Goal: Information Seeking & Learning: Learn about a topic

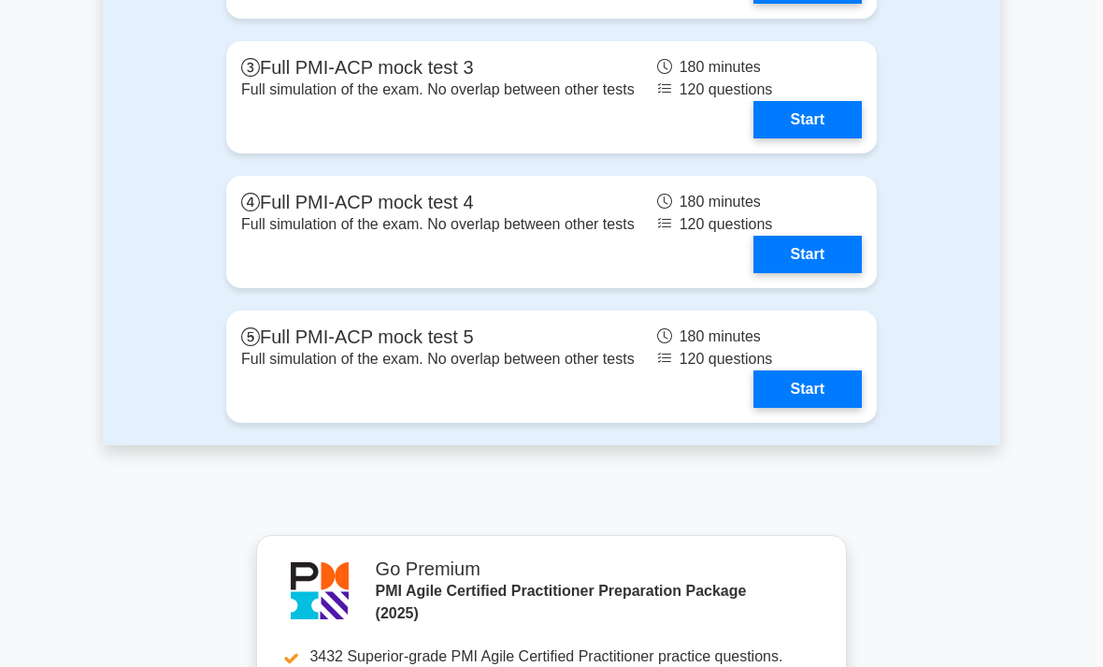
scroll to position [6287, 0]
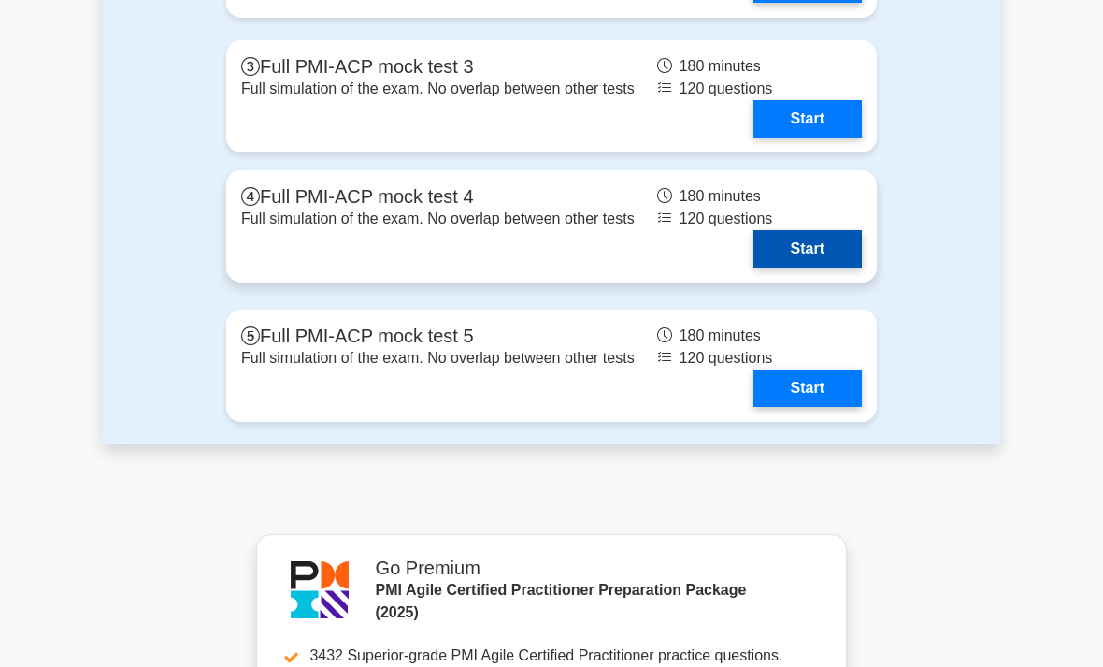
click at [839, 267] on link "Start" at bounding box center [807, 248] width 108 height 37
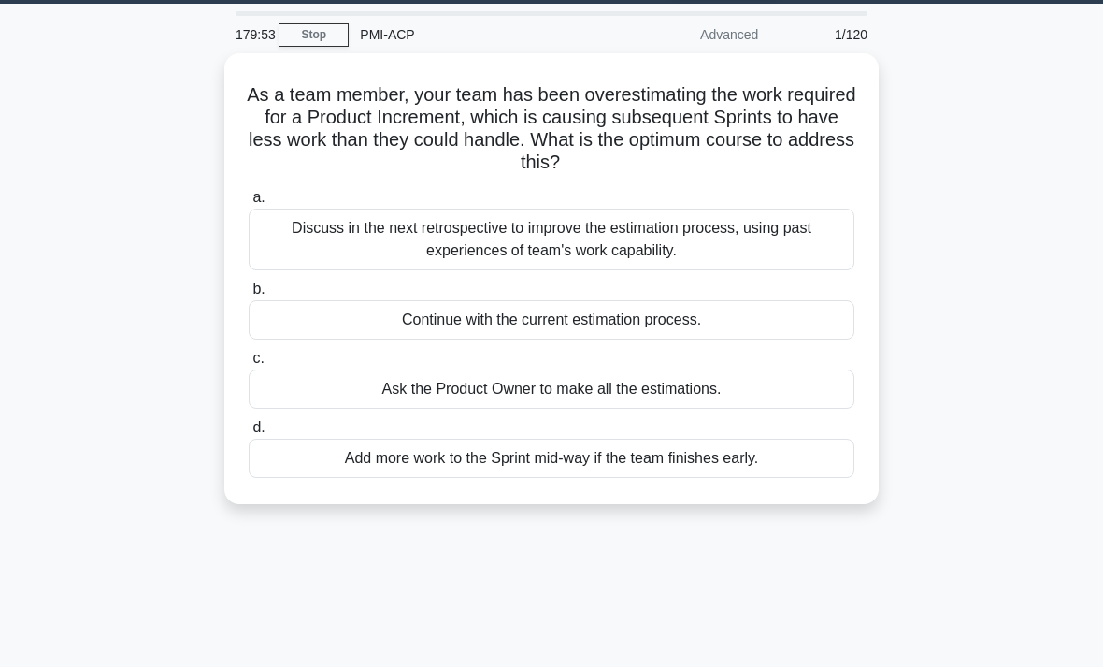
scroll to position [57, 0]
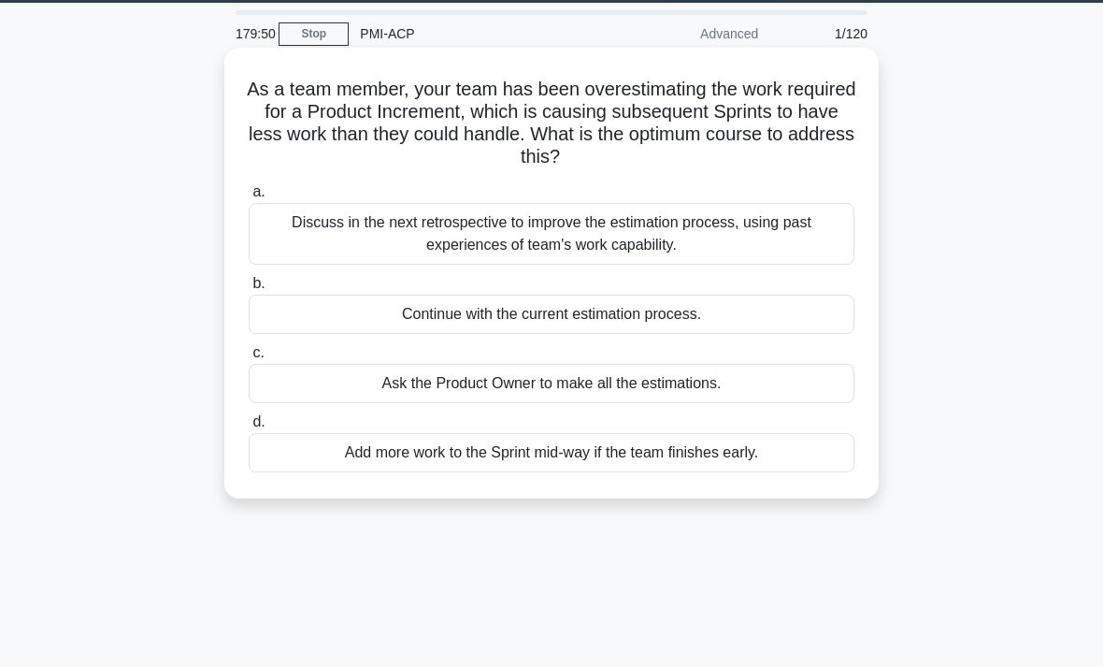
click at [389, 243] on div "Discuss in the next retrospective to improve the estimation process, using past…" at bounding box center [552, 234] width 606 height 62
click at [249, 198] on input "a. Discuss in the next retrospective to improve the estimation process, using p…" at bounding box center [249, 192] width 0 height 12
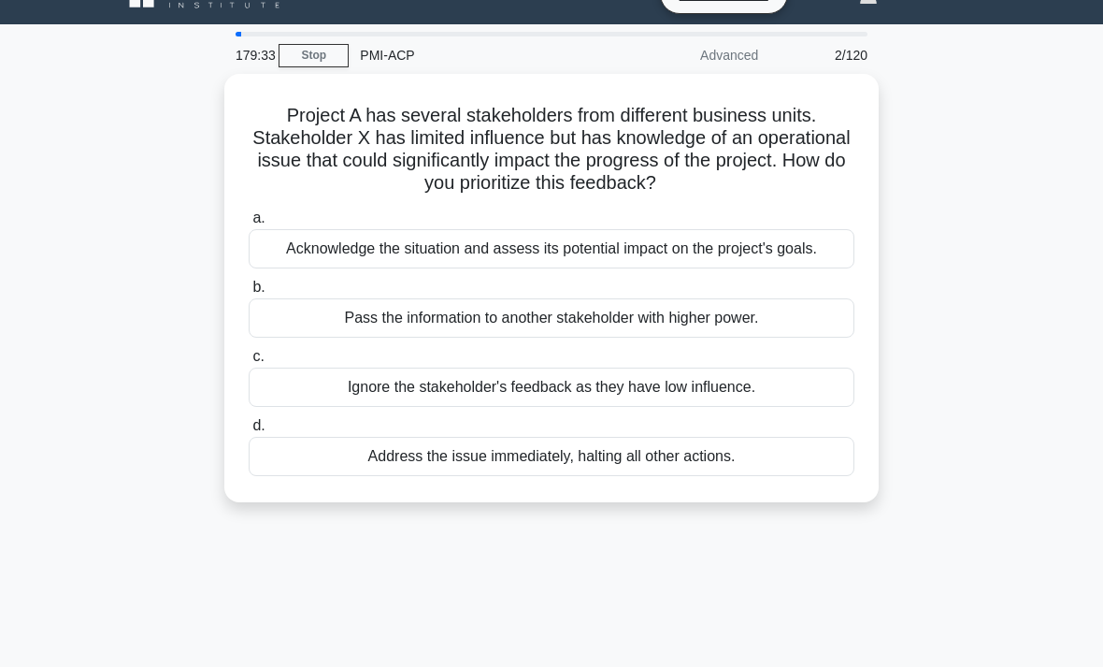
scroll to position [35, 0]
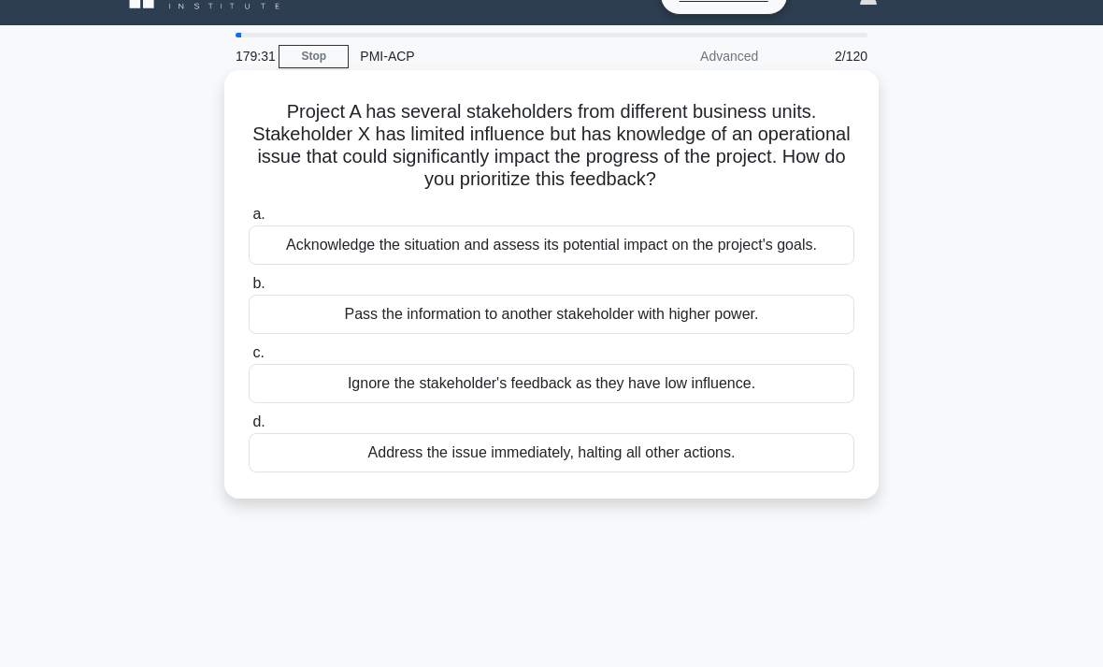
click at [512, 260] on div "Acknowledge the situation and assess its potential impact on the project's goal…" at bounding box center [552, 244] width 606 height 39
click at [249, 221] on input "a. Acknowledge the situation and assess its potential impact on the project's g…" at bounding box center [249, 214] width 0 height 12
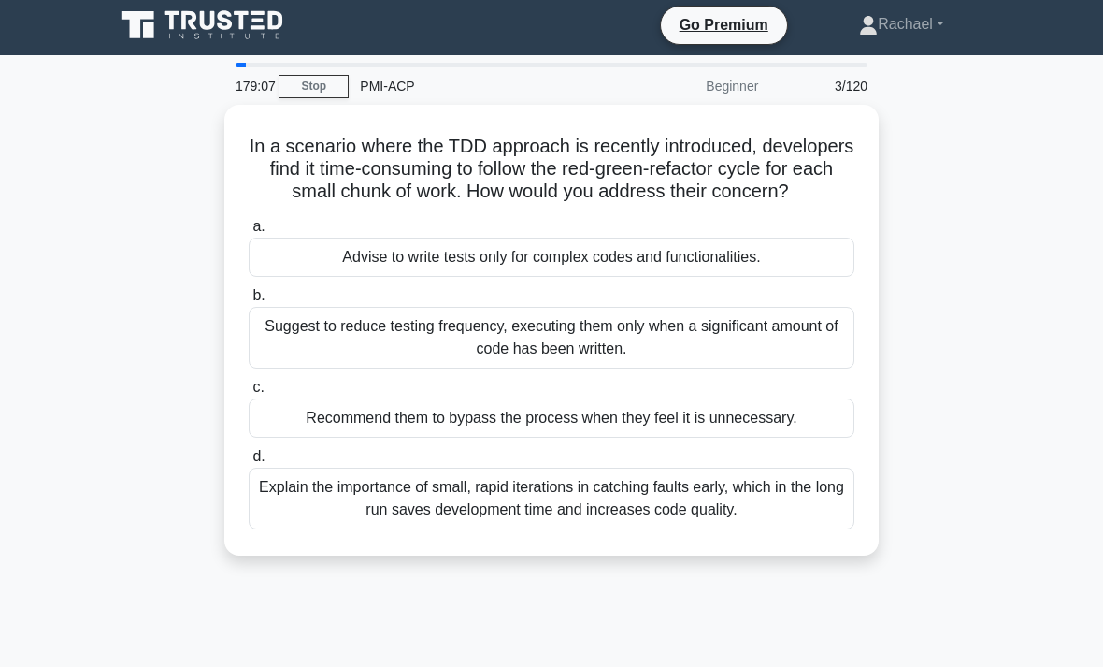
scroll to position [4, 0]
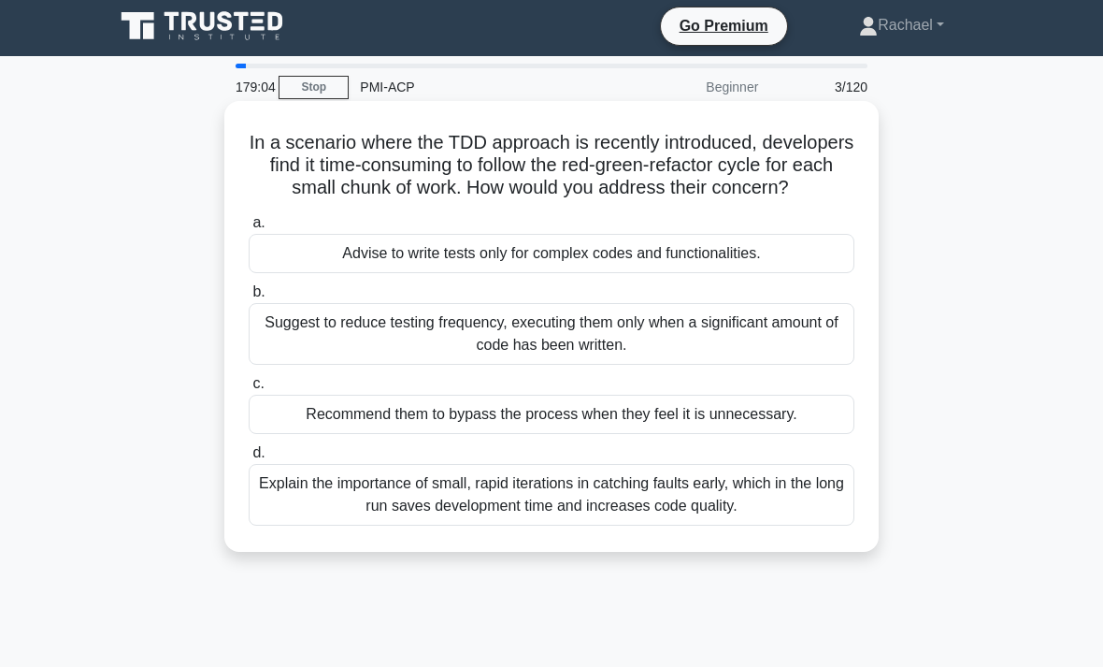
click at [784, 525] on div "Explain the importance of small, rapid iterations in catching faults early, whi…" at bounding box center [552, 495] width 606 height 62
click at [249, 459] on input "d. Explain the importance of small, rapid iterations in catching faults early, …" at bounding box center [249, 453] width 0 height 12
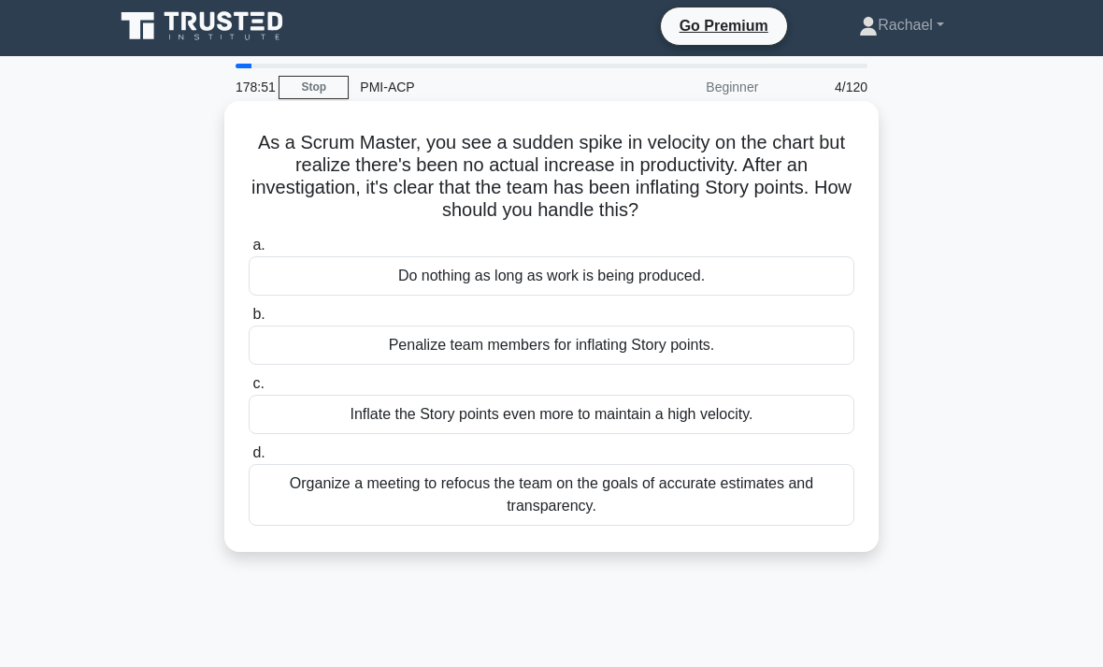
click at [815, 520] on div "Organize a meeting to refocus the team on the goals of accurate estimates and t…" at bounding box center [552, 495] width 606 height 62
click at [249, 459] on input "d. Organize a meeting to refocus the team on the goals of accurate estimates an…" at bounding box center [249, 453] width 0 height 12
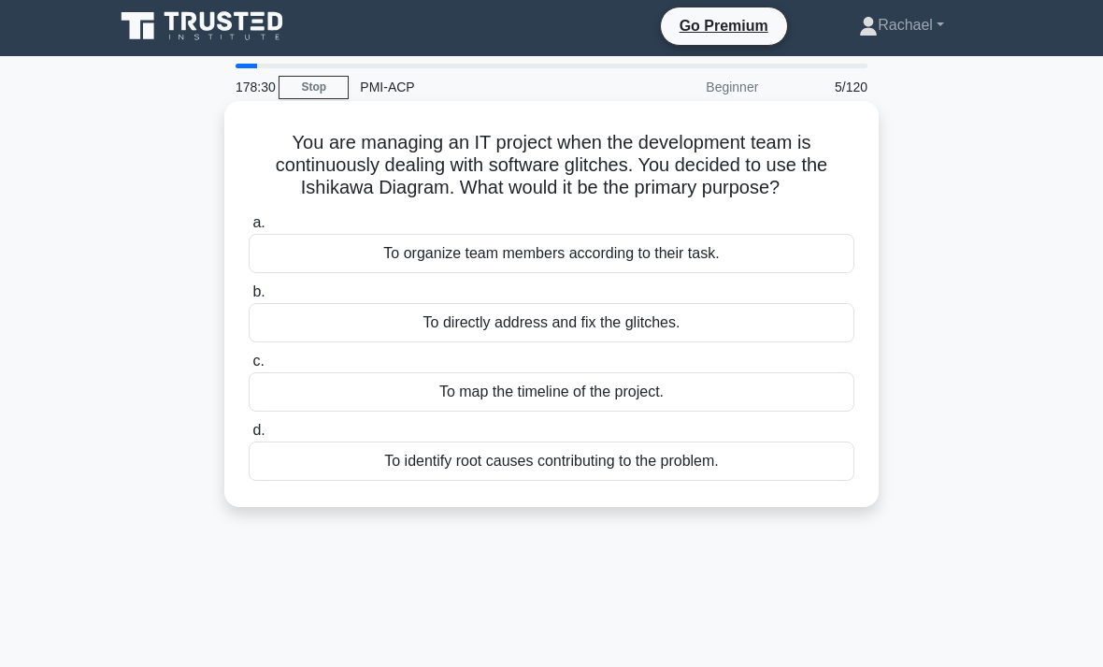
click at [362, 480] on div "To identify root causes contributing to the problem." at bounding box center [552, 460] width 606 height 39
click at [249, 437] on input "d. To identify root causes contributing to the problem." at bounding box center [249, 430] width 0 height 12
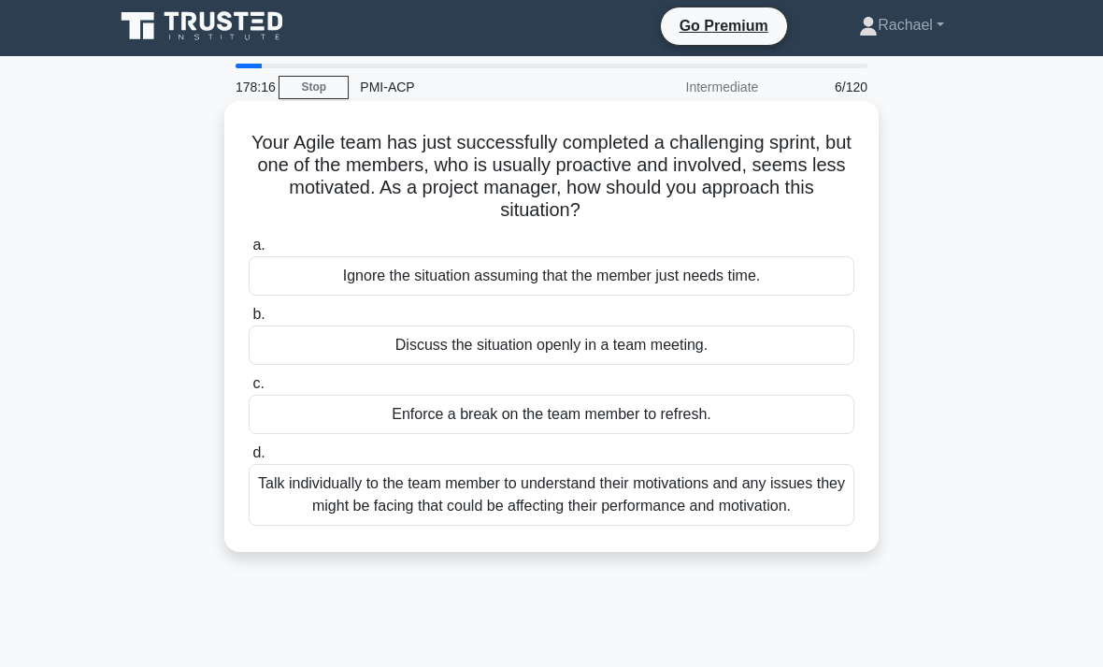
click at [309, 500] on div "Talk individually to the team member to understand their motivations and any is…" at bounding box center [552, 495] width 606 height 62
click at [249, 459] on input "d. Talk individually to the team member to understand their motivations and any…" at bounding box center [249, 453] width 0 height 12
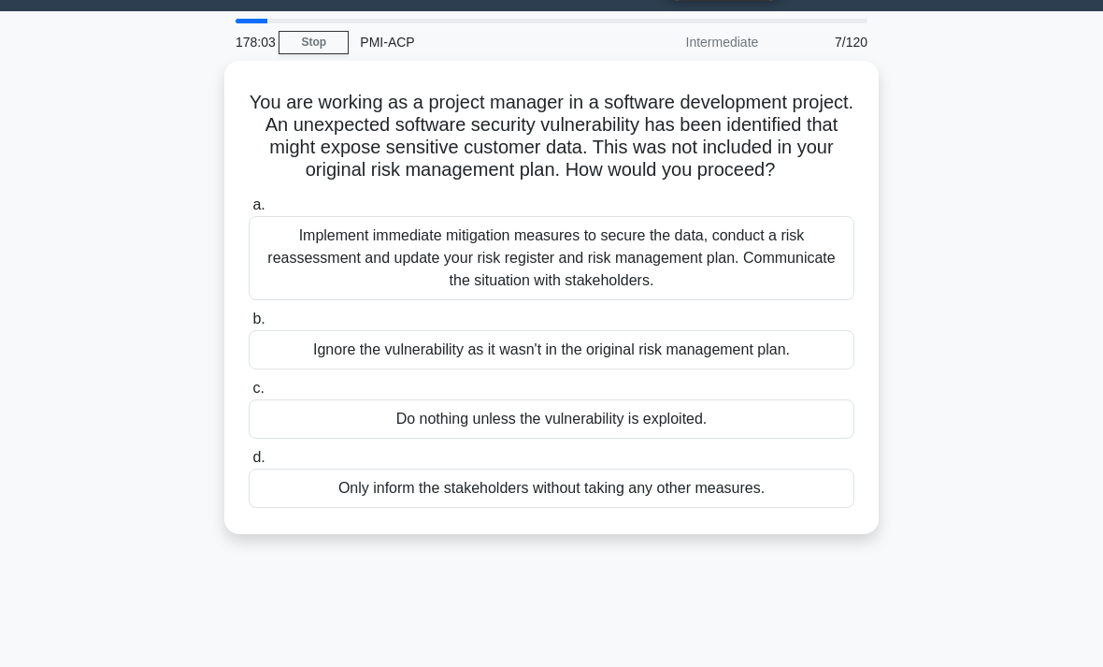
scroll to position [50, 0]
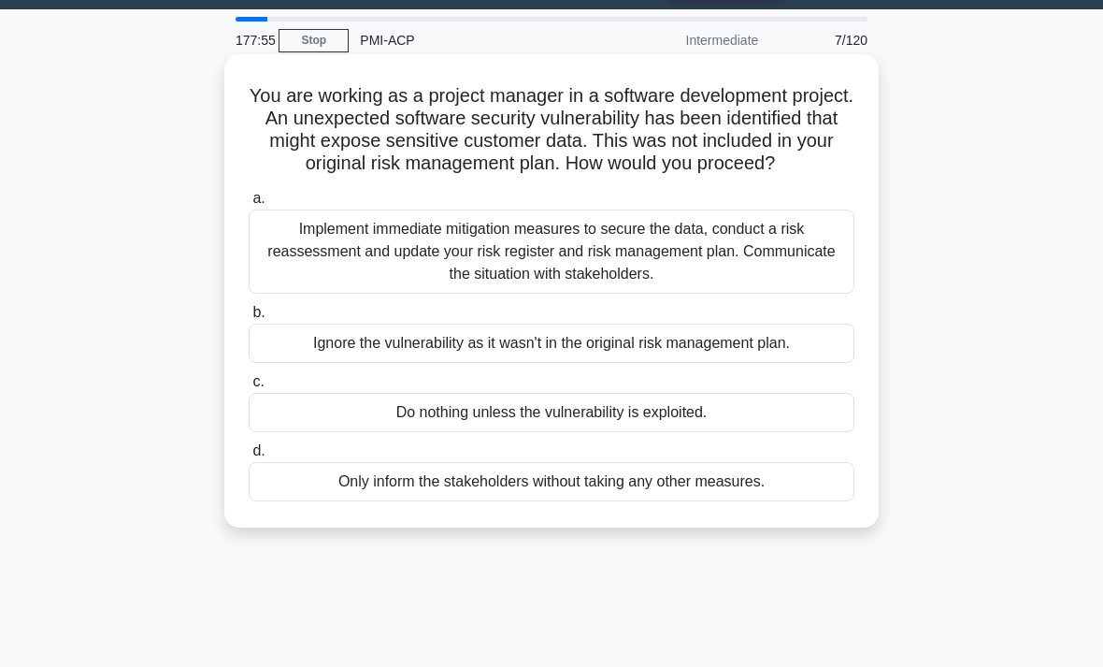
click at [297, 286] on div "Implement immediate mitigation measures to secure the data, conduct a risk reas…" at bounding box center [552, 251] width 606 height 84
click at [249, 205] on input "a. Implement immediate mitigation measures to secure the data, conduct a risk r…" at bounding box center [249, 199] width 0 height 12
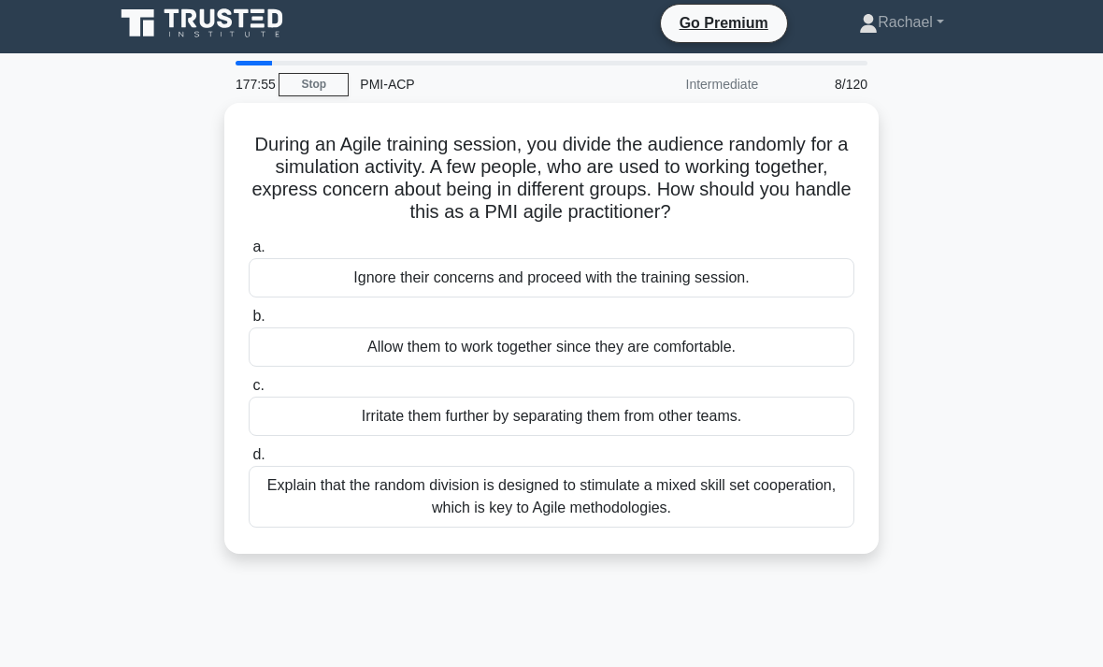
scroll to position [0, 0]
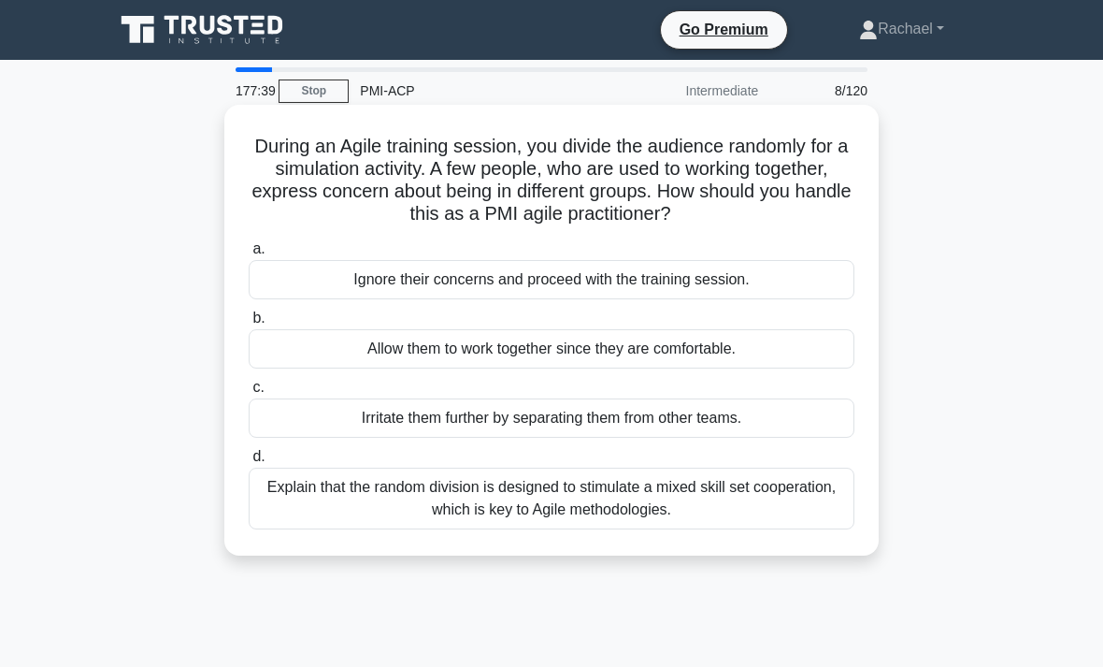
click at [281, 524] on div "Explain that the random division is designed to stimulate a mixed skill set coo…" at bounding box center [552, 498] width 606 height 62
click at [249, 463] on input "d. Explain that the random division is designed to stimulate a mixed skill set …" at bounding box center [249, 457] width 0 height 12
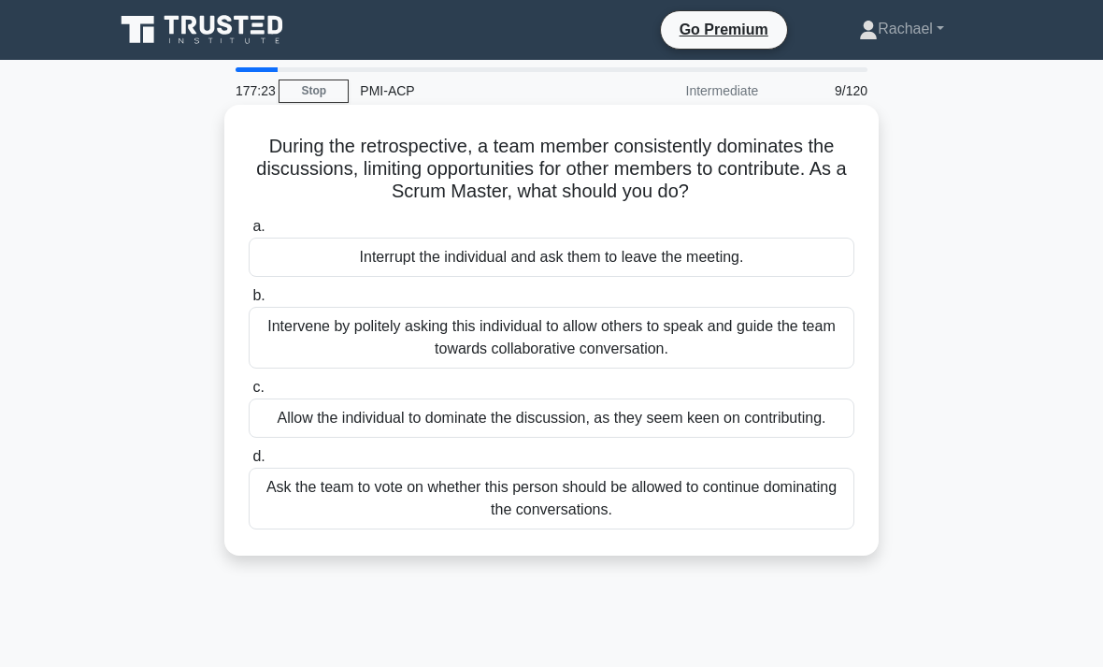
click at [268, 361] on div "Intervene by politely asking this individual to allow others to speak and guide…" at bounding box center [552, 338] width 606 height 62
click at [249, 302] on input "b. Intervene by politely asking this individual to allow others to speak and gu…" at bounding box center [249, 296] width 0 height 12
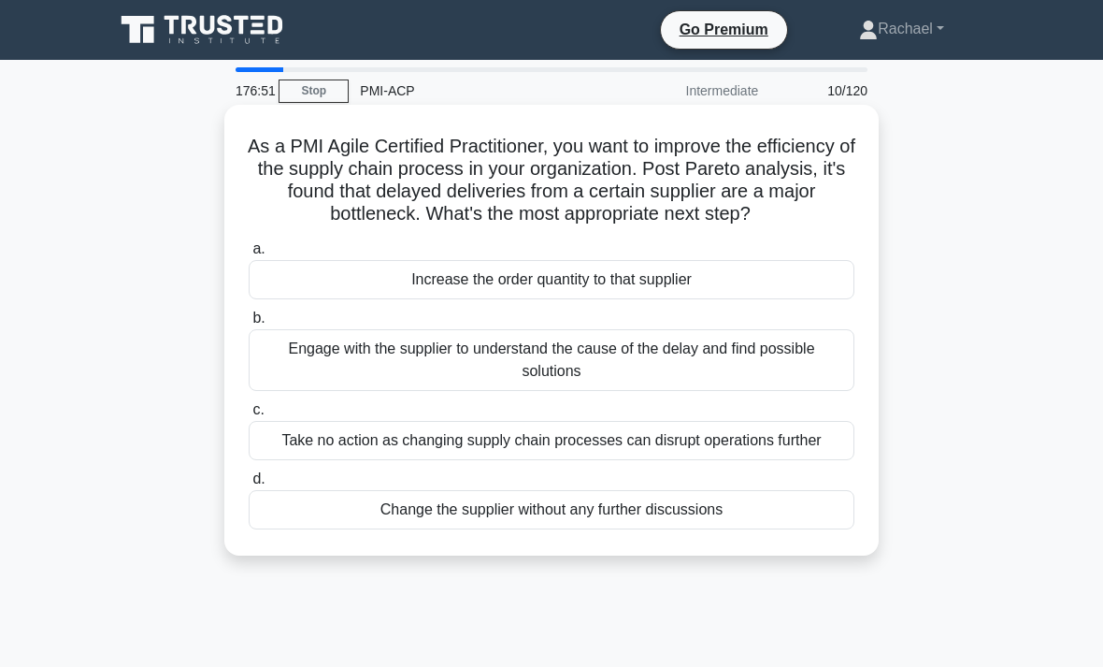
click at [466, 380] on div "Engage with the supplier to understand the cause of the delay and find possible…" at bounding box center [552, 360] width 606 height 62
click at [249, 324] on input "b. Engage with the supplier to understand the cause of the delay and find possi…" at bounding box center [249, 318] width 0 height 12
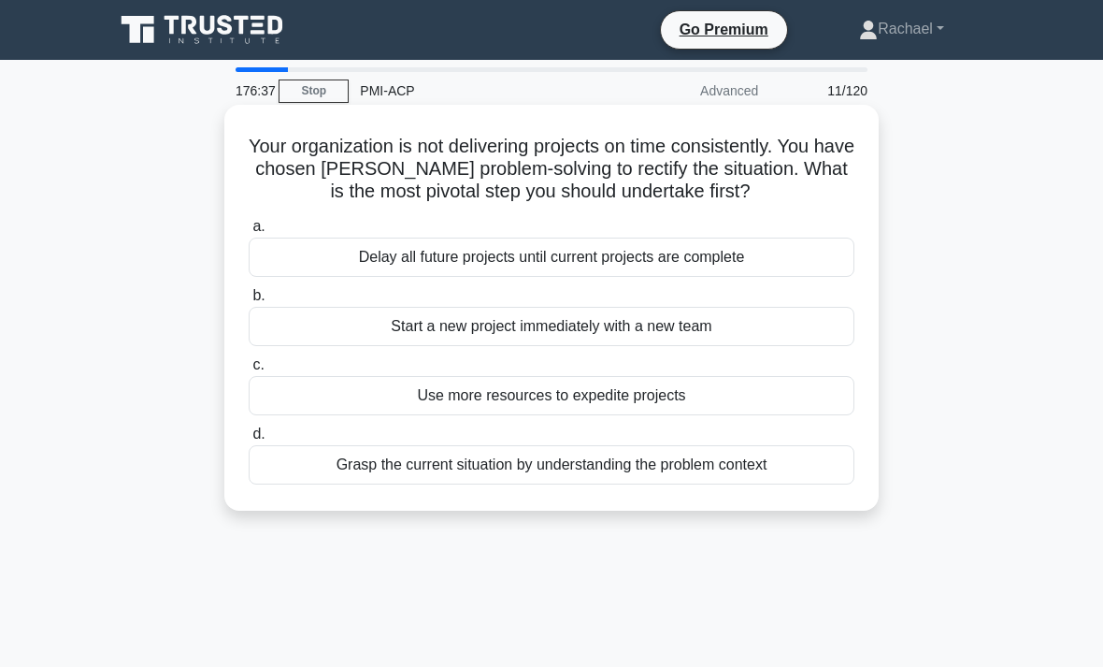
click at [452, 475] on div "Grasp the current situation by understanding the problem context" at bounding box center [552, 464] width 606 height 39
click at [249, 440] on input "d. Grasp the current situation by understanding the problem context" at bounding box center [249, 434] width 0 height 12
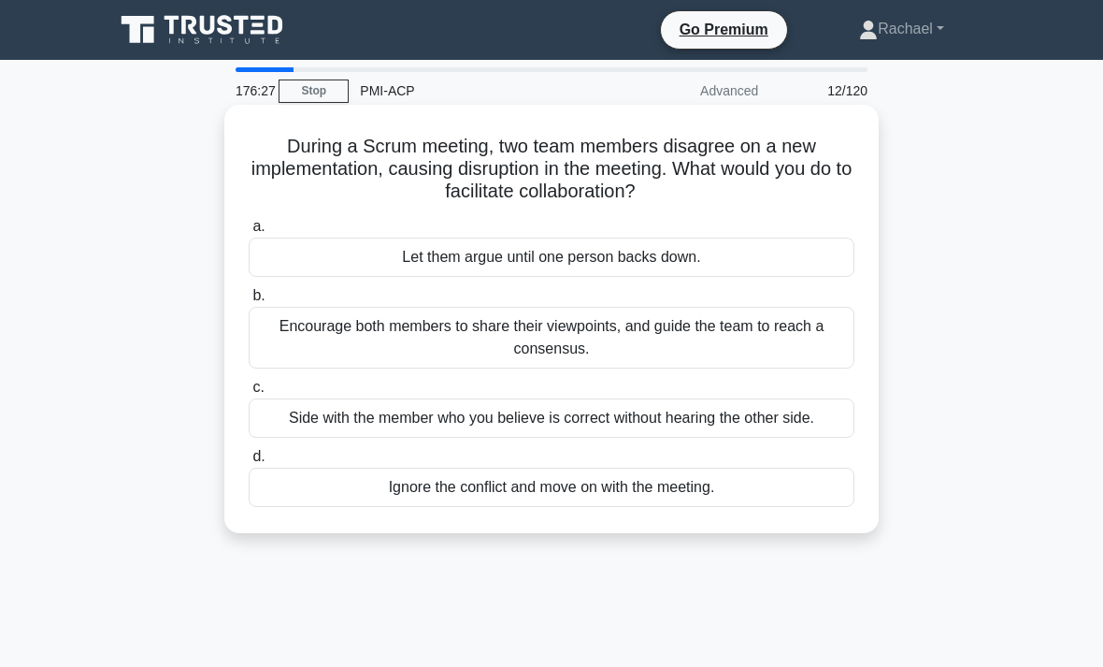
click at [351, 337] on div "Encourage both members to share their viewpoints, and guide the team to reach a…" at bounding box center [552, 338] width 606 height 62
click at [249, 302] on input "b. Encourage both members to share their viewpoints, and guide the team to reac…" at bounding box center [249, 296] width 0 height 12
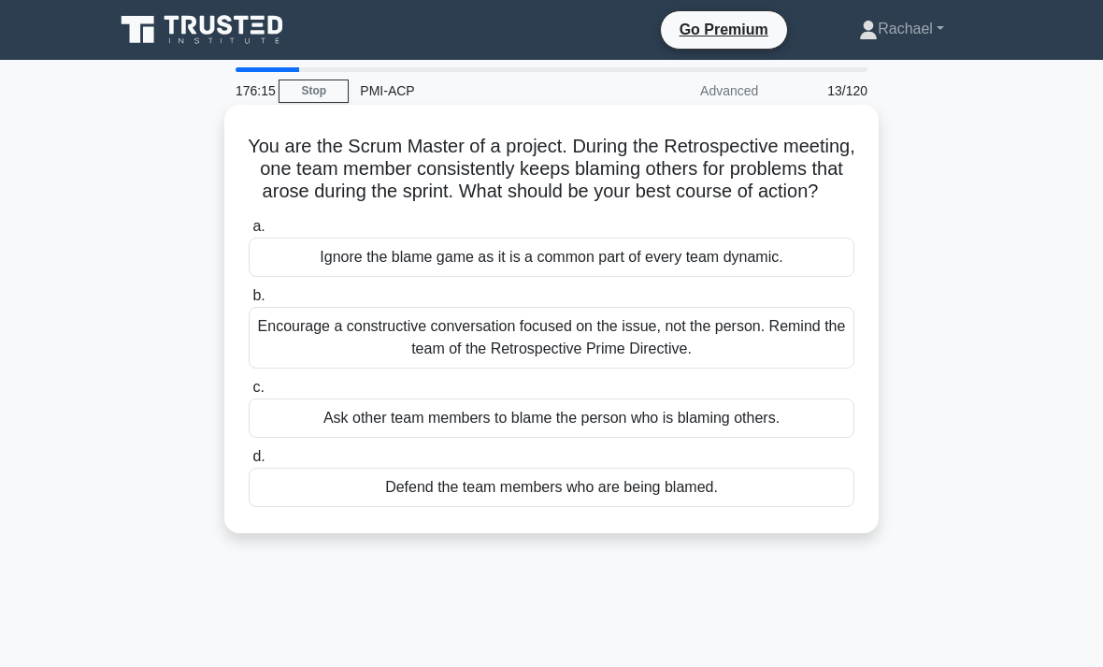
click at [465, 368] on div "Encourage a constructive conversation focused on the issue, not the person. Rem…" at bounding box center [552, 338] width 606 height 62
click at [249, 302] on input "b. Encourage a constructive conversation focused on the issue, not the person. …" at bounding box center [249, 296] width 0 height 12
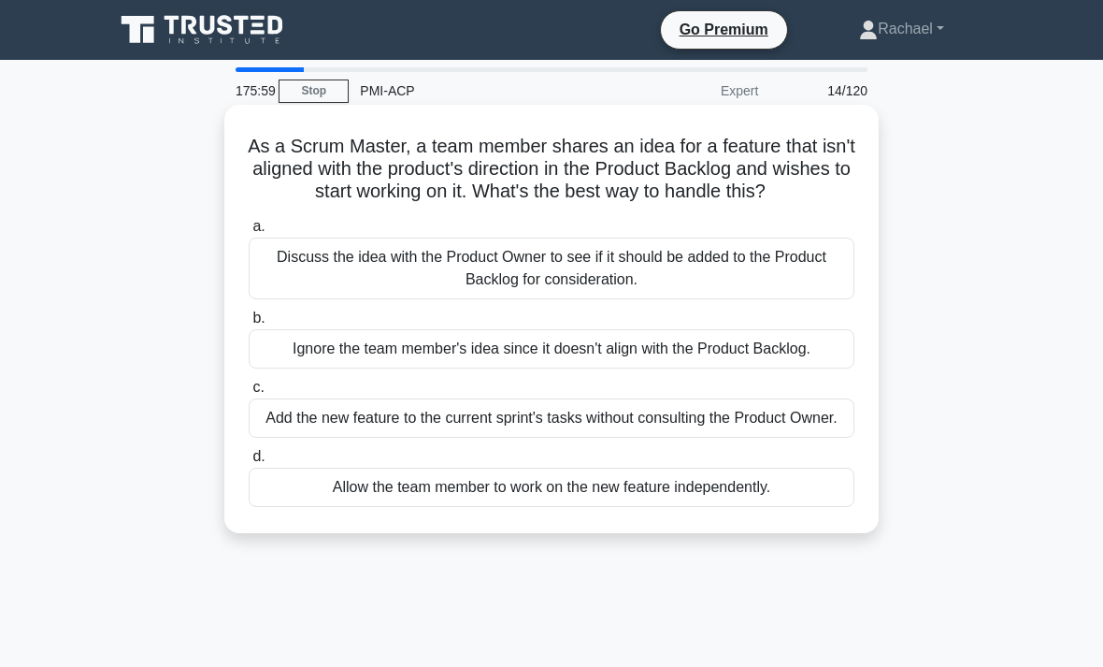
click at [463, 283] on div "Discuss the idea with the Product Owner to see if it should be added to the Pro…" at bounding box center [552, 268] width 606 height 62
click at [249, 233] on input "a. Discuss the idea with the Product Owner to see if it should be added to the …" at bounding box center [249, 227] width 0 height 12
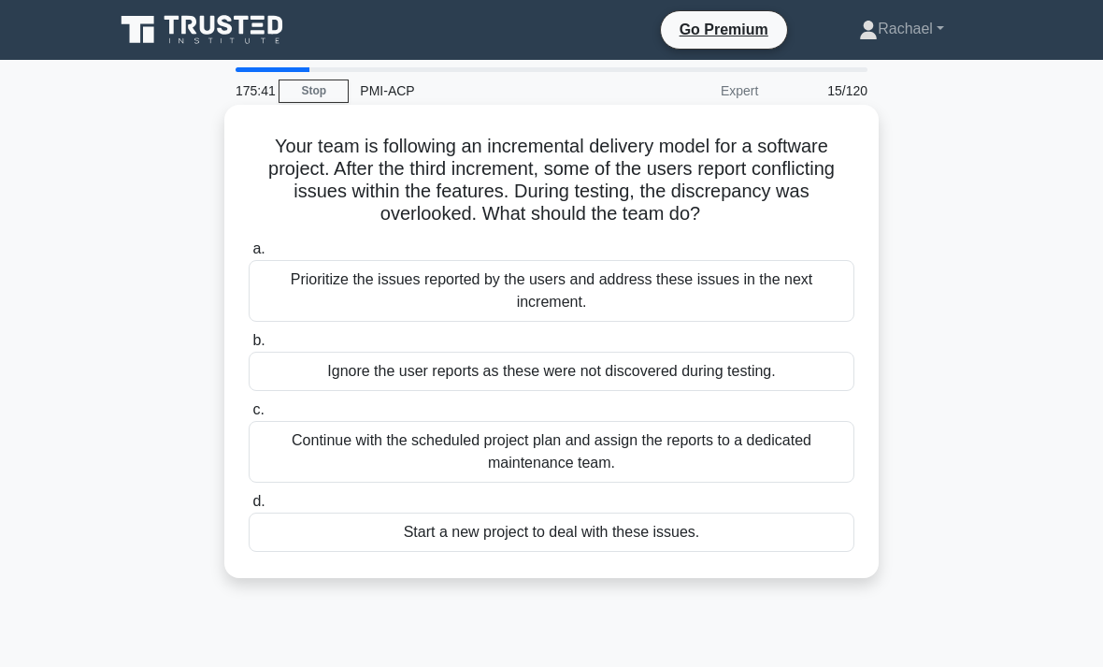
click at [431, 283] on div "Prioritize the issues reported by the users and address these issues in the nex…" at bounding box center [552, 291] width 606 height 62
click at [249, 255] on input "a. Prioritize the issues reported by the users and address these issues in the …" at bounding box center [249, 249] width 0 height 12
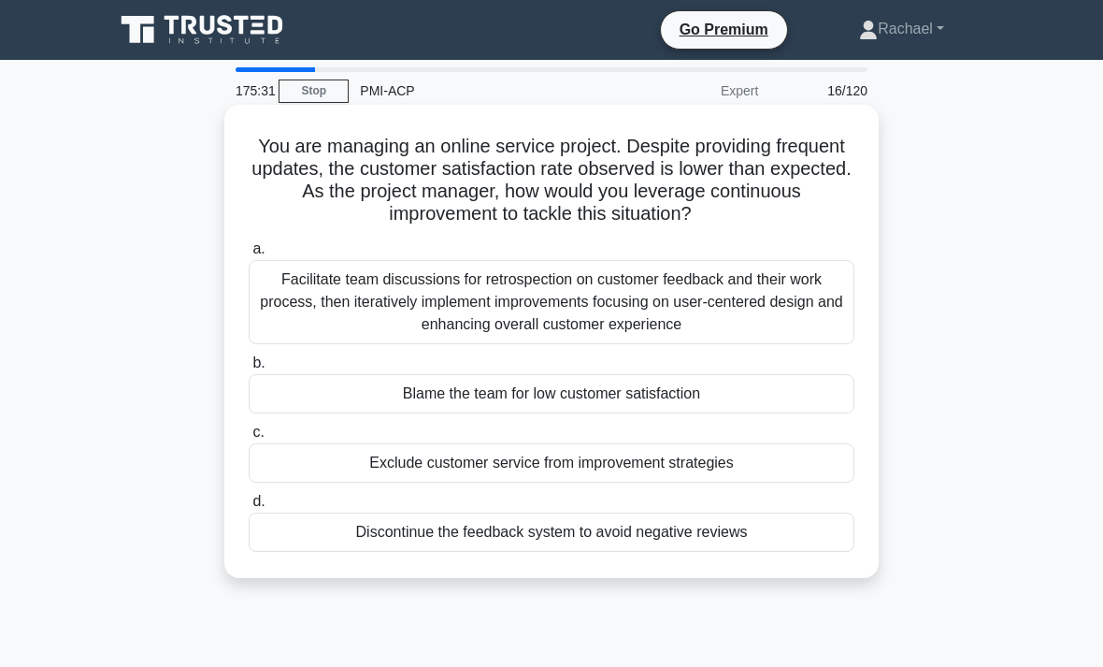
click at [771, 295] on div "Facilitate team discussions for retrospection on customer feedback and their wo…" at bounding box center [552, 302] width 606 height 84
click at [249, 255] on input "a. Facilitate team discussions for retrospection on customer feedback and their…" at bounding box center [249, 249] width 0 height 12
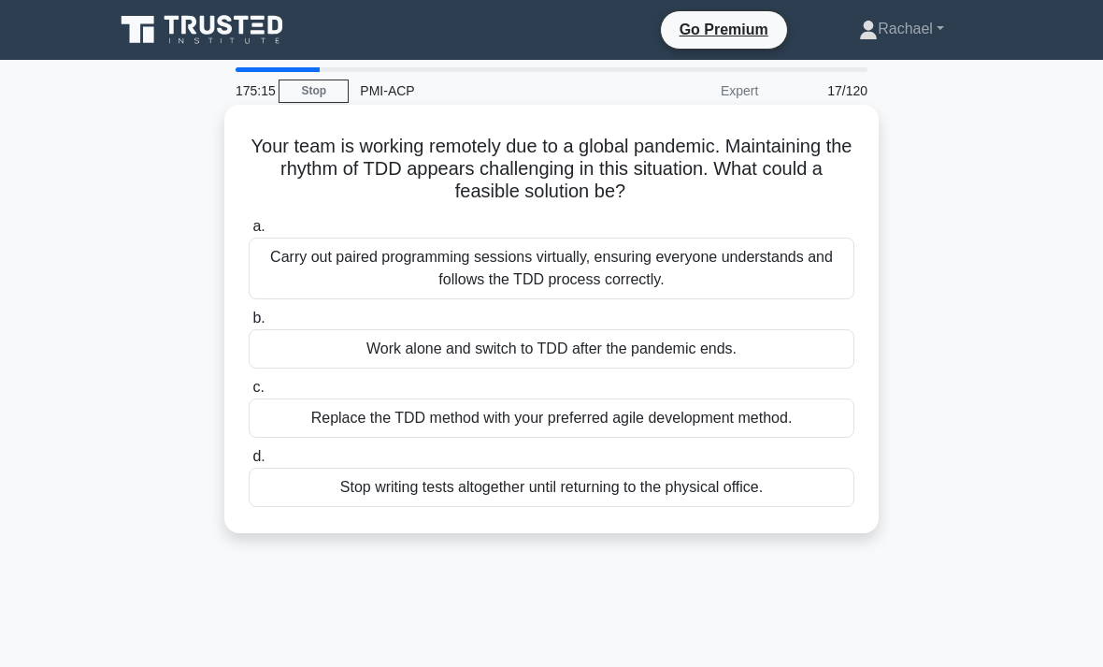
click at [754, 262] on div "Carry out paired programming sessions virtually, ensuring everyone understands …" at bounding box center [552, 268] width 606 height 62
click at [249, 233] on input "a. [PERSON_NAME] out paired programming sessions virtually, ensuring everyone u…" at bounding box center [249, 227] width 0 height 12
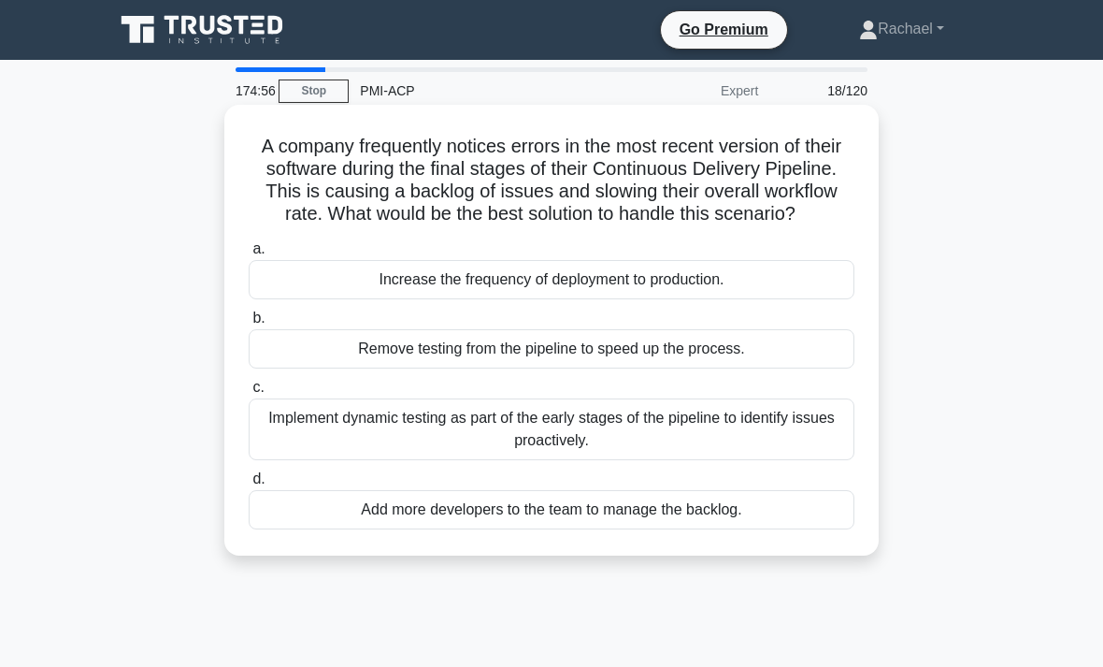
click at [767, 441] on div "Implement dynamic testing as part of the early stages of the pipeline to identi…" at bounding box center [552, 429] width 606 height 62
click at [249, 394] on input "c. Implement dynamic testing as part of the early stages of the pipeline to ide…" at bounding box center [249, 387] width 0 height 12
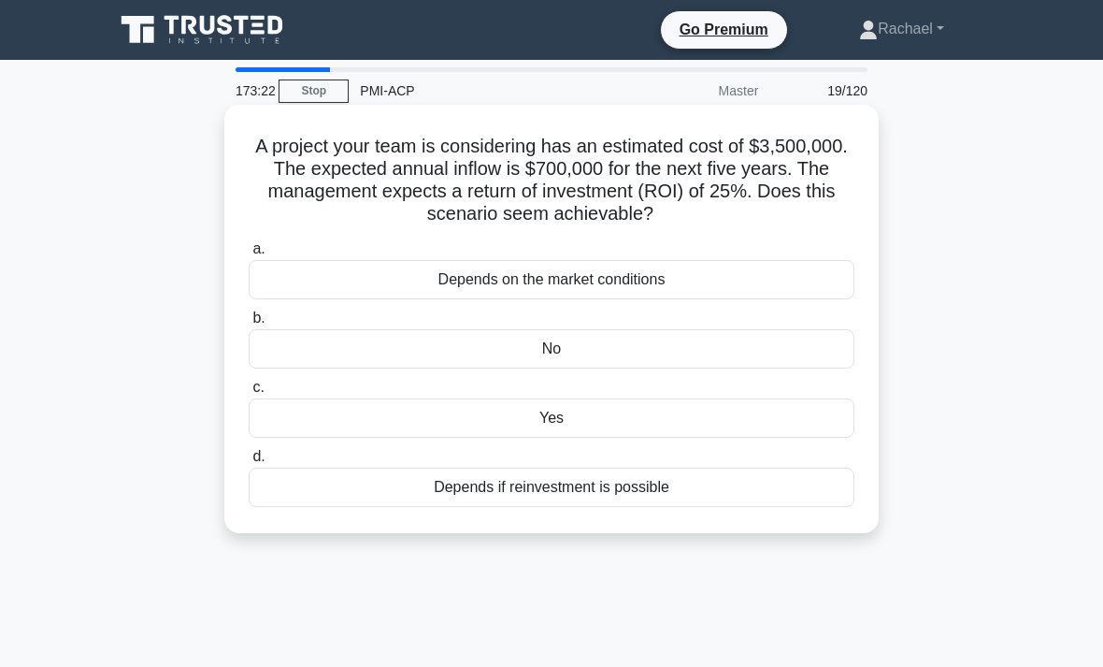
click at [769, 368] on div "No" at bounding box center [552, 348] width 606 height 39
click at [249, 324] on input "b. No" at bounding box center [249, 318] width 0 height 12
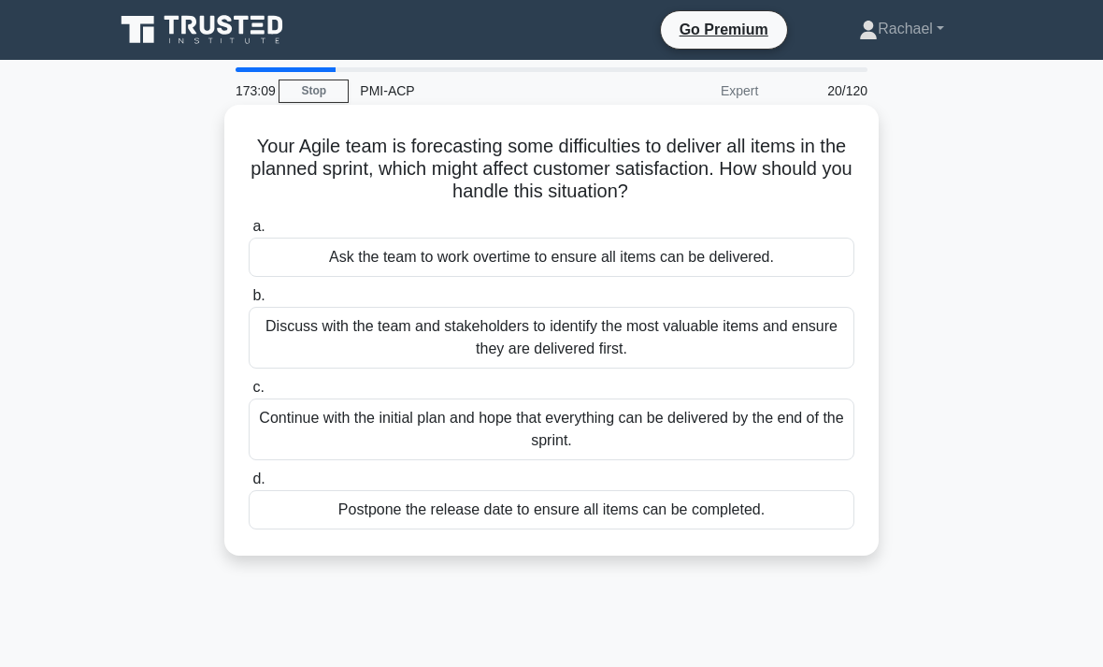
click at [789, 329] on div "Discuss with the team and stakeholders to identify the most valuable items and …" at bounding box center [552, 338] width 606 height 62
click at [249, 302] on input "b. Discuss with the team and stakeholders to identify the most valuable items a…" at bounding box center [249, 296] width 0 height 12
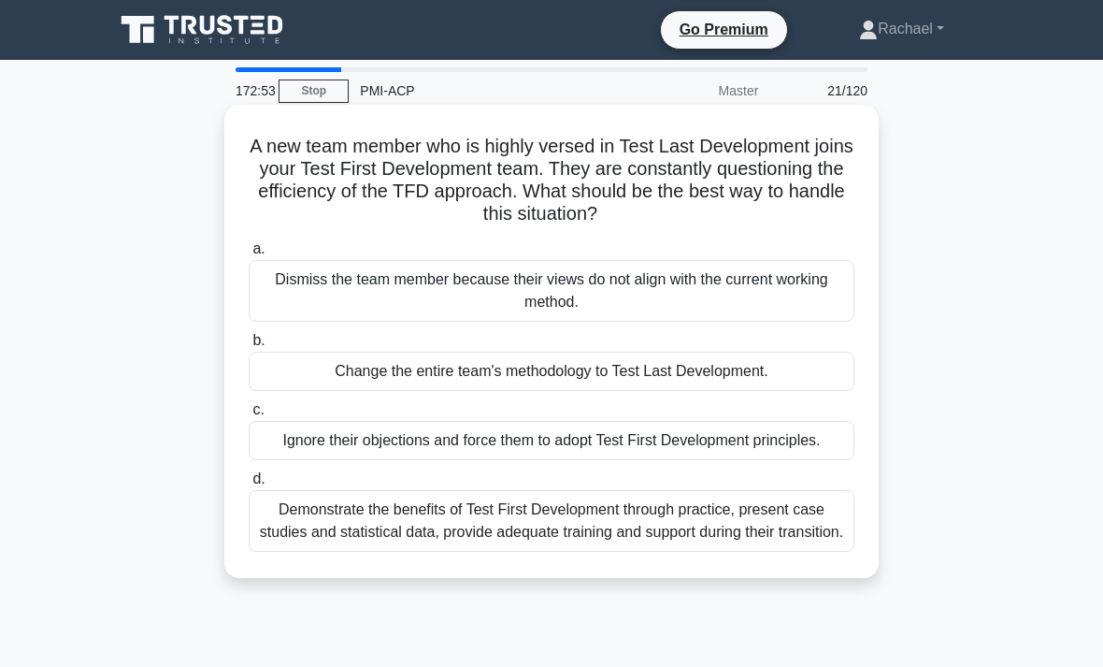
click at [820, 552] on div "Demonstrate the benefits of Test First Development through practice, present ca…" at bounding box center [552, 521] width 606 height 62
click at [249, 485] on input "d. Demonstrate the benefits of Test First Development through practice, present…" at bounding box center [249, 479] width 0 height 12
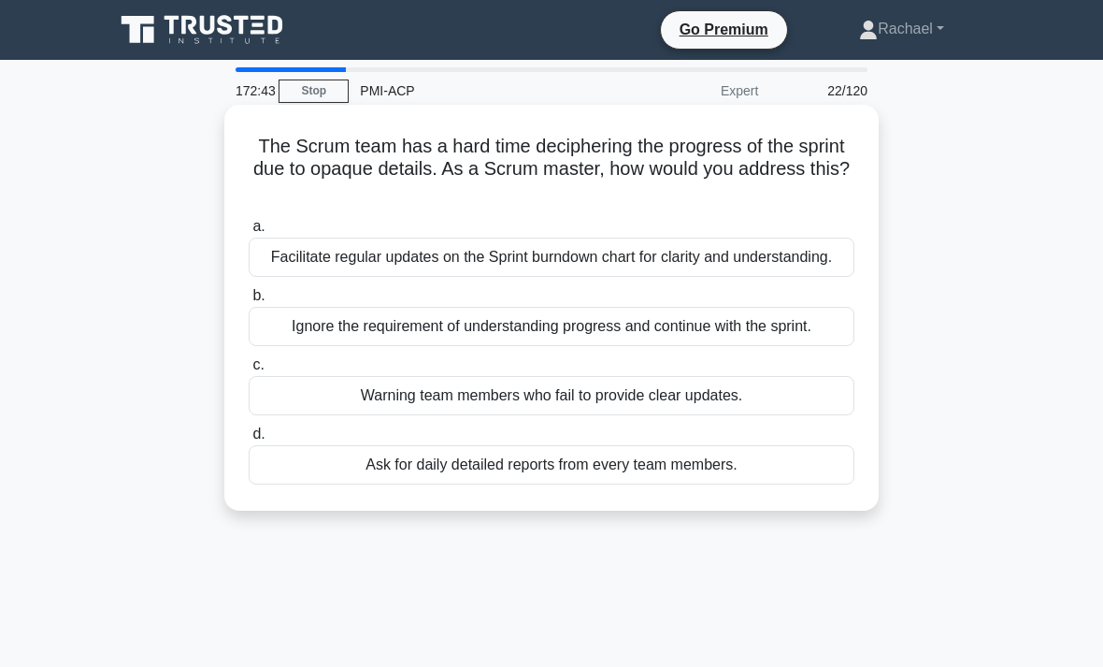
click at [810, 259] on div "Facilitate regular updates on the Sprint burndown chart for clarity and underst…" at bounding box center [552, 256] width 606 height 39
click at [249, 233] on input "a. Facilitate regular updates on the Sprint burndown chart for clarity and unde…" at bounding box center [249, 227] width 0 height 12
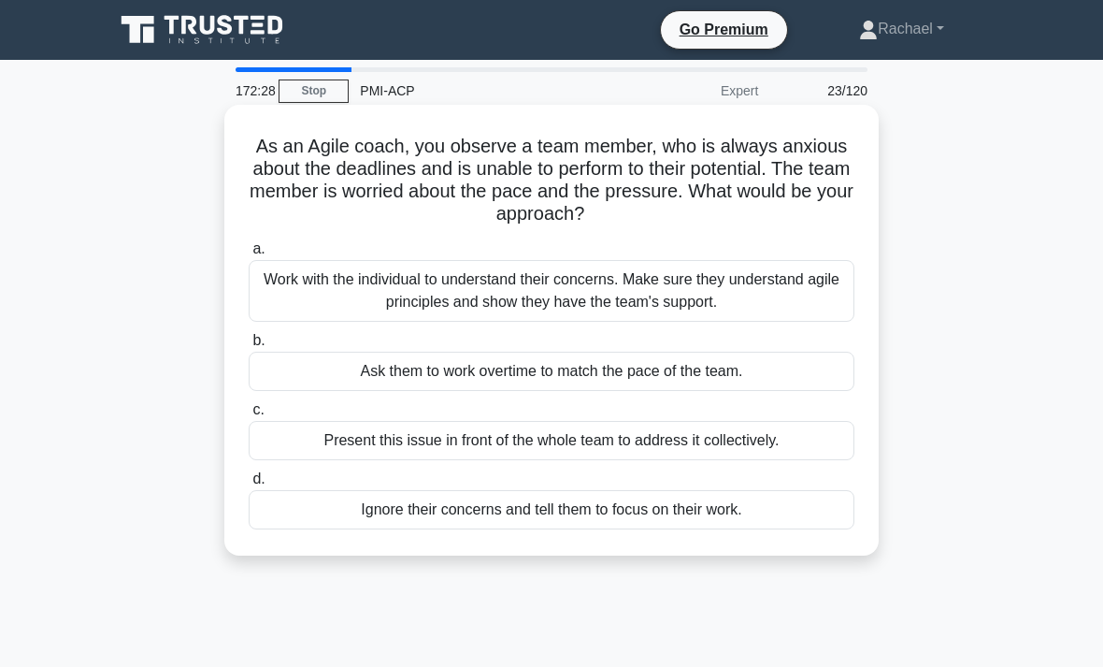
click at [821, 293] on div "Work with the individual to understand their concerns. Make sure they understan…" at bounding box center [552, 291] width 606 height 62
click at [249, 255] on input "a. Work with the individual to understand their concerns. Make sure they unders…" at bounding box center [249, 249] width 0 height 12
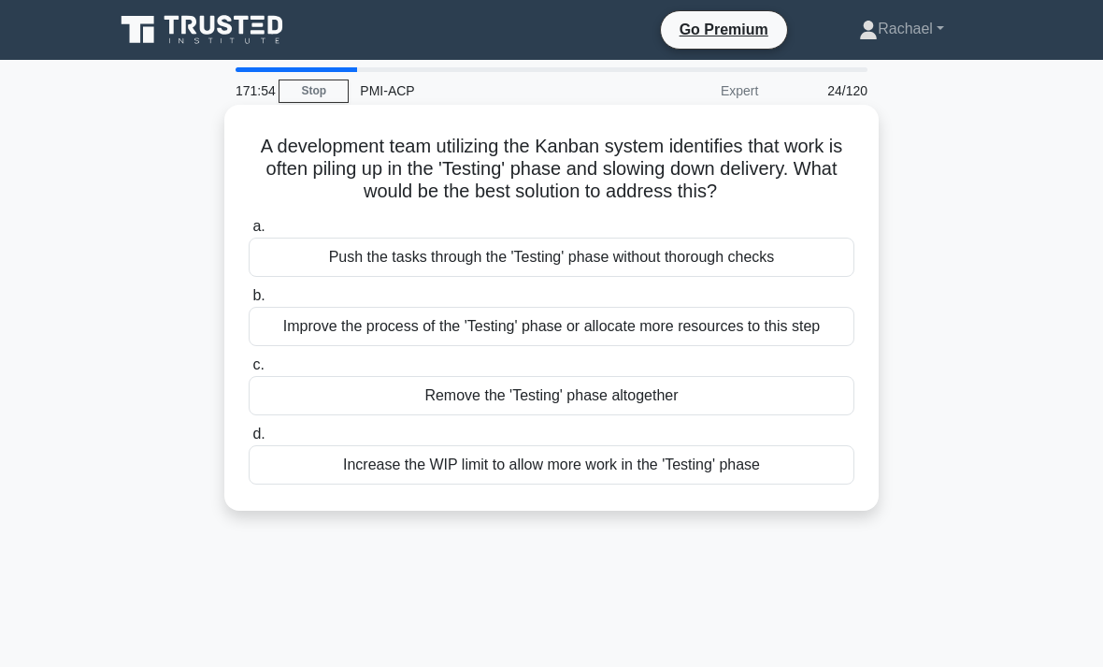
click at [814, 484] on div "Increase the WIP limit to allow more work in the 'Testing' phase" at bounding box center [552, 464] width 606 height 39
click at [249, 440] on input "d. Increase the WIP limit to allow more work in the 'Testing' phase" at bounding box center [249, 434] width 0 height 12
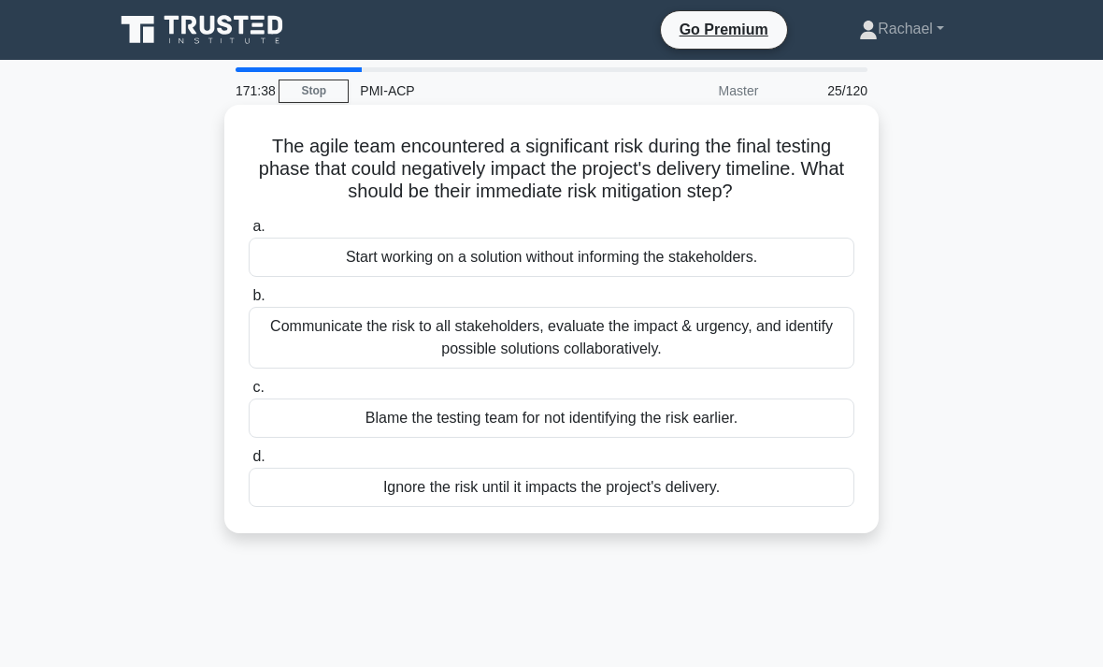
click at [787, 351] on div "Communicate the risk to all stakeholders, evaluate the impact & urgency, and id…" at bounding box center [552, 338] width 606 height 62
click at [249, 302] on input "b. Communicate the risk to all stakeholders, evaluate the impact & urgency, and…" at bounding box center [249, 296] width 0 height 12
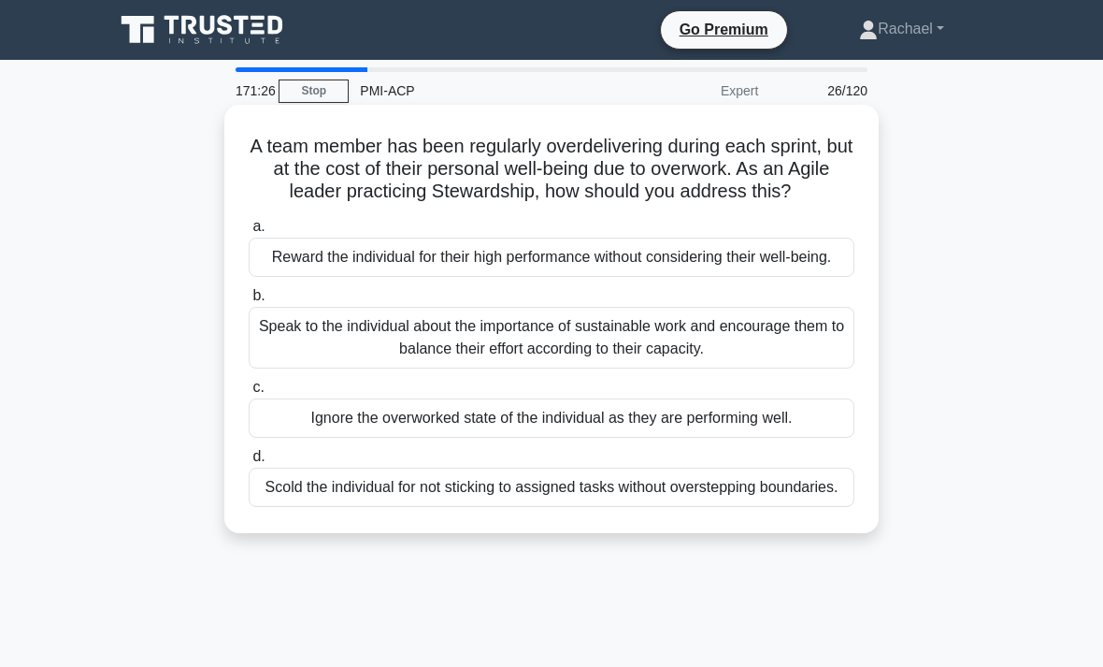
click at [796, 368] on div "Speak to the individual about the importance of sustainable work and encourage …" at bounding box center [552, 338] width 606 height 62
click at [249, 302] on input "b. Speak to the individual about the importance of sustainable work and encoura…" at bounding box center [249, 296] width 0 height 12
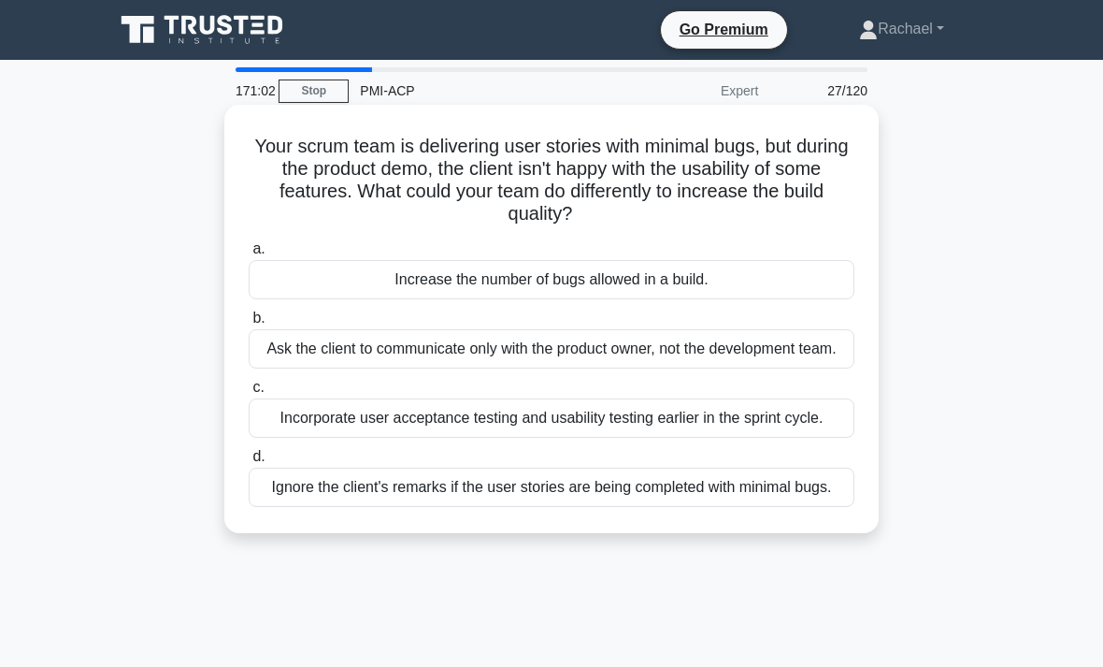
click at [810, 437] on div "Incorporate user acceptance testing and usability testing earlier in the sprint…" at bounding box center [552, 417] width 606 height 39
click at [249, 394] on input "c. Incorporate user acceptance testing and usability testing earlier in the spr…" at bounding box center [249, 387] width 0 height 12
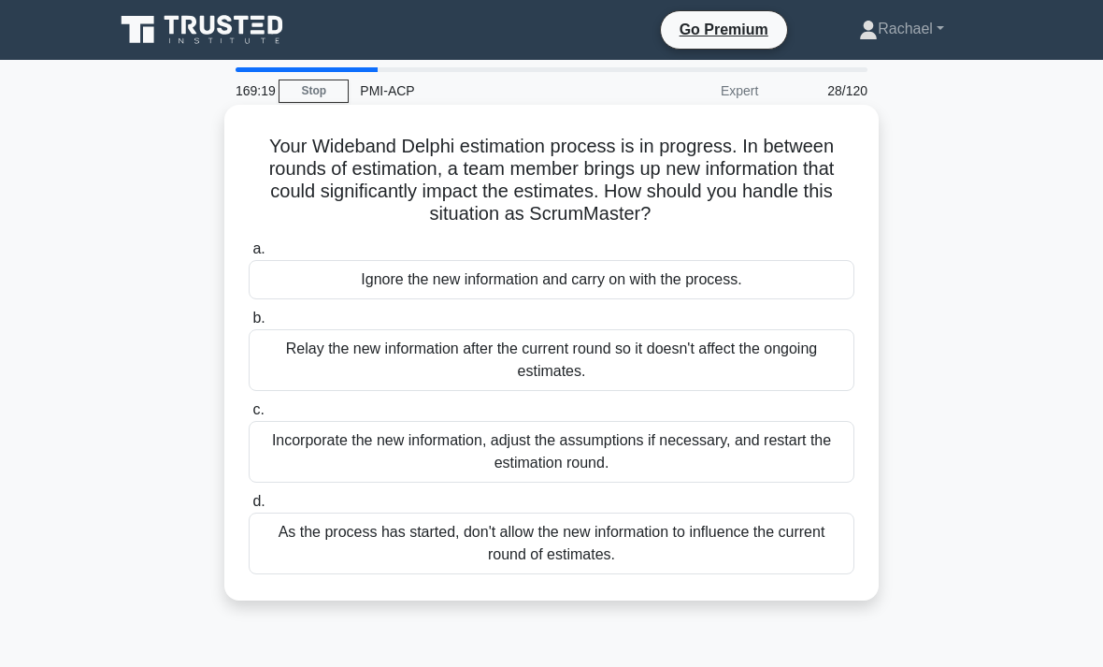
click at [821, 446] on div "Incorporate the new information, adjust the assumptions if necessary, and resta…" at bounding box center [552, 452] width 606 height 62
click at [249, 416] on input "c. Incorporate the new information, adjust the assumptions if necessary, and re…" at bounding box center [249, 410] width 0 height 12
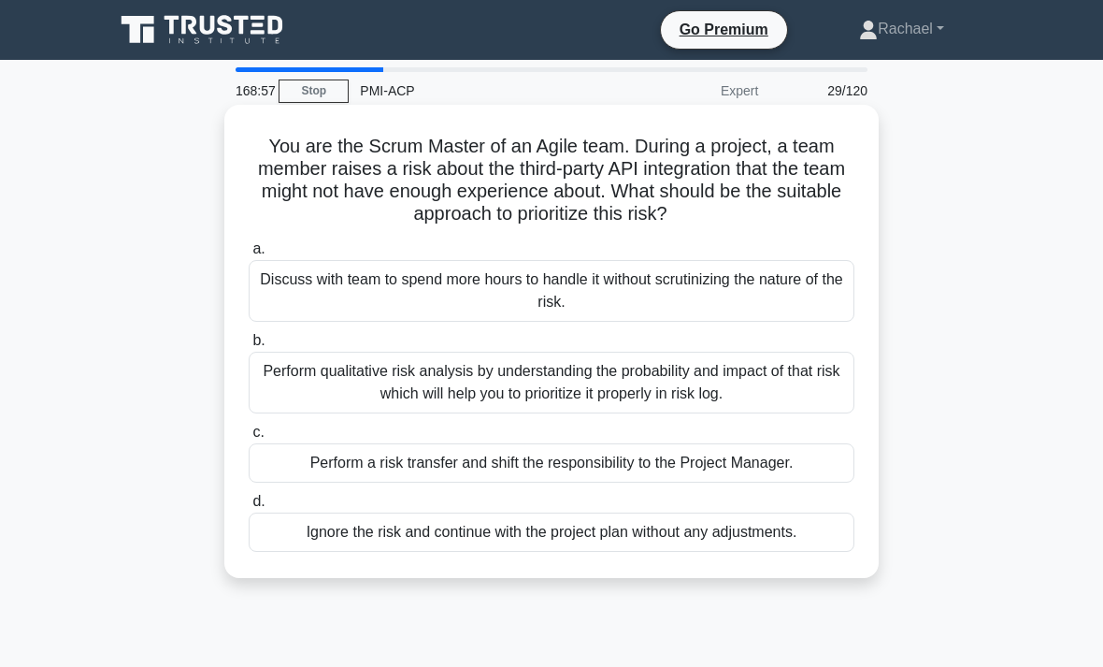
click at [819, 391] on div "Perform qualitative risk analysis by understanding the probability and impact o…" at bounding box center [552, 382] width 606 height 62
click at [249, 347] on input "b. Perform qualitative risk analysis by understanding the probability and impac…" at bounding box center [249, 341] width 0 height 12
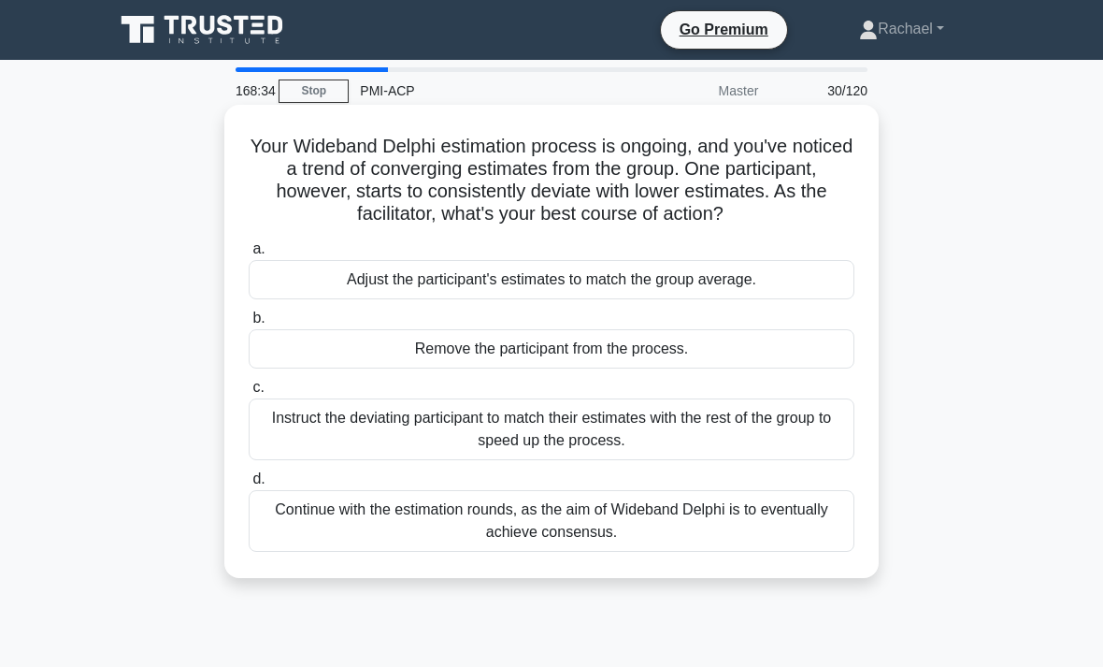
click at [784, 548] on div "Continue with the estimation rounds, as the aim of Wideband Delphi is to eventu…" at bounding box center [552, 521] width 606 height 62
click at [249, 485] on input "d. Continue with the estimation rounds, as the aim of Wideband Delphi is to eve…" at bounding box center [249, 479] width 0 height 12
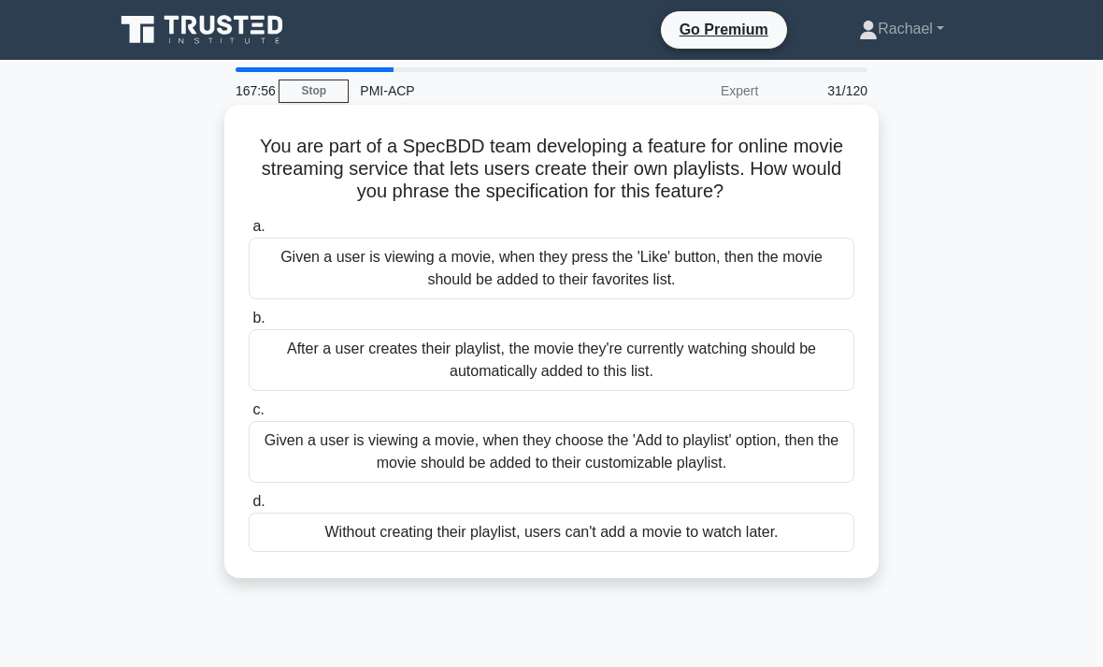
click at [796, 479] on div "Given a user is viewing a movie, when they choose the 'Add to playlist' option,…" at bounding box center [552, 452] width 606 height 62
click at [249, 416] on input "c. Given a user is viewing a movie, when they choose the 'Add to playlist' opti…" at bounding box center [249, 410] width 0 height 12
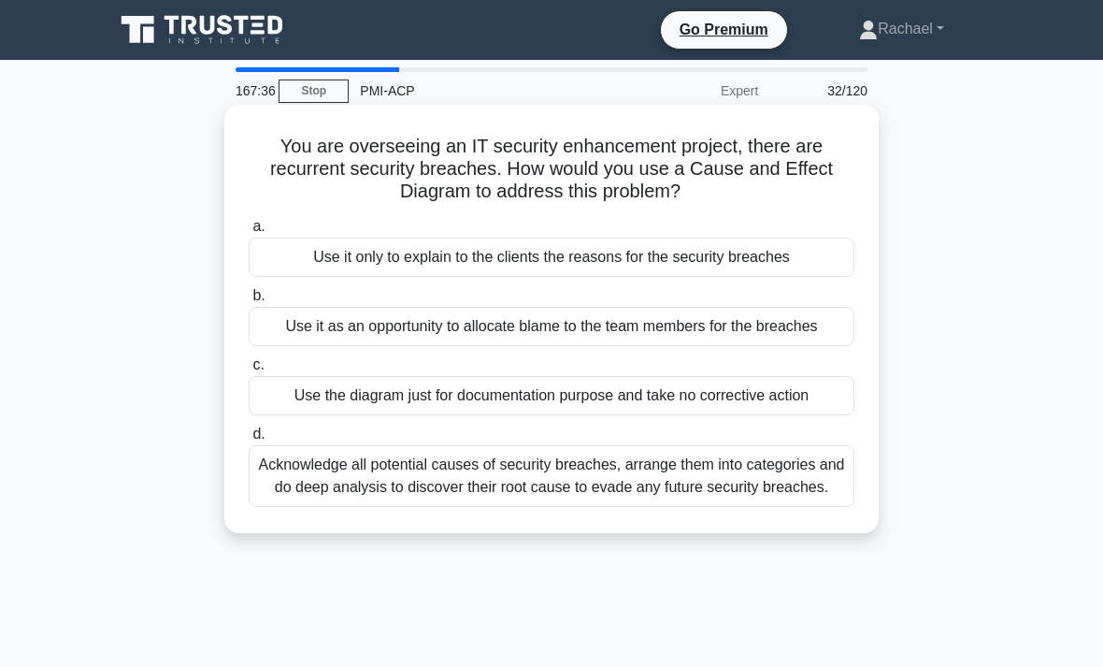
click at [810, 507] on div "Acknowledge all potential causes of security breaches, arrange them into catego…" at bounding box center [552, 476] width 606 height 62
click at [249, 440] on input "d. Acknowledge all potential causes of security breaches, arrange them into cat…" at bounding box center [249, 434] width 0 height 12
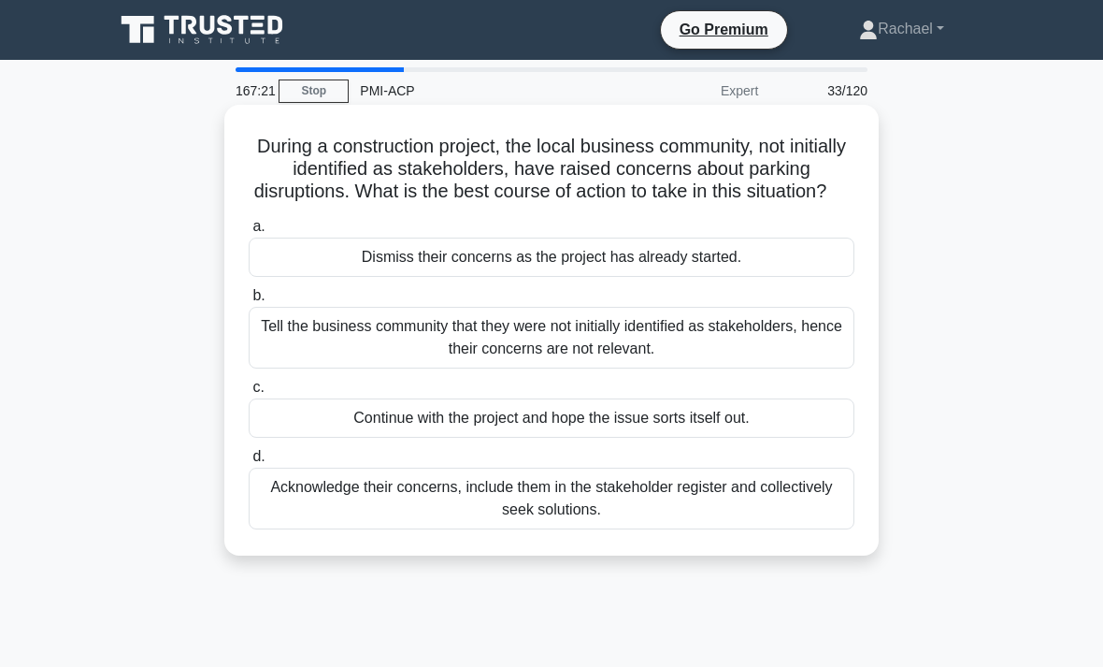
click at [786, 526] on div "Acknowledge their concerns, include them in the stakeholder register and collec…" at bounding box center [552, 498] width 606 height 62
click at [249, 463] on input "d. Acknowledge their concerns, include them in the stakeholder register and col…" at bounding box center [249, 457] width 0 height 12
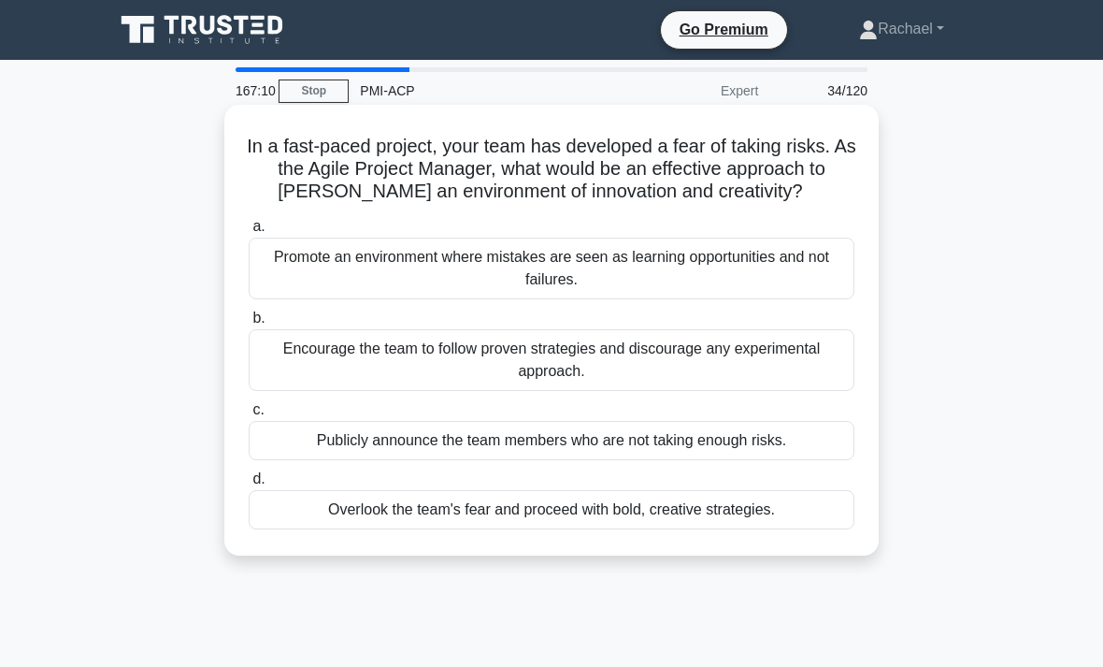
click at [776, 298] on div "Promote an environment where mistakes are seen as learning opportunities and no…" at bounding box center [552, 268] width 606 height 62
click at [249, 233] on input "a. Promote an environment where mistakes are seen as learning opportunities and…" at bounding box center [249, 227] width 0 height 12
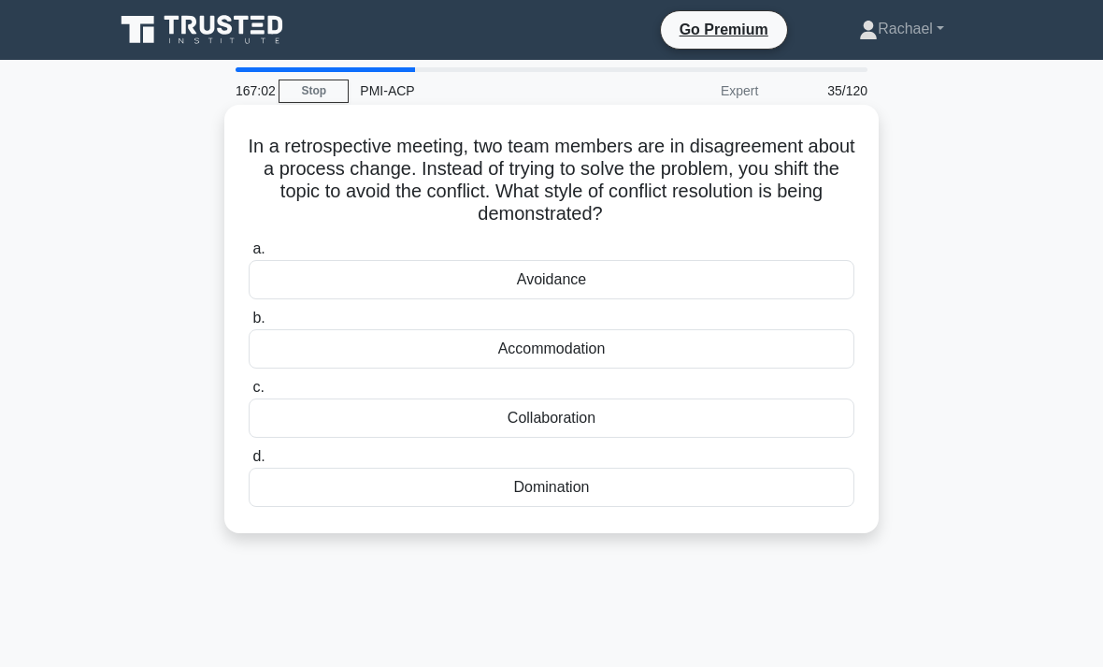
click at [810, 283] on div "Avoidance" at bounding box center [552, 279] width 606 height 39
click at [249, 255] on input "a. Avoidance" at bounding box center [249, 249] width 0 height 12
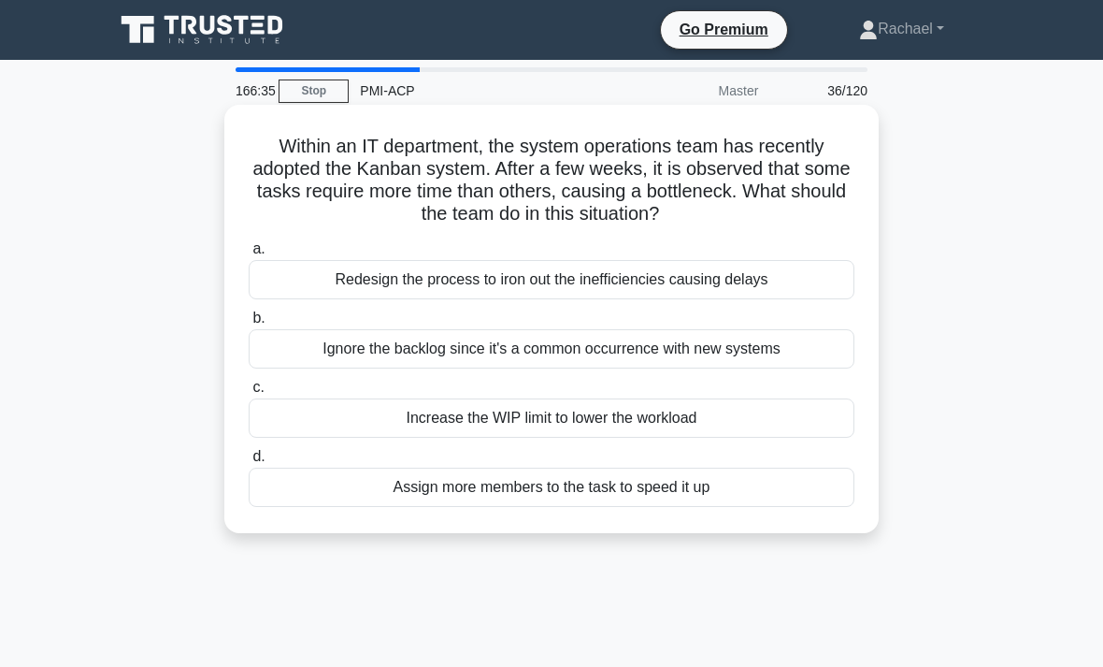
click at [800, 299] on div "Redesign the process to iron out the inefficiencies causing delays" at bounding box center [552, 279] width 606 height 39
click at [249, 255] on input "a. Redesign the process to iron out the inefficiencies causing delays" at bounding box center [249, 249] width 0 height 12
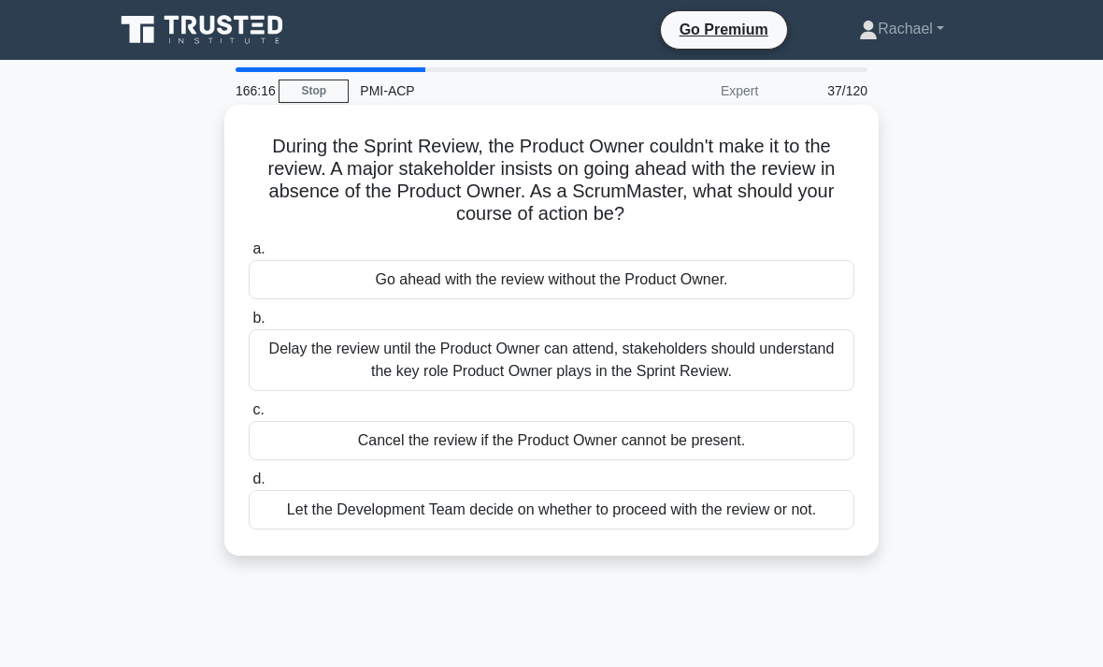
click at [714, 513] on div "Let the Development Team decide on whether to proceed with the review or not." at bounding box center [552, 509] width 606 height 39
click at [249, 485] on input "d. Let the Development Team decide on whether to proceed with the review or not." at bounding box center [249, 479] width 0 height 12
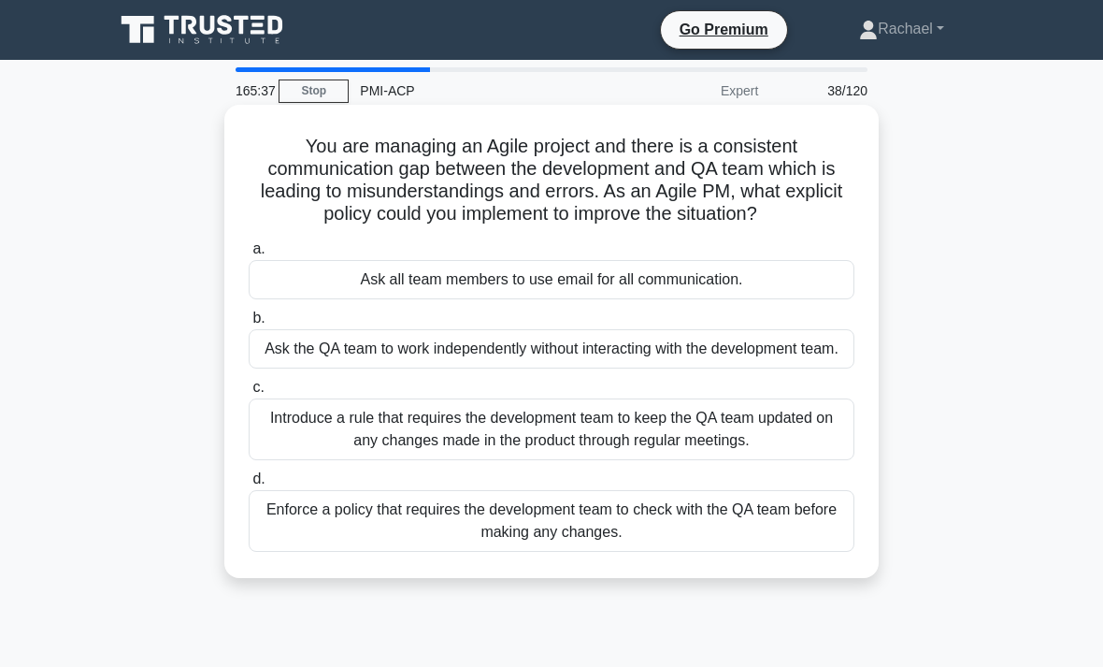
click at [728, 460] on div "Introduce a rule that requires the development team to keep the QA team updated…" at bounding box center [552, 429] width 606 height 62
click at [249, 394] on input "c. Introduce a rule that requires the development team to keep the QA team upda…" at bounding box center [249, 387] width 0 height 12
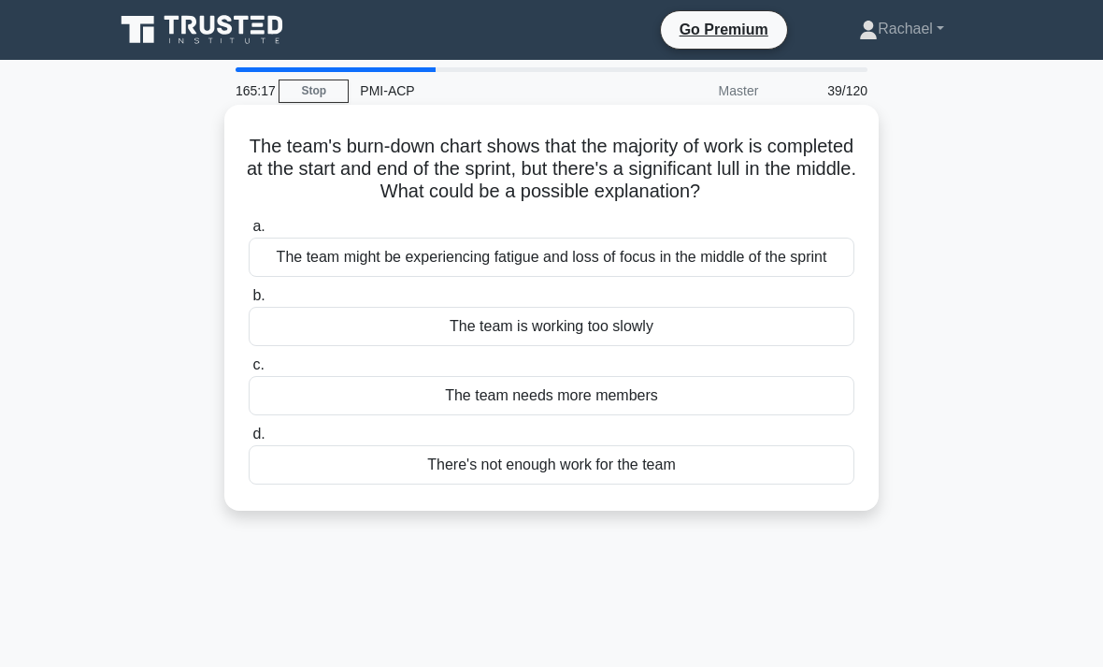
click at [805, 277] on div "The team might be experiencing fatigue and loss of focus in the middle of the s…" at bounding box center [552, 256] width 606 height 39
click at [249, 233] on input "a. The team might be experiencing fatigue and loss of focus in the middle of th…" at bounding box center [249, 227] width 0 height 12
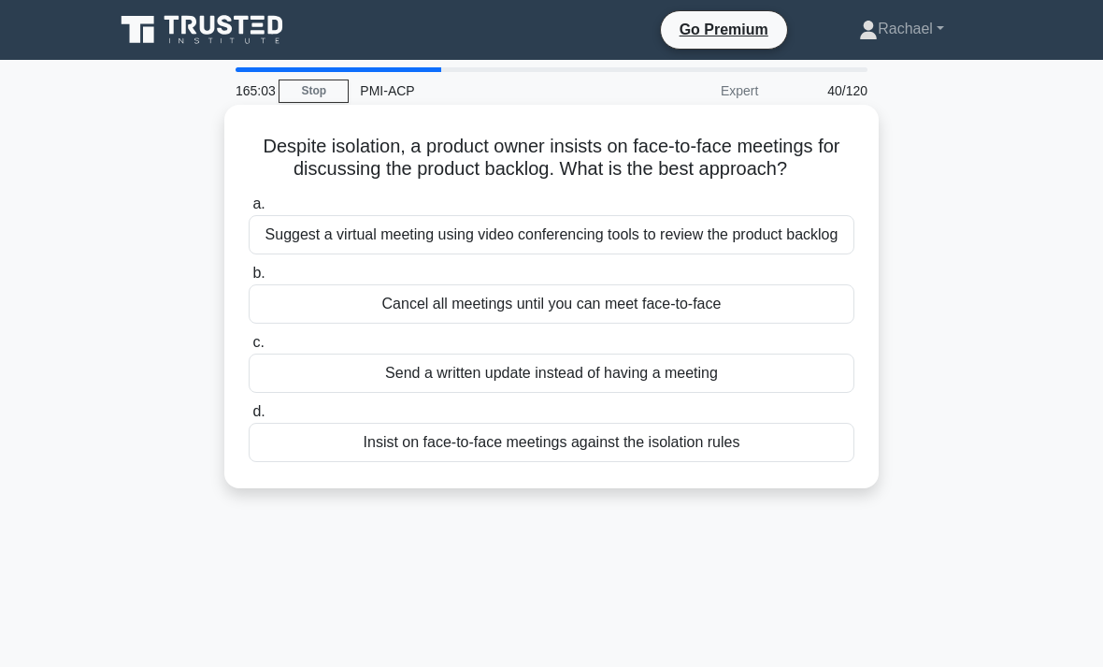
click at [800, 251] on div "Suggest a virtual meeting using video conferencing tools to review the product …" at bounding box center [552, 234] width 606 height 39
click at [249, 210] on input "a. Suggest a virtual meeting using video conferencing tools to review the produ…" at bounding box center [249, 204] width 0 height 12
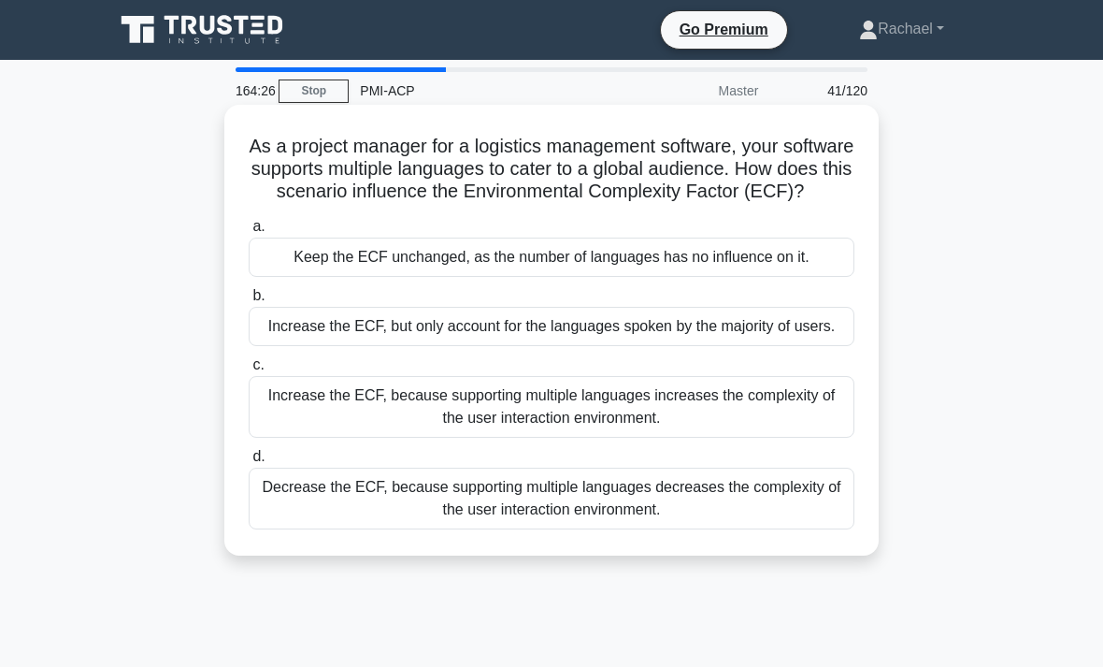
click at [787, 437] on div "Increase the ECF, because supporting multiple languages increases the complexit…" at bounding box center [552, 407] width 606 height 62
click at [249, 371] on input "c. Increase the ECF, because supporting multiple languages increases the comple…" at bounding box center [249, 365] width 0 height 12
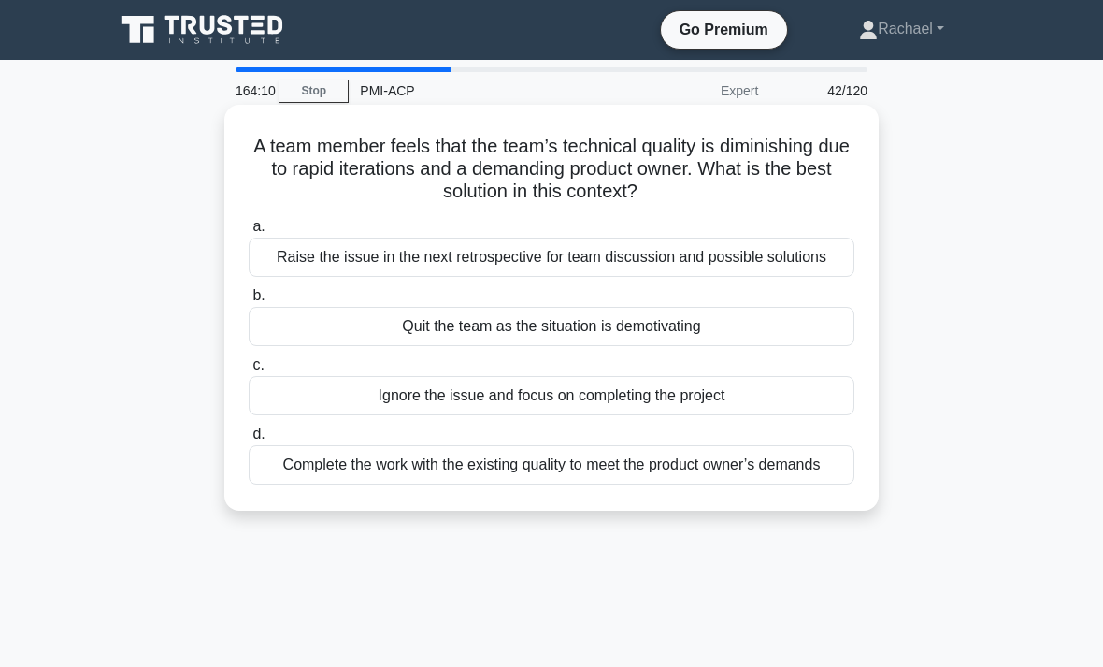
click at [781, 263] on div "Raise the issue in the next retrospective for team discussion and possible solu…" at bounding box center [552, 256] width 606 height 39
click at [249, 233] on input "a. Raise the issue in the next retrospective for team discussion and possible s…" at bounding box center [249, 227] width 0 height 12
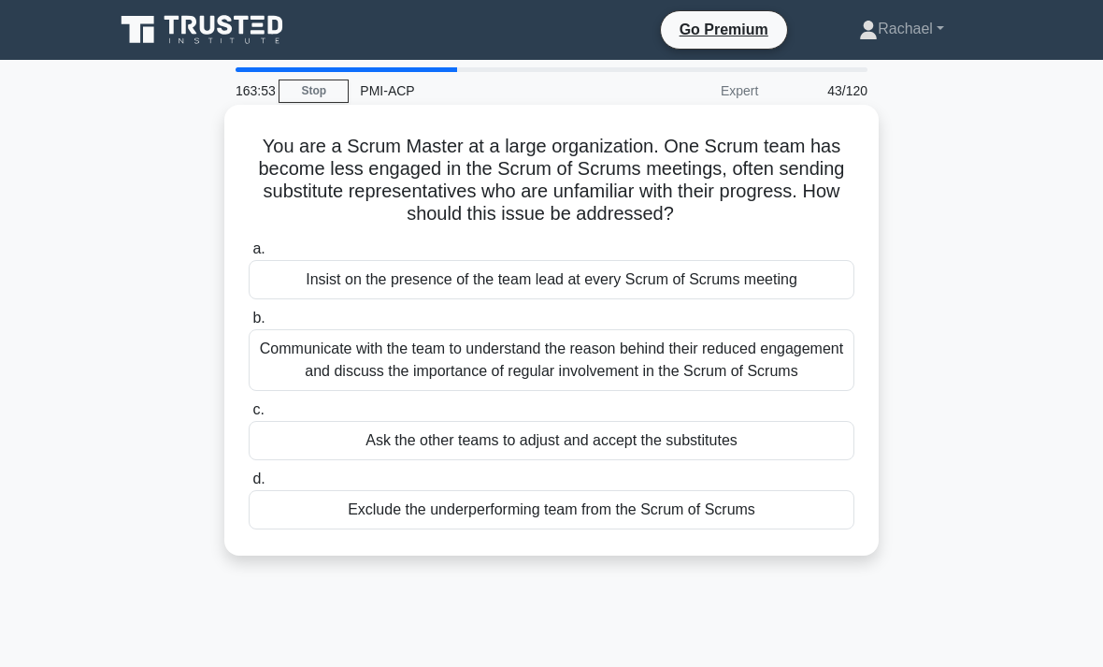
click at [795, 382] on div "Communicate with the team to understand the reason behind their reduced engagem…" at bounding box center [552, 360] width 606 height 62
click at [249, 324] on input "b. Communicate with the team to understand the reason behind their reduced enga…" at bounding box center [249, 318] width 0 height 12
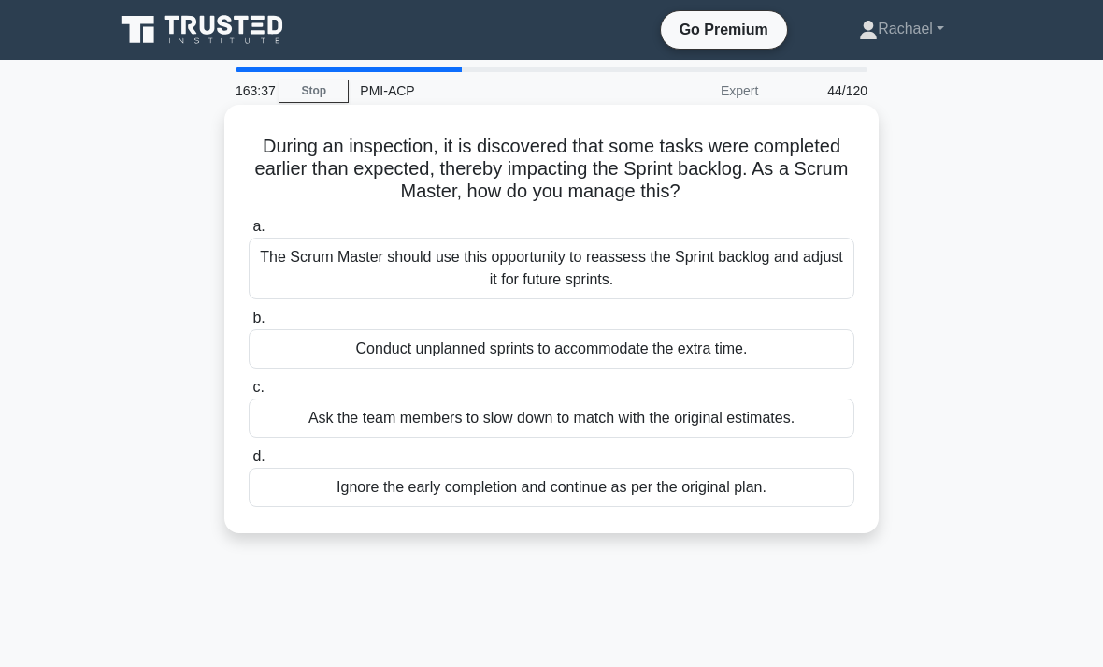
click at [768, 283] on div "The Scrum Master should use this opportunity to reassess the Sprint backlog and…" at bounding box center [552, 268] width 606 height 62
click at [249, 233] on input "a. The Scrum Master should use this opportunity to reassess the Sprint backlog …" at bounding box center [249, 227] width 0 height 12
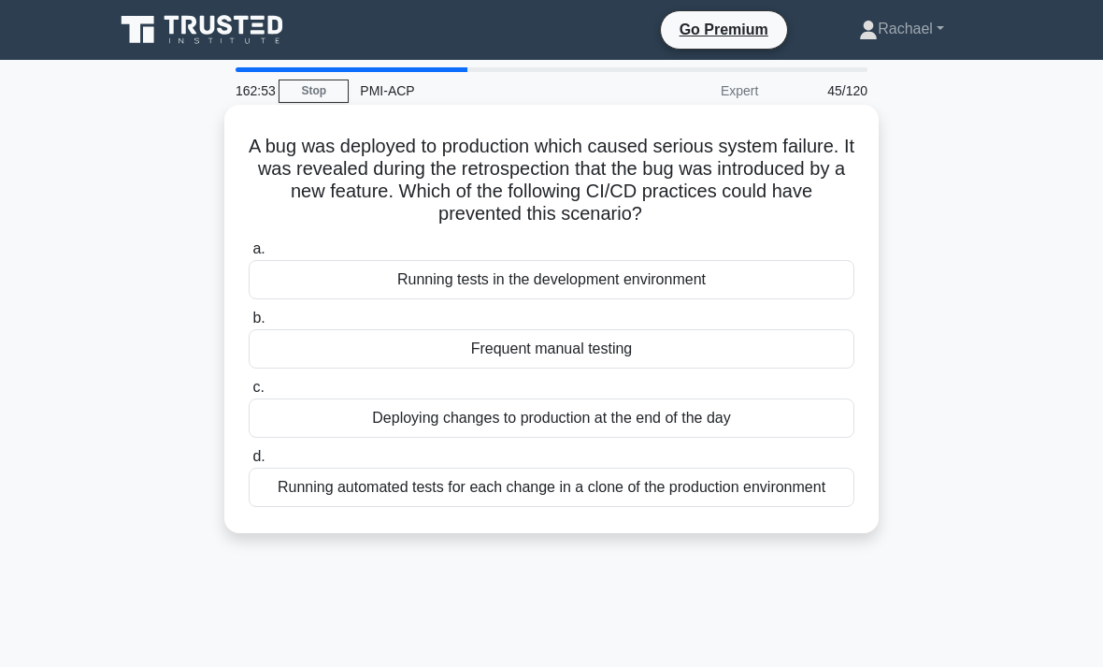
click at [534, 497] on div "Running automated tests for each change in a clone of the production environment" at bounding box center [552, 486] width 606 height 39
click at [249, 463] on input "d. Running automated tests for each change in a clone of the production environ…" at bounding box center [249, 457] width 0 height 12
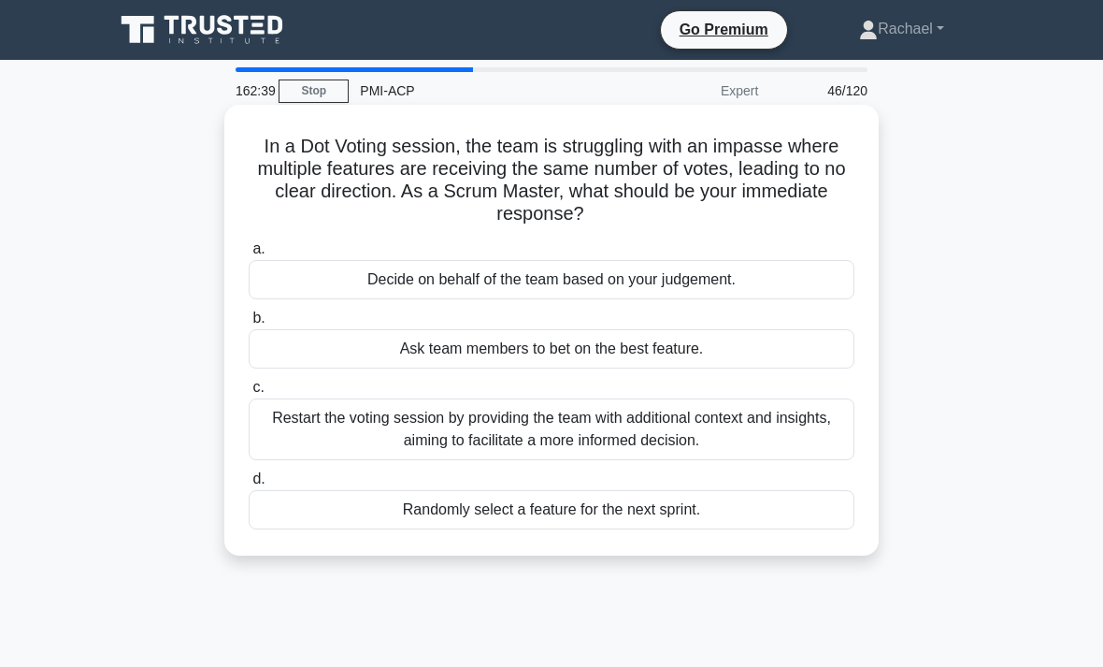
click at [530, 440] on div "Restart the voting session by providing the team with additional context and in…" at bounding box center [552, 429] width 606 height 62
click at [249, 394] on input "c. Restart the voting session by providing the team with additional context and…" at bounding box center [249, 387] width 0 height 12
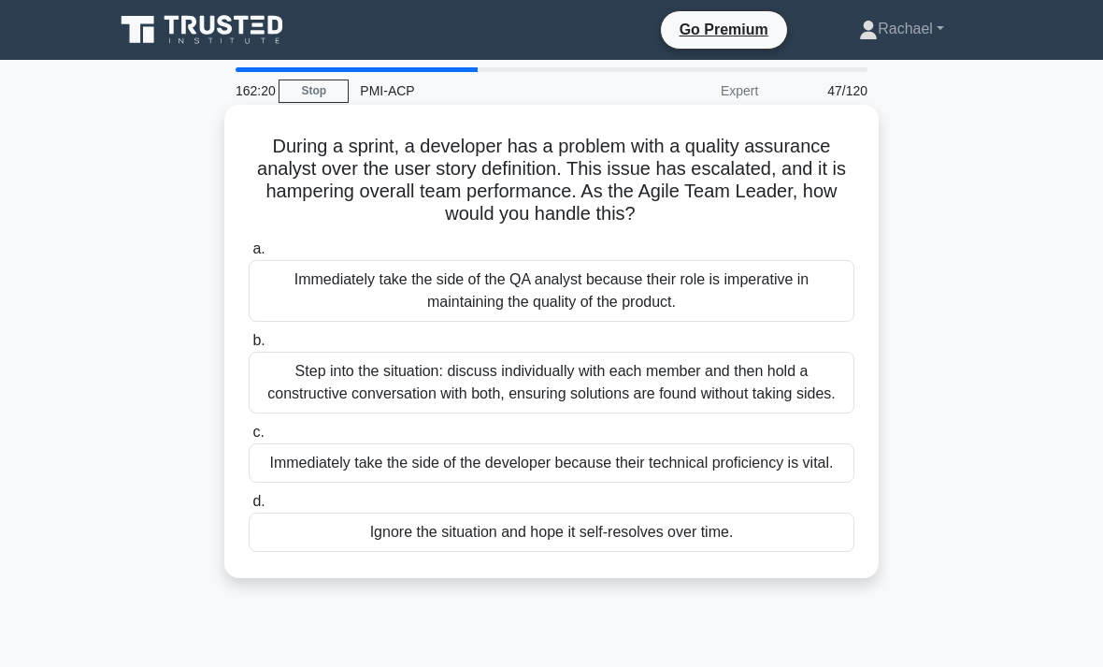
click at [552, 413] on div "Step into the situation: discuss individually with each member and then hold a …" at bounding box center [552, 382] width 606 height 62
click at [249, 347] on input "b. Step into the situation: discuss individually with each member and then hold…" at bounding box center [249, 341] width 0 height 12
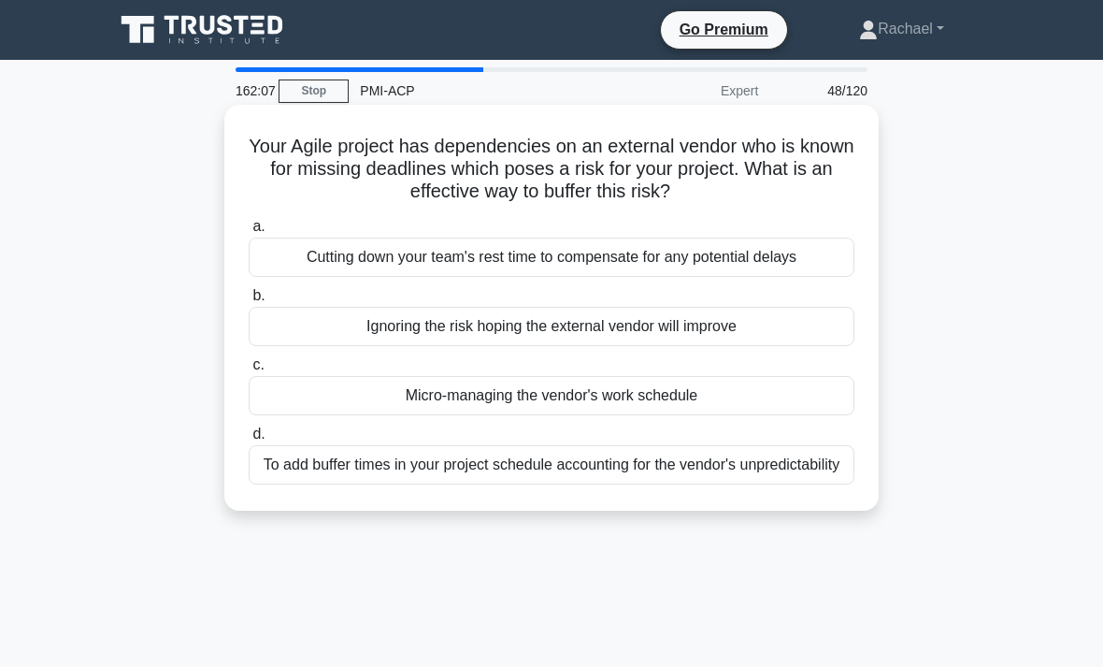
click at [586, 484] on div "To add buffer times in your project schedule accounting for the vendor's unpred…" at bounding box center [552, 464] width 606 height 39
click at [249, 440] on input "d. To add buffer times in your project schedule accounting for the vendor's unp…" at bounding box center [249, 434] width 0 height 12
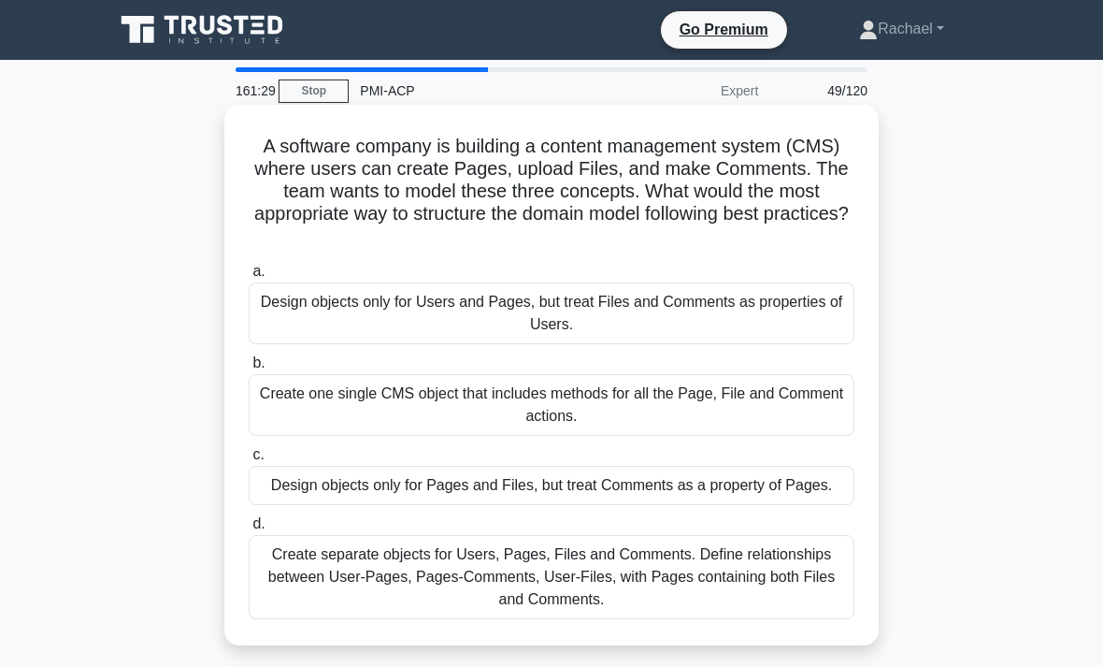
click at [795, 602] on div "Create separate objects for Users, Pages, Files and Comments. Define relationsh…" at bounding box center [552, 577] width 606 height 84
click at [249, 530] on input "d. Create separate objects for Users, Pages, Files and Comments. Define relatio…" at bounding box center [249, 524] width 0 height 12
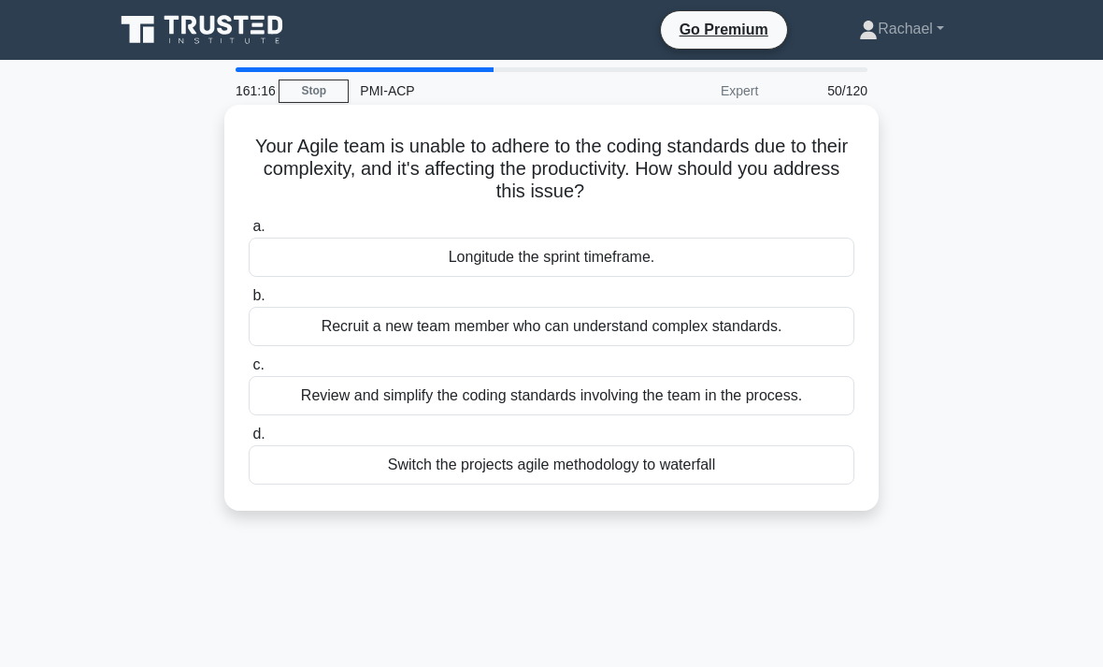
click at [850, 384] on div "Review and simplify the coding standards involving the team in the process." at bounding box center [552, 395] width 606 height 39
click at [249, 371] on input "c. Review and simplify the coding standards involving the team in the process." at bounding box center [249, 365] width 0 height 12
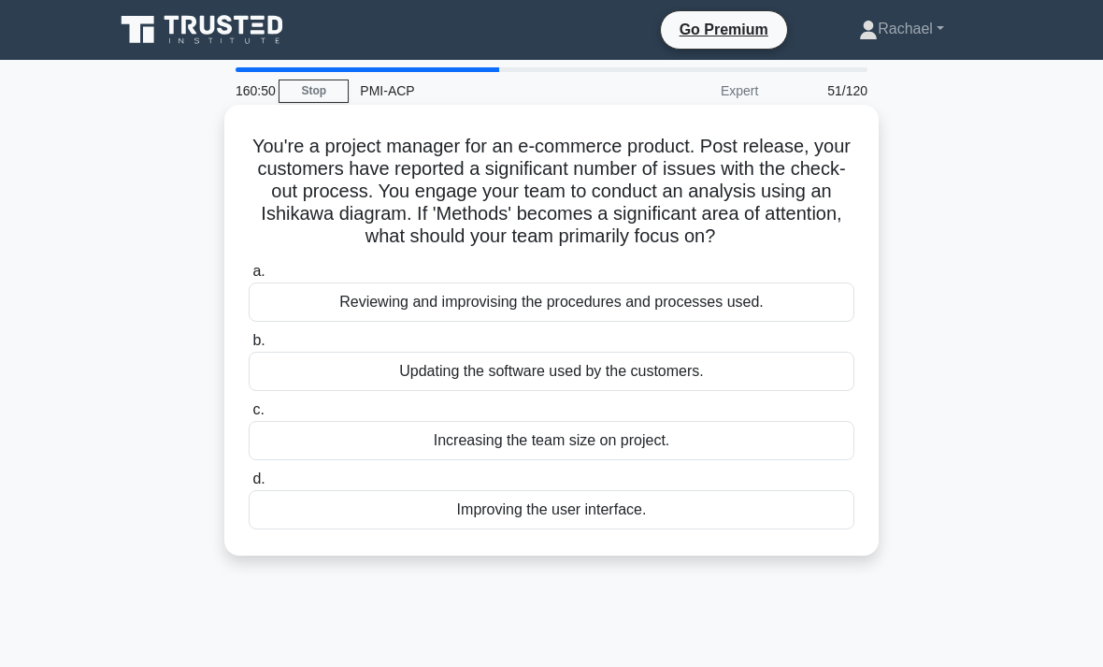
click at [803, 322] on div "Reviewing and improvising the procedures and processes used." at bounding box center [552, 301] width 606 height 39
click at [249, 278] on input "a. Reviewing and improvising the procedures and processes used." at bounding box center [249, 271] width 0 height 12
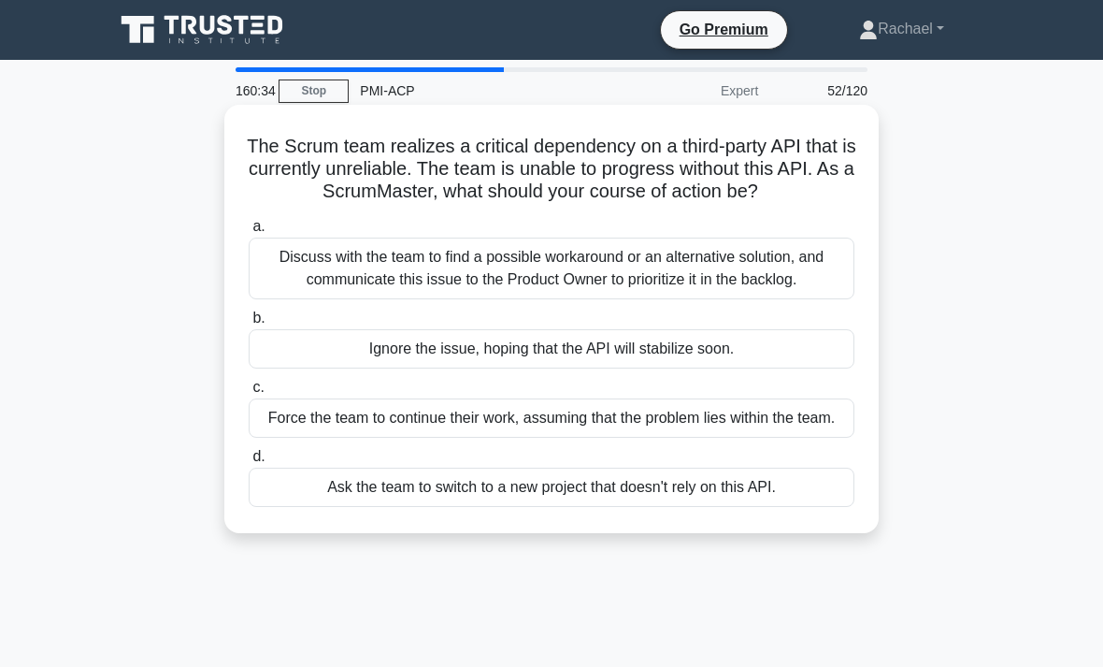
click at [776, 290] on div "Discuss with the team to find a possible workaround or an alternative solution,…" at bounding box center [552, 268] width 606 height 62
click at [249, 233] on input "a. Discuss with the team to find a possible workaround or an alternative soluti…" at bounding box center [249, 227] width 0 height 12
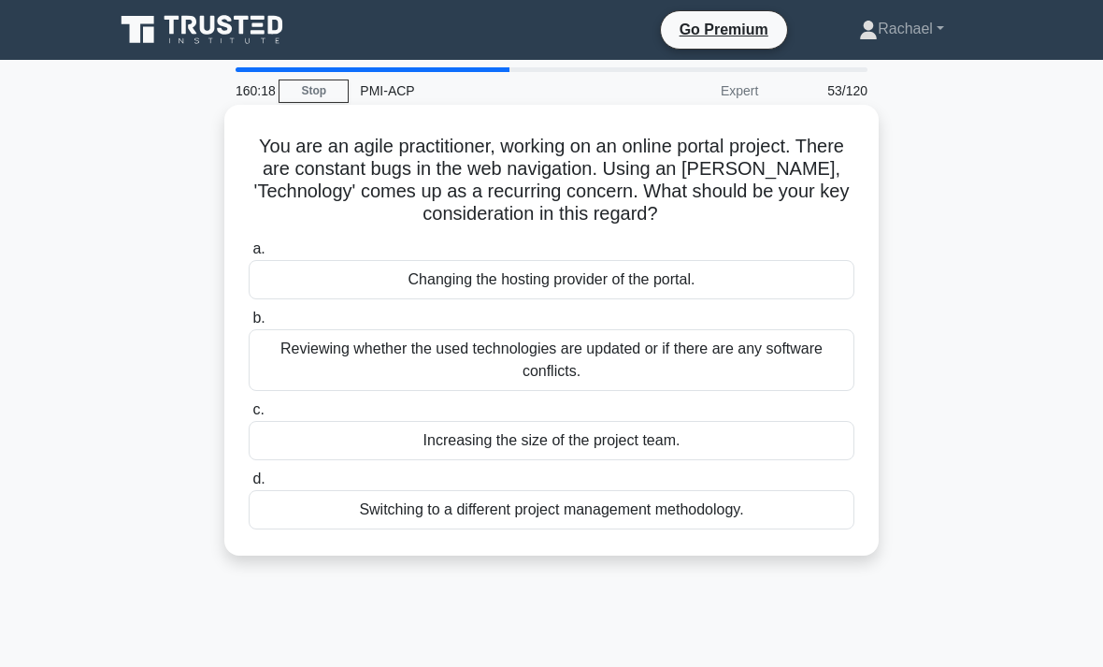
click at [752, 380] on div "Reviewing whether the used technologies are updated or if there are any softwar…" at bounding box center [552, 360] width 606 height 62
click at [249, 324] on input "b. Reviewing whether the used technologies are updated or if there are any soft…" at bounding box center [249, 318] width 0 height 12
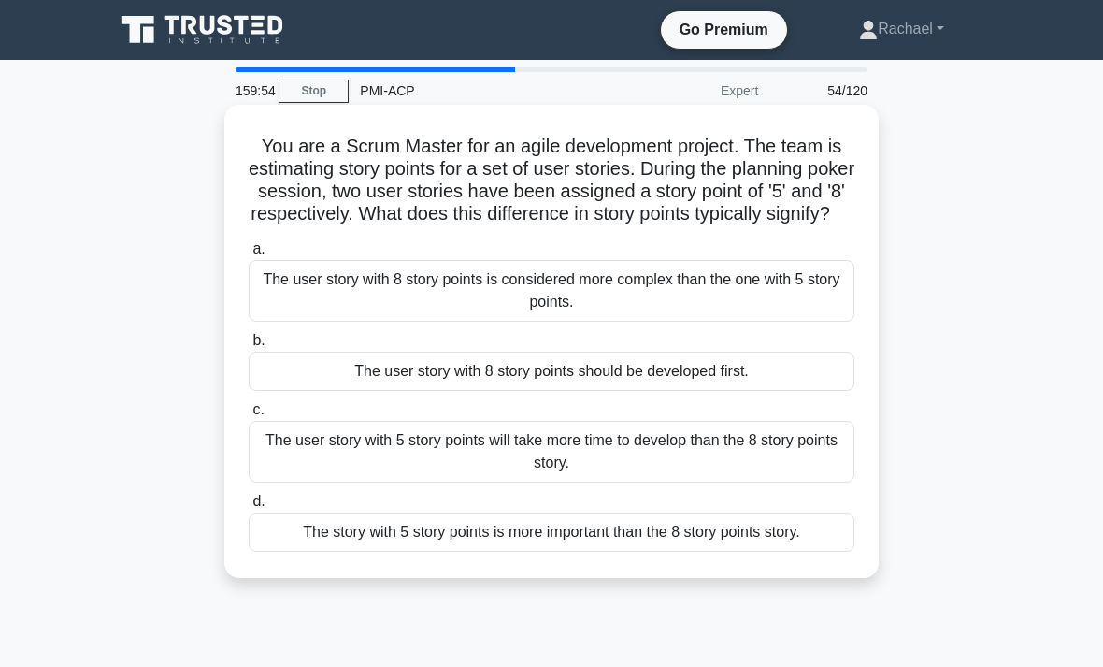
click at [815, 309] on div "The user story with 8 story points is considered more complex than the one with…" at bounding box center [552, 291] width 606 height 62
click at [249, 255] on input "a. The user story with 8 story points is considered more complex than the one w…" at bounding box center [249, 249] width 0 height 12
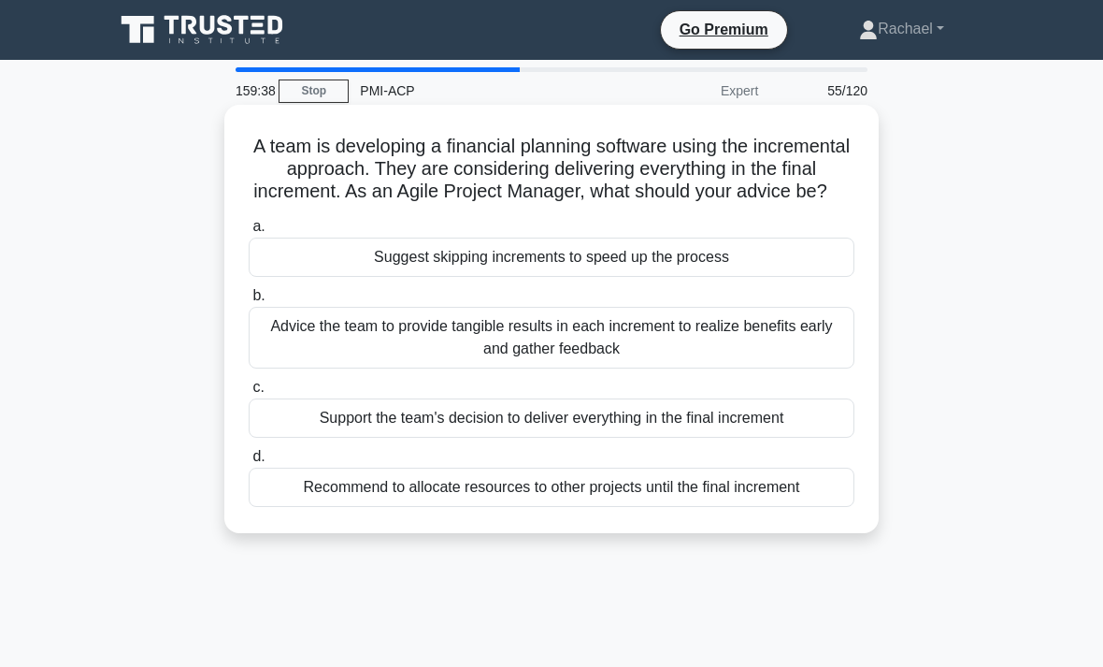
click at [768, 362] on div "Advice the team to provide tangible results in each increment to realize benefi…" at bounding box center [552, 338] width 606 height 62
click at [249, 302] on input "b. Advice the team to provide tangible results in each increment to realize ben…" at bounding box center [249, 296] width 0 height 12
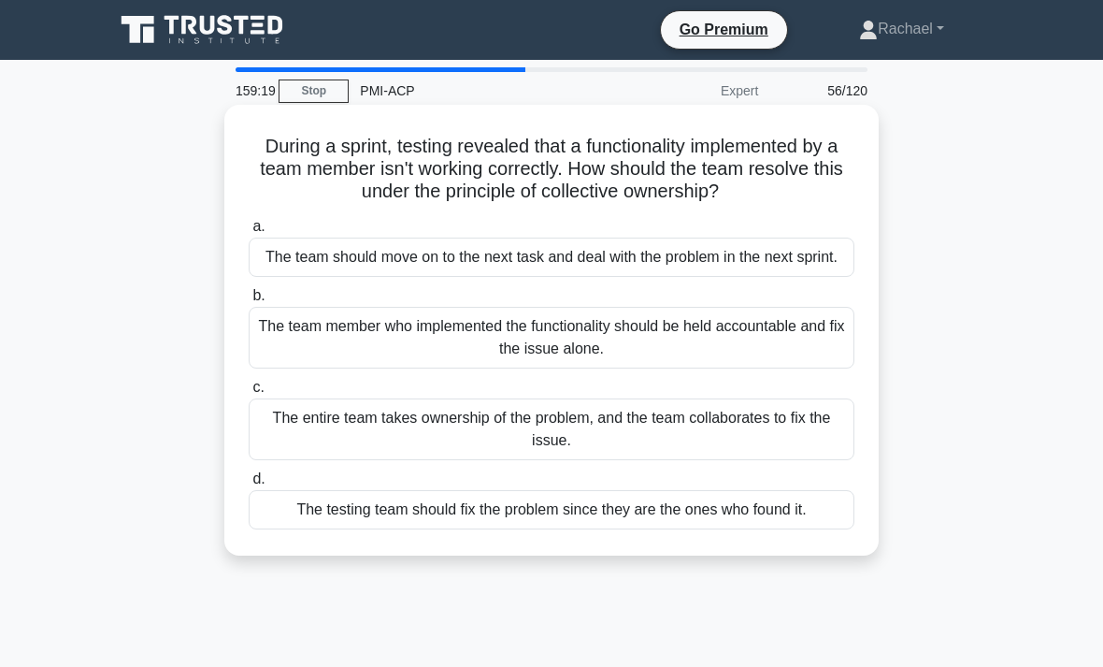
click at [827, 458] on div "The entire team takes ownership of the problem, and the team collaborates to fi…" at bounding box center [552, 429] width 606 height 62
click at [249, 394] on input "c. The entire team takes ownership of the problem, and the team collaborates to…" at bounding box center [249, 387] width 0 height 12
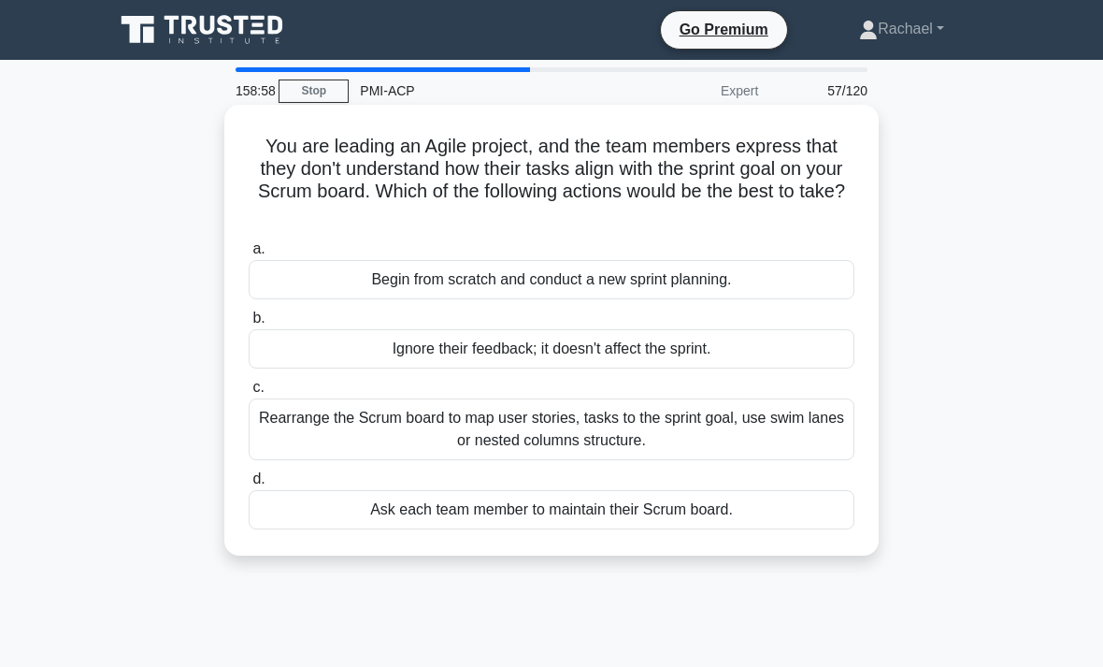
click at [810, 432] on div "Rearrange the Scrum board to map user stories, tasks to the sprint goal, use sw…" at bounding box center [552, 429] width 606 height 62
click at [249, 394] on input "c. Rearrange the Scrum board to map user stories, tasks to the sprint goal, use…" at bounding box center [249, 387] width 0 height 12
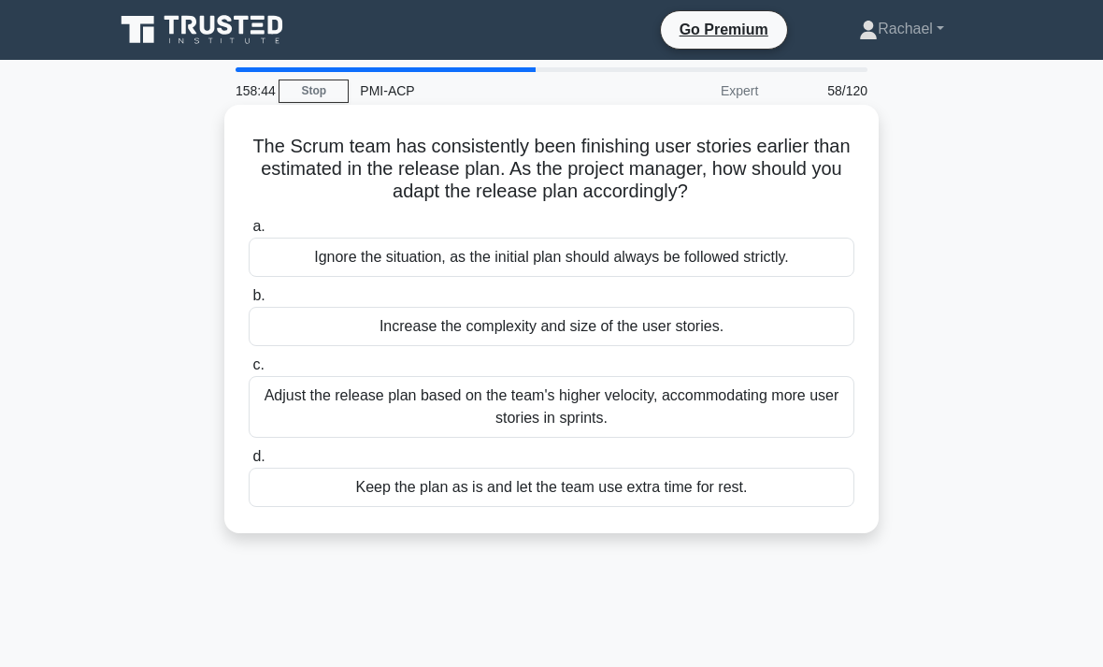
click at [805, 422] on div "Adjust the release plan based on the team's higher velocity, accommodating more…" at bounding box center [552, 407] width 606 height 62
click at [249, 371] on input "c. Adjust the release plan based on the team's higher velocity, accommodating m…" at bounding box center [249, 365] width 0 height 12
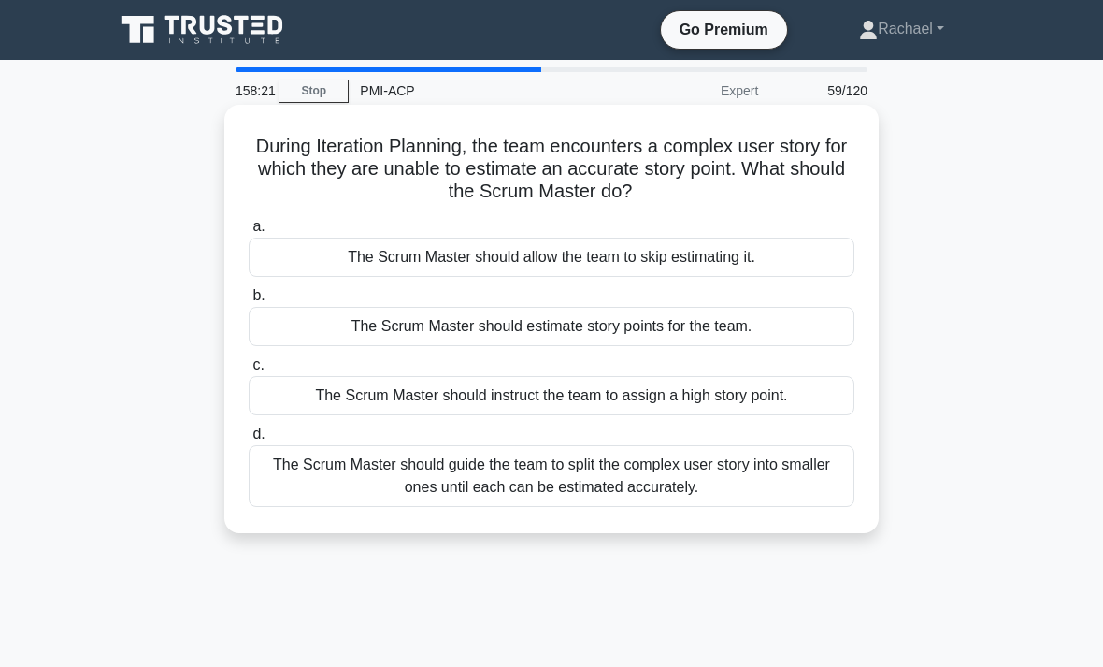
click at [796, 469] on div "The Scrum Master should guide the team to split the complex user story into sma…" at bounding box center [552, 476] width 606 height 62
click at [249, 440] on input "d. The Scrum Master should guide the team to split the complex user story into …" at bounding box center [249, 434] width 0 height 12
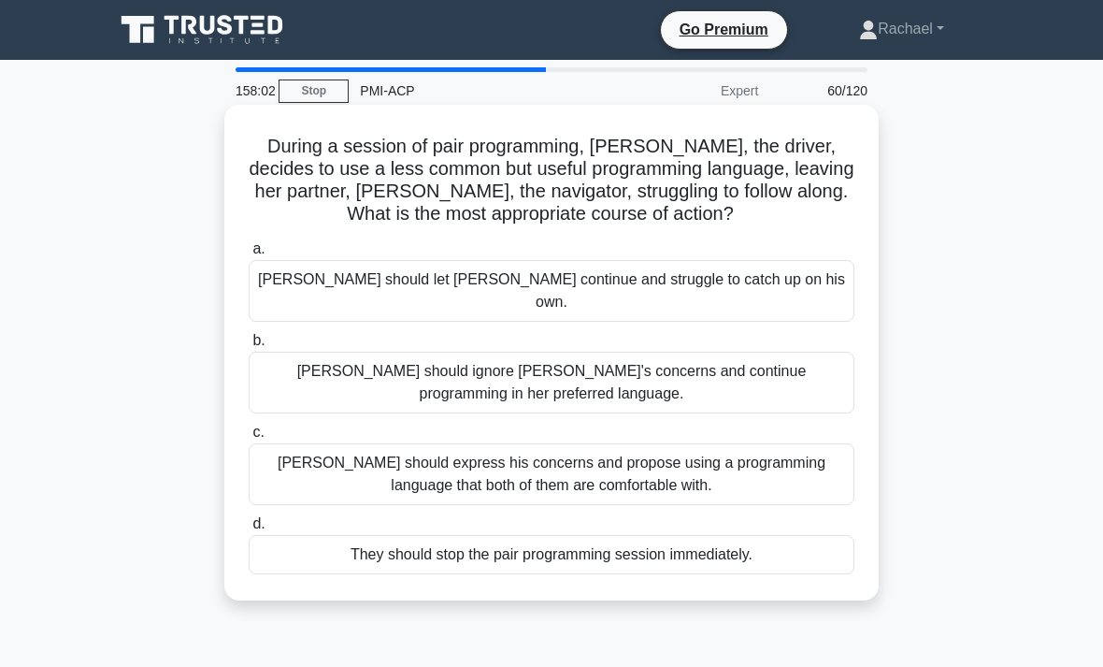
click at [814, 443] on div "[PERSON_NAME] should express his concerns and propose using a programming langu…" at bounding box center [552, 474] width 606 height 62
click at [249, 438] on input "c. [PERSON_NAME] should express his concerns and propose using a programming la…" at bounding box center [249, 432] width 0 height 12
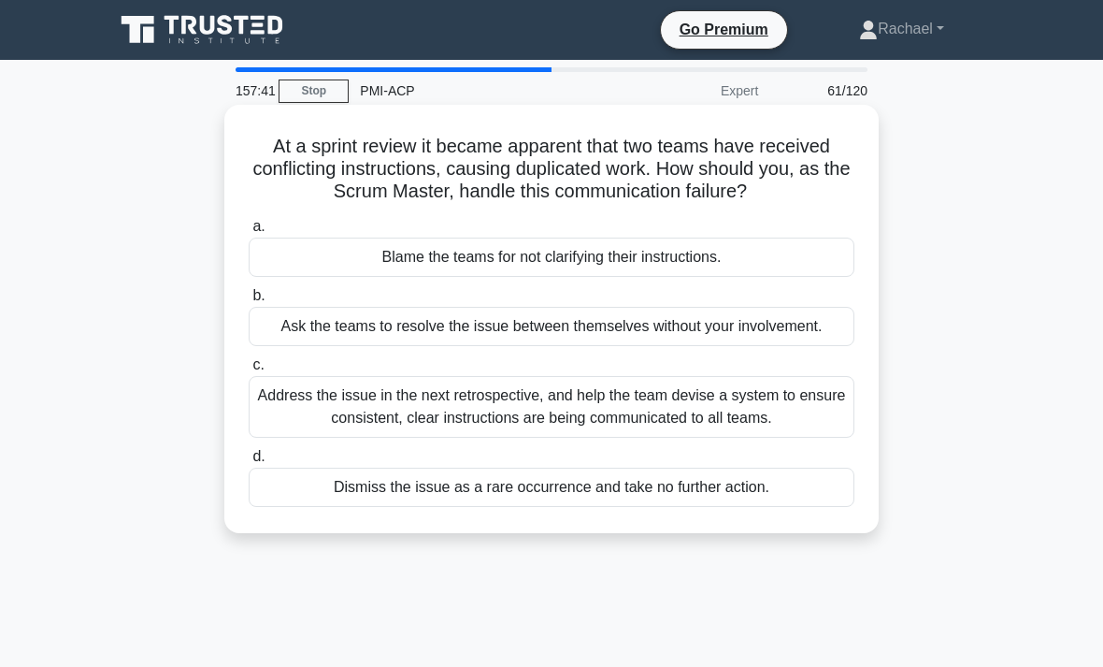
click at [832, 437] on div "Address the issue in the next retrospective, and help the team devise a system …" at bounding box center [552, 407] width 606 height 62
click at [249, 371] on input "c. Address the issue in the next retrospective, and help the team devise a syst…" at bounding box center [249, 365] width 0 height 12
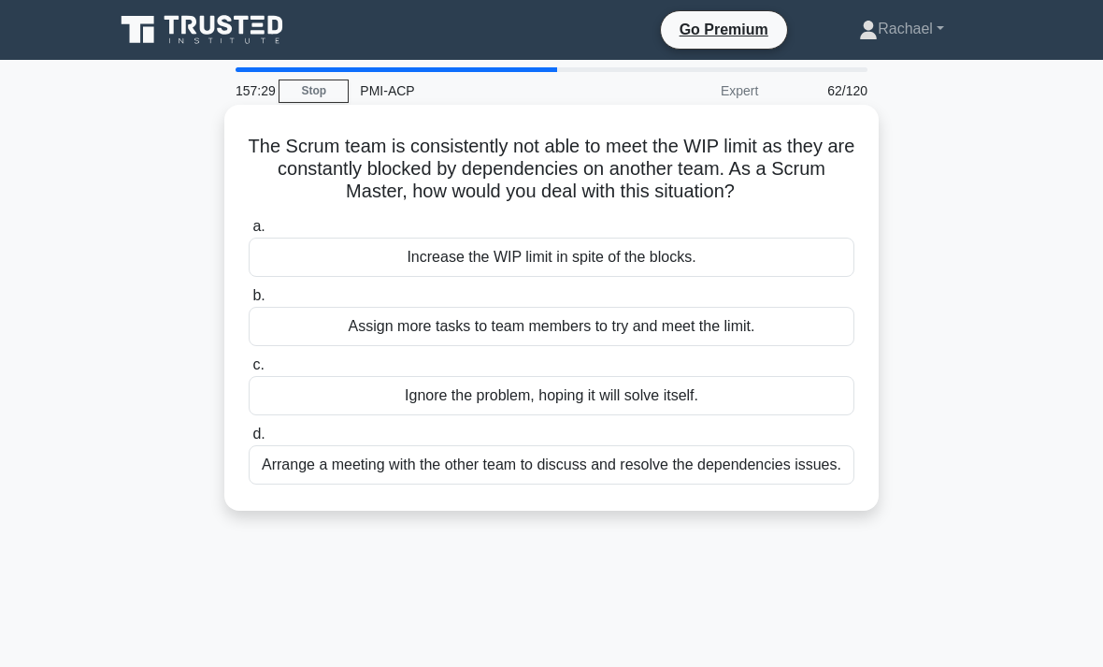
click at [411, 484] on div "Arrange a meeting with the other team to discuss and resolve the dependencies i…" at bounding box center [552, 464] width 606 height 39
click at [249, 440] on input "d. Arrange a meeting with the other team to discuss and resolve the dependencie…" at bounding box center [249, 434] width 0 height 12
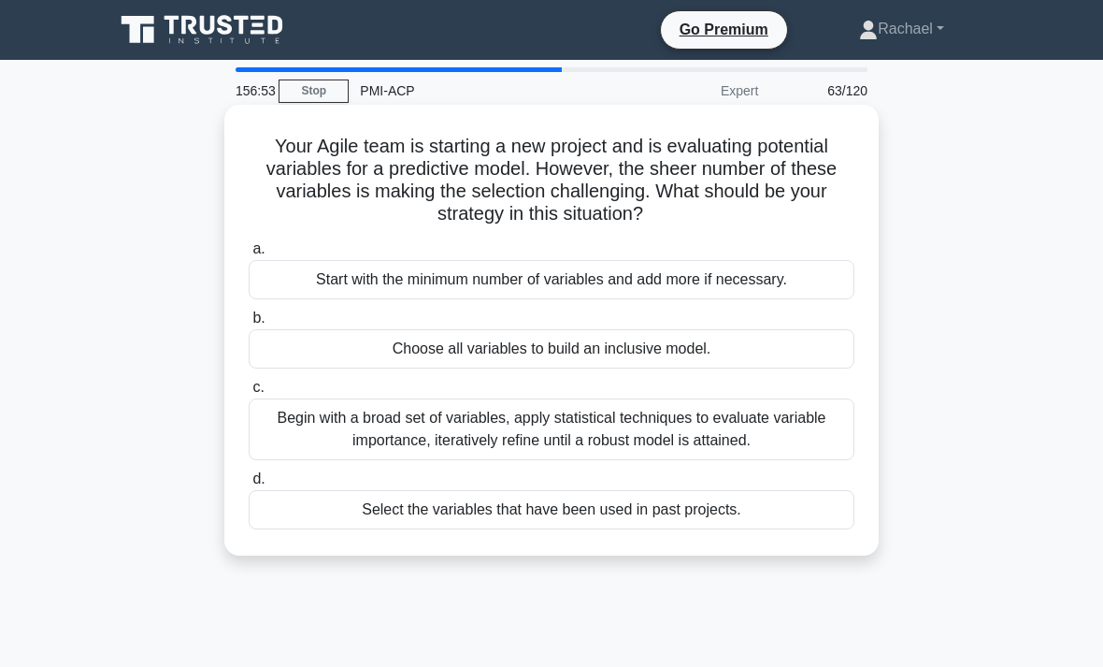
click at [628, 424] on div "Begin with a broad set of variables, apply statistical techniques to evaluate v…" at bounding box center [552, 429] width 606 height 62
click at [249, 394] on input "c. Begin with a broad set of variables, apply statistical techniques to evaluat…" at bounding box center [249, 387] width 0 height 12
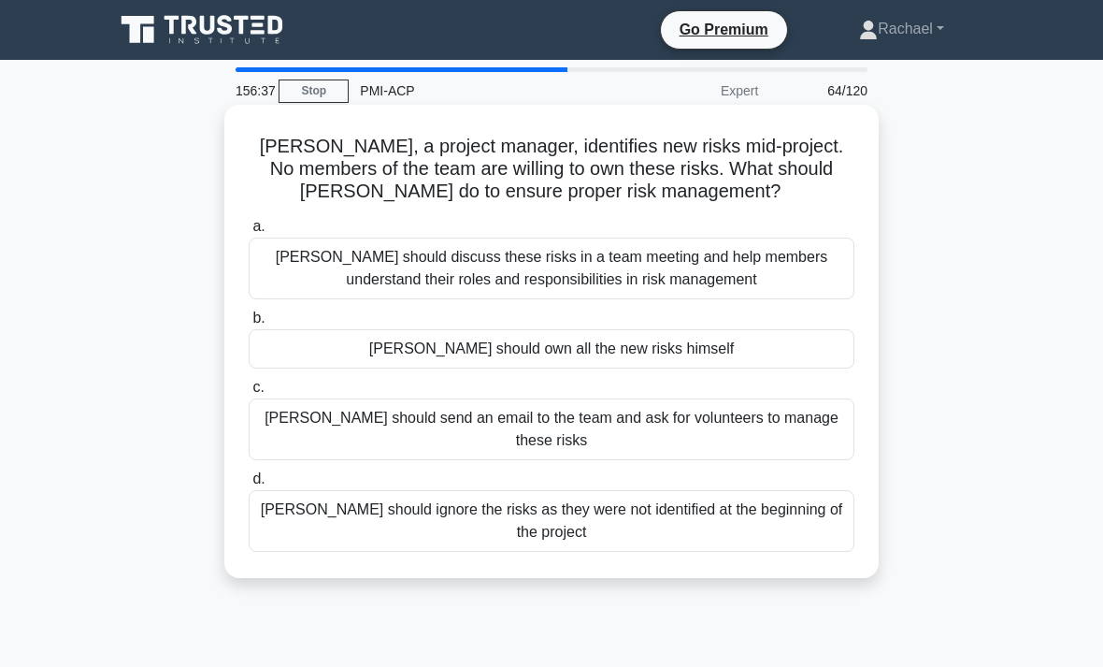
click at [622, 276] on div "[PERSON_NAME] should discuss these risks in a team meeting and help members und…" at bounding box center [552, 268] width 606 height 62
click at [249, 233] on input "a. [PERSON_NAME] should discuss these risks in a team meeting and help members …" at bounding box center [249, 227] width 0 height 12
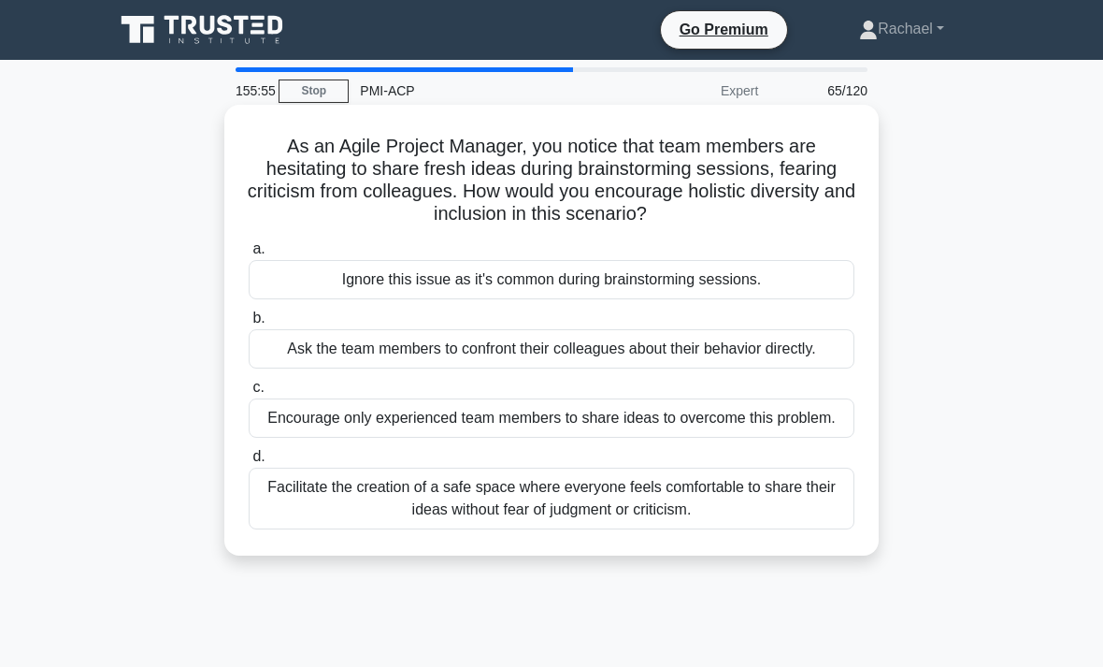
click at [471, 529] on div "Facilitate the creation of a safe space where everyone feels comfortable to sha…" at bounding box center [552, 498] width 606 height 62
click at [249, 463] on input "d. Facilitate the creation of a safe space where everyone feels comfortable to …" at bounding box center [249, 457] width 0 height 12
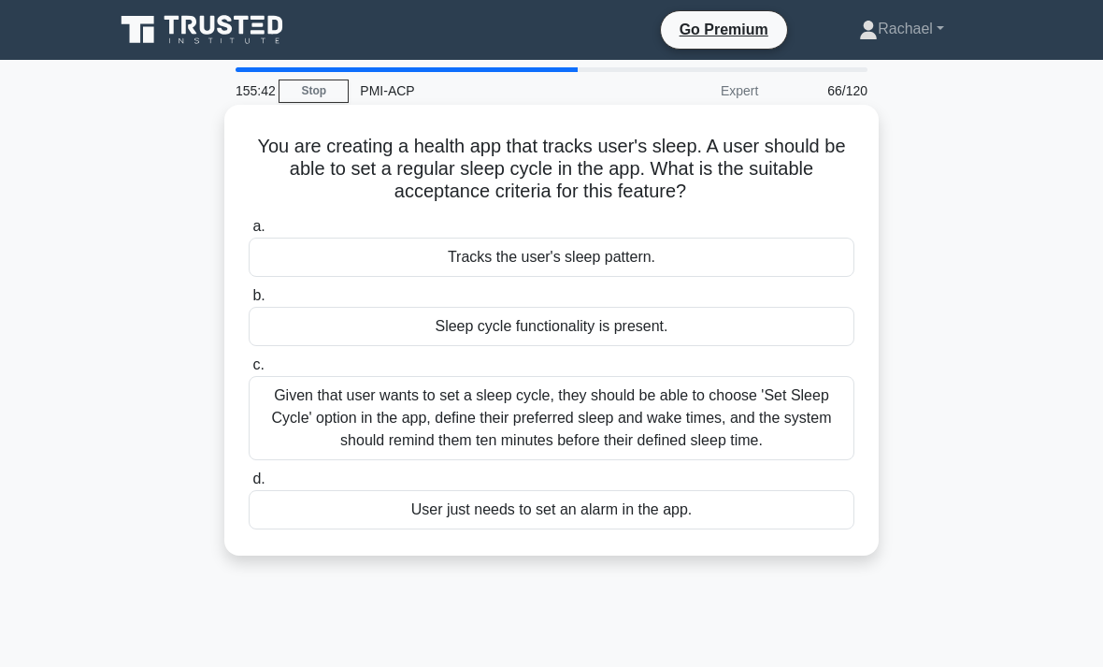
click at [398, 421] on div "Given that user wants to set a sleep cycle, they should be able to choose 'Set …" at bounding box center [552, 418] width 606 height 84
click at [249, 371] on input "c. Given that user wants to set a sleep cycle, they should be able to choose 'S…" at bounding box center [249, 365] width 0 height 12
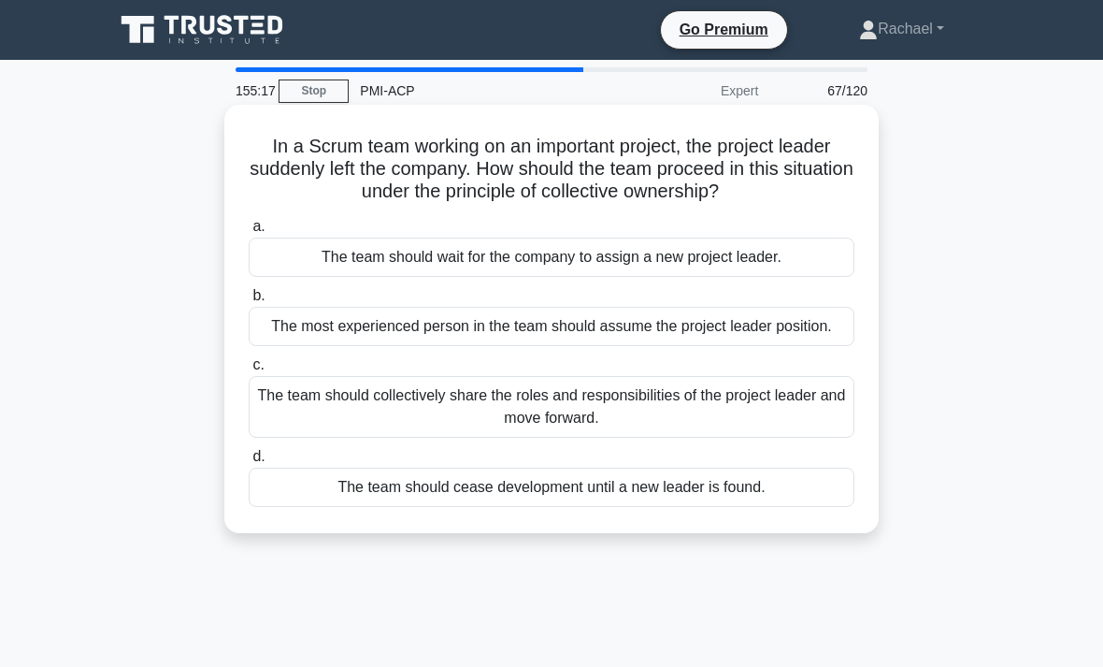
click at [352, 437] on div "The team should collectively share the roles and responsibilities of the projec…" at bounding box center [552, 407] width 606 height 62
click at [249, 371] on input "c. The team should collectively share the roles and responsibilities of the pro…" at bounding box center [249, 365] width 0 height 12
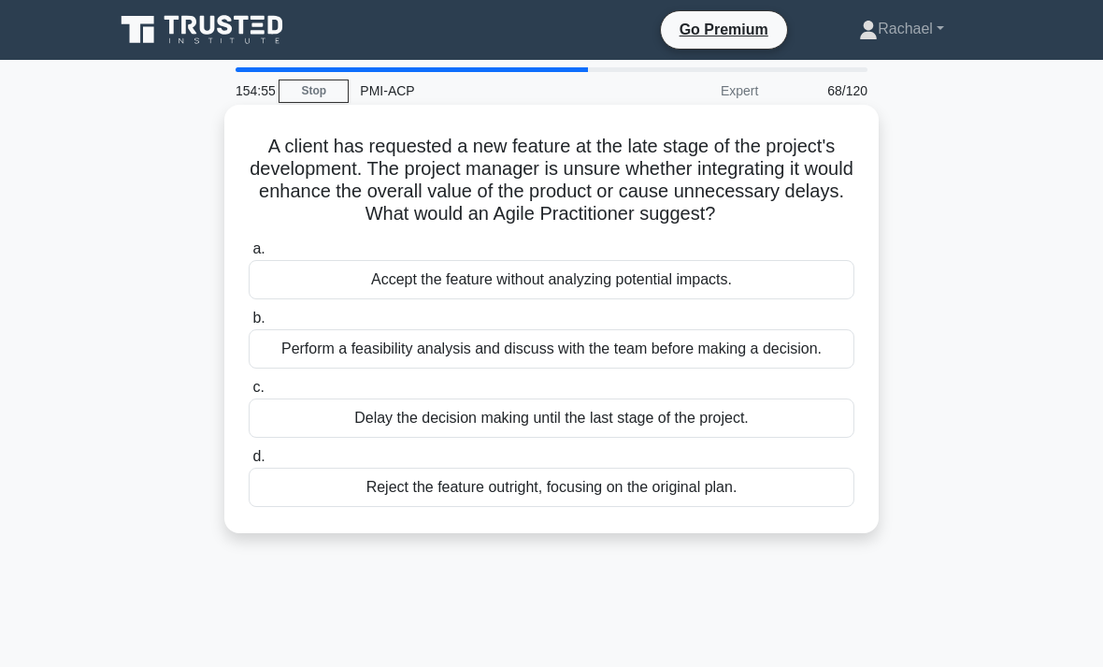
click at [373, 368] on div "Perform a feasibility analysis and discuss with the team before making a decisi…" at bounding box center [552, 348] width 606 height 39
click at [249, 324] on input "b. Perform a feasibility analysis and discuss with the team before making a dec…" at bounding box center [249, 318] width 0 height 12
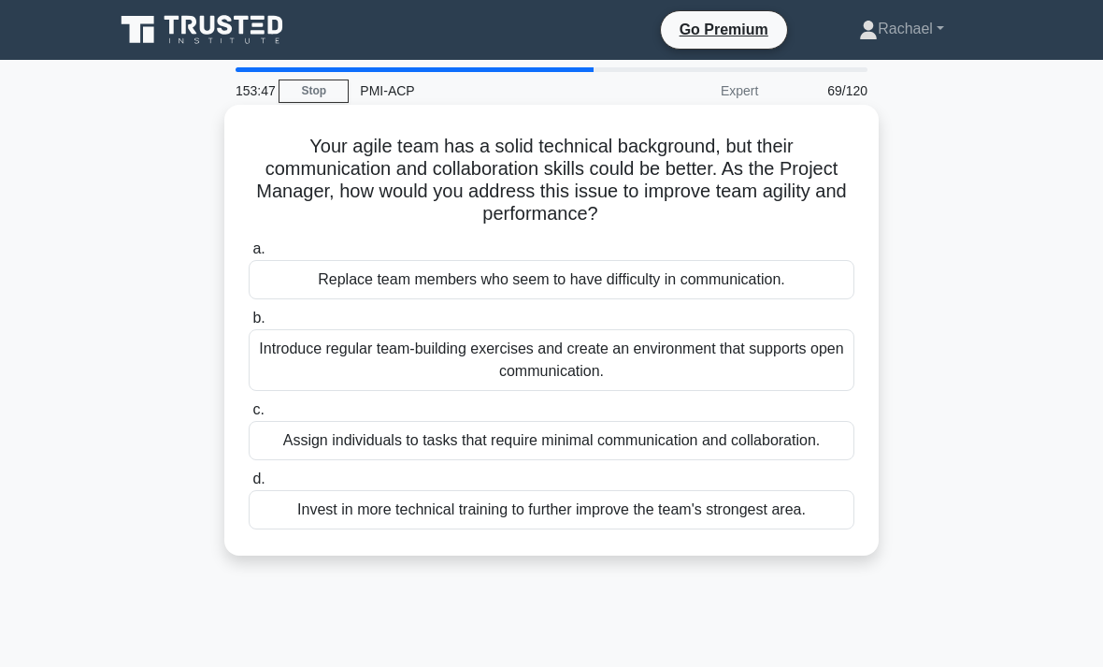
click at [783, 349] on div "Introduce regular team-building exercises and create an environment that suppor…" at bounding box center [552, 360] width 606 height 62
click at [249, 324] on input "b. Introduce regular team-building exercises and create an environment that sup…" at bounding box center [249, 318] width 0 height 12
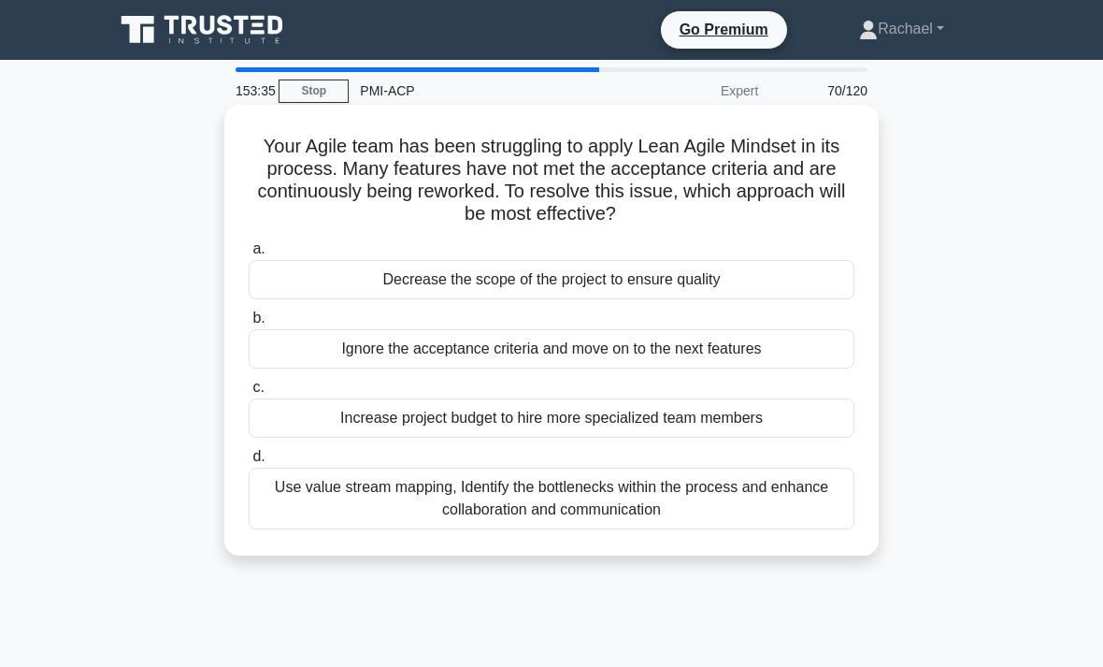
click at [809, 492] on div "Use value stream mapping, Identify the bottlenecks within the process and enhan…" at bounding box center [552, 498] width 606 height 62
click at [249, 463] on input "d. Use value stream mapping, Identify the bottlenecks within the process and en…" at bounding box center [249, 457] width 0 height 12
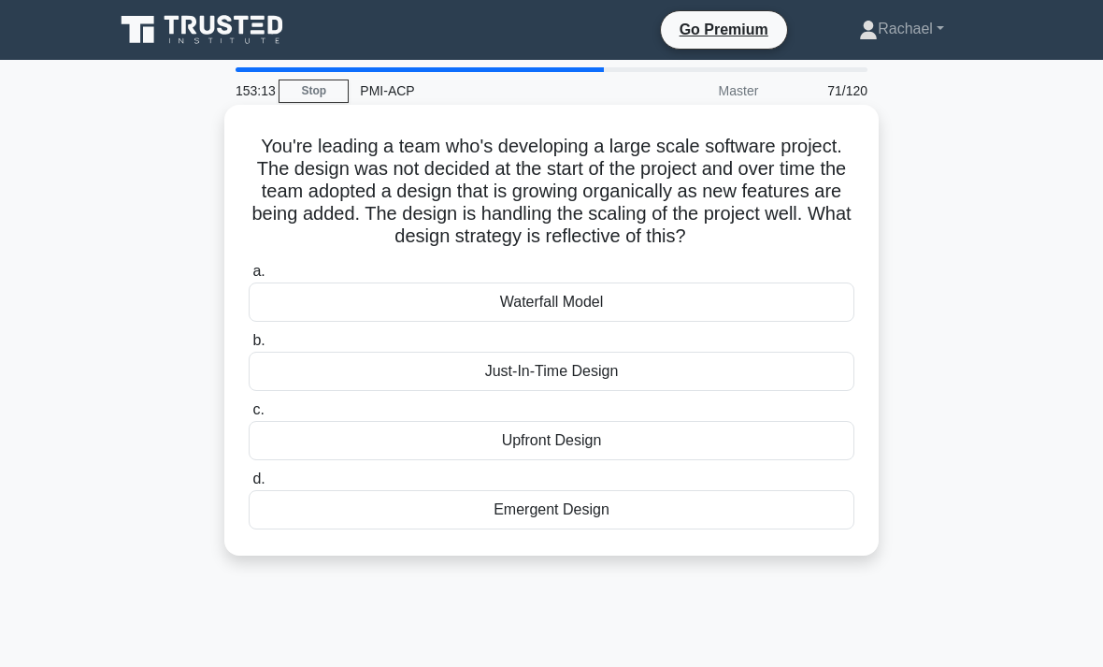
click at [775, 529] on div "Emergent Design" at bounding box center [552, 509] width 606 height 39
click at [249, 485] on input "d. Emergent Design" at bounding box center [249, 479] width 0 height 12
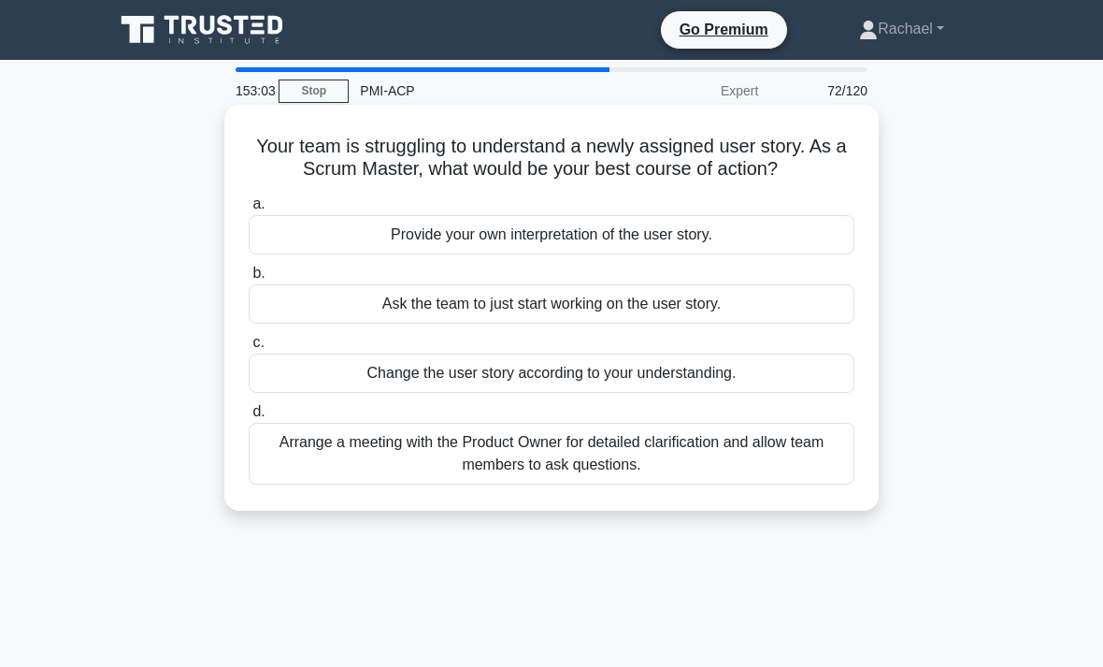
click at [765, 473] on div "Arrange a meeting with the Product Owner for detailed clarification and allow t…" at bounding box center [552, 454] width 606 height 62
click at [249, 418] on input "d. Arrange a meeting with the Product Owner for detailed clarification and allo…" at bounding box center [249, 412] width 0 height 12
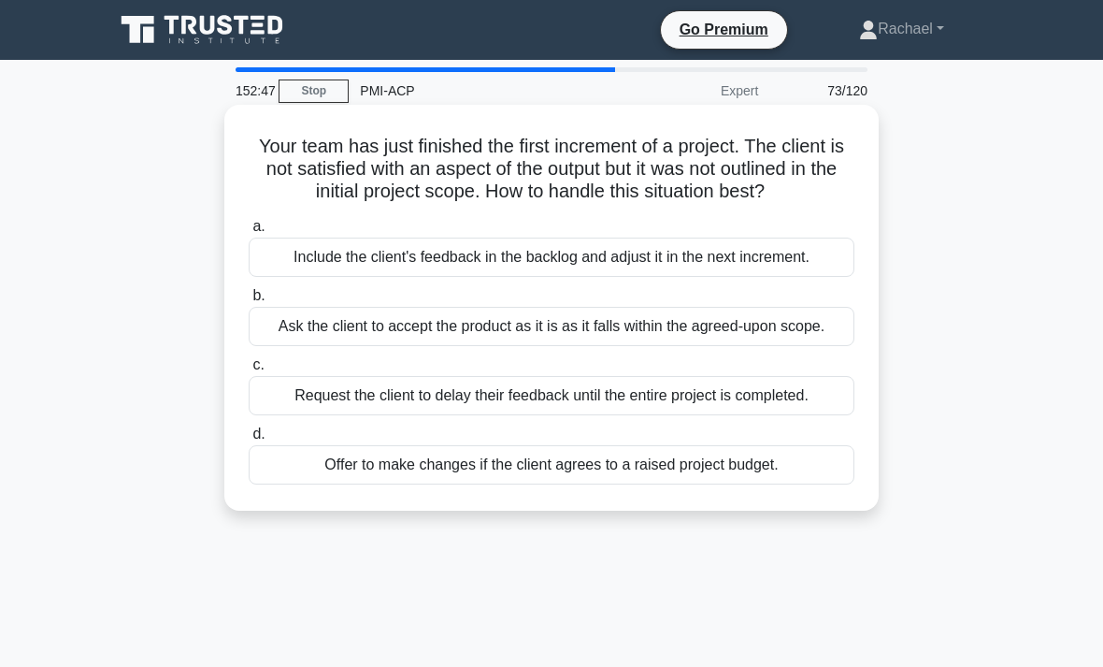
click at [791, 274] on div "Include the client's feedback in the backlog and adjust it in the next incremen…" at bounding box center [552, 256] width 606 height 39
click at [249, 233] on input "a. Include the client's feedback in the backlog and adjust it in the next incre…" at bounding box center [249, 227] width 0 height 12
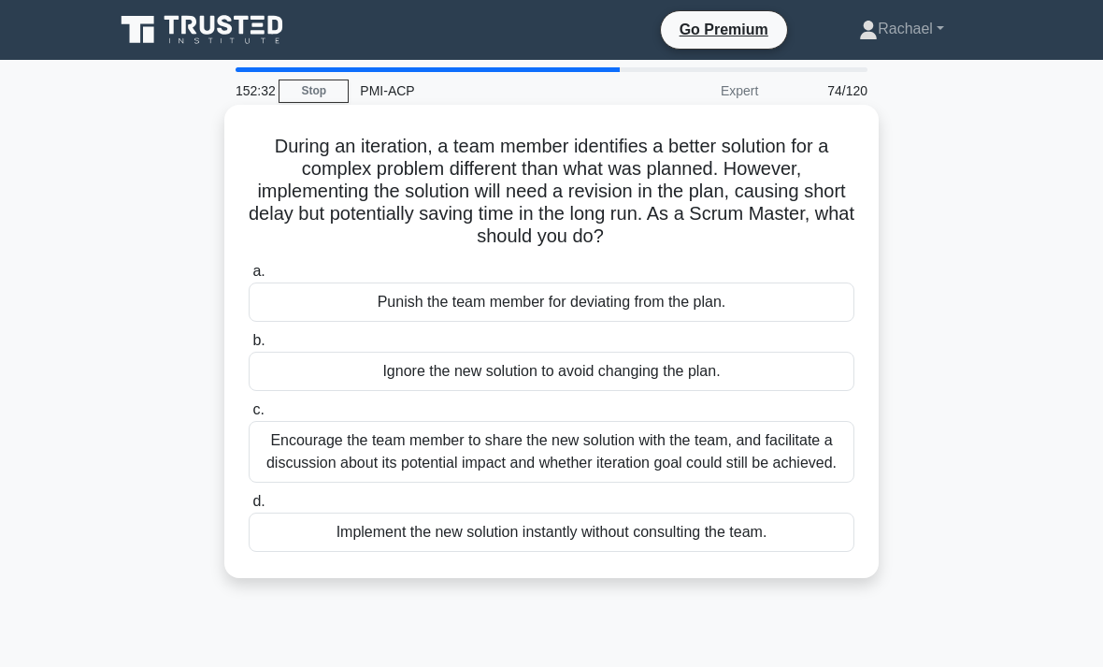
click at [814, 466] on div "Encourage the team member to share the new solution with the team, and facilita…" at bounding box center [552, 452] width 606 height 62
click at [249, 416] on input "c. Encourage the team member to share the new solution with the team, and facil…" at bounding box center [249, 410] width 0 height 12
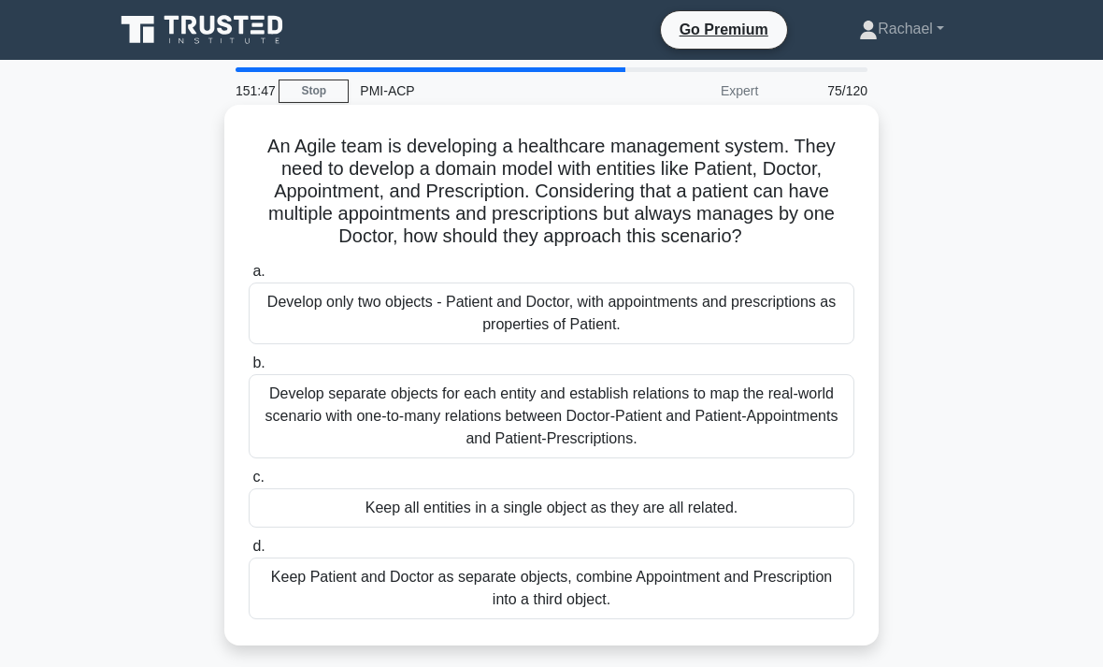
click at [795, 429] on div "Develop separate objects for each entity and establish relations to map the rea…" at bounding box center [552, 416] width 606 height 84
click at [249, 369] on input "b. Develop separate objects for each entity and establish relations to map the …" at bounding box center [249, 363] width 0 height 12
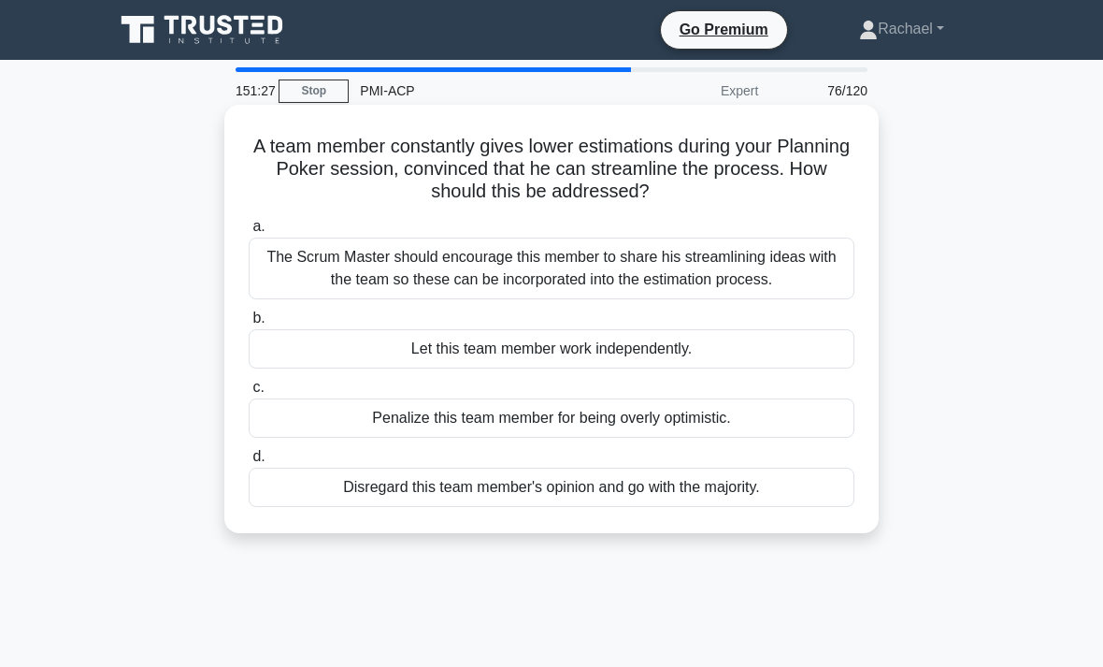
click at [736, 254] on div "The Scrum Master should encourage this member to share his streamlining ideas w…" at bounding box center [552, 268] width 606 height 62
click at [249, 233] on input "a. The Scrum Master should encourage this member to share his streamlining idea…" at bounding box center [249, 227] width 0 height 12
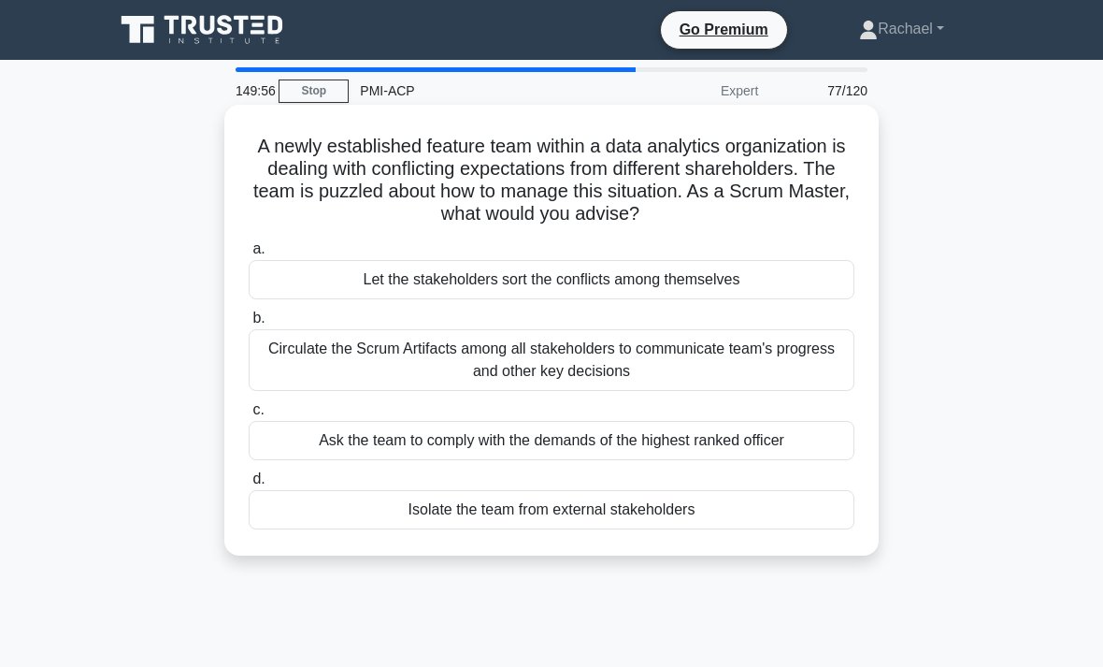
click at [796, 366] on div "Circulate the Scrum Artifacts among all stakeholders to communicate team's prog…" at bounding box center [552, 360] width 606 height 62
click at [249, 324] on input "b. Circulate the Scrum Artifacts among all stakeholders to communicate team's p…" at bounding box center [249, 318] width 0 height 12
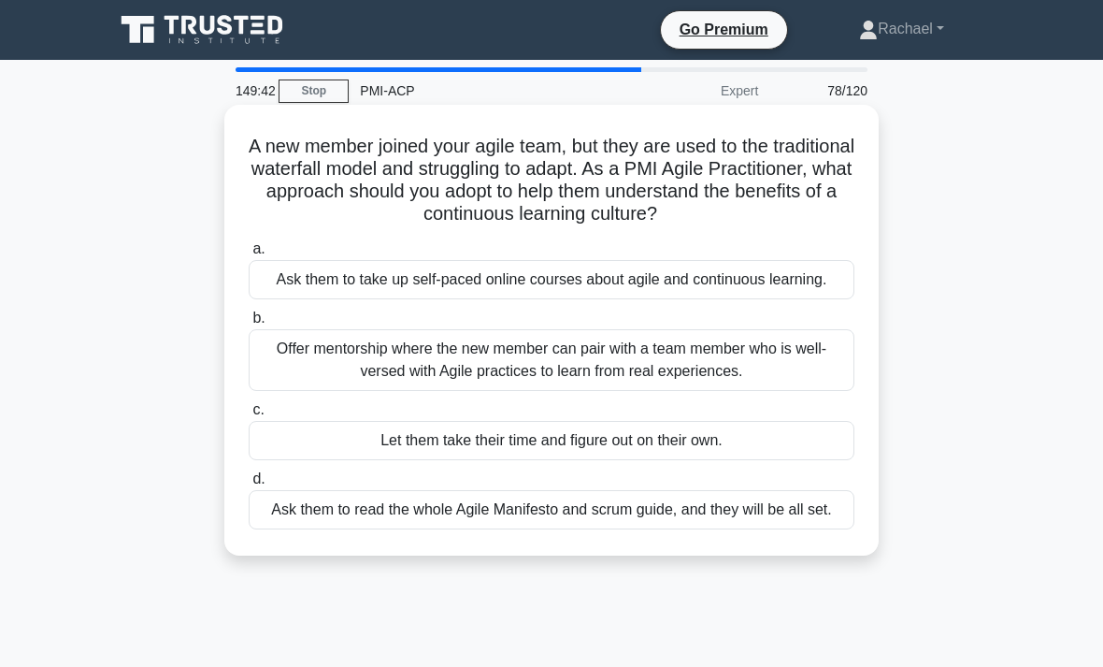
click at [760, 383] on div "Offer mentorship where the new member can pair with a team member who is well-v…" at bounding box center [552, 360] width 606 height 62
click at [249, 324] on input "b. Offer mentorship where the new member can pair with a team member who is wel…" at bounding box center [249, 318] width 0 height 12
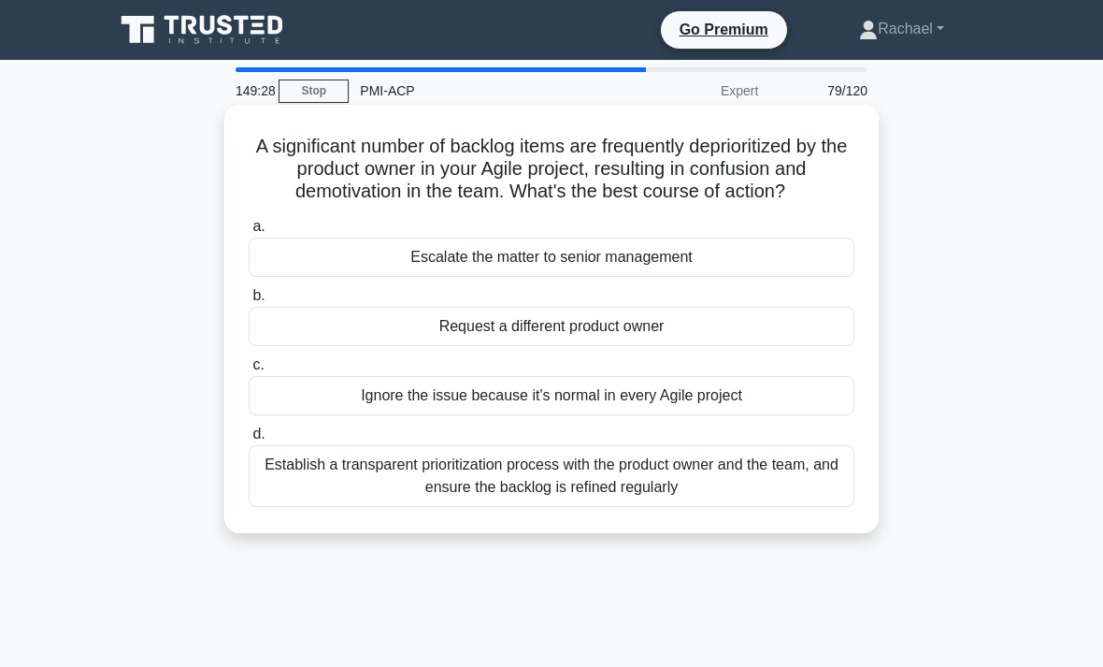
click at [835, 498] on div "Establish a transparent prioritization process with the product owner and the t…" at bounding box center [552, 476] width 606 height 62
click at [249, 440] on input "d. Establish a transparent prioritization process with the product owner and th…" at bounding box center [249, 434] width 0 height 12
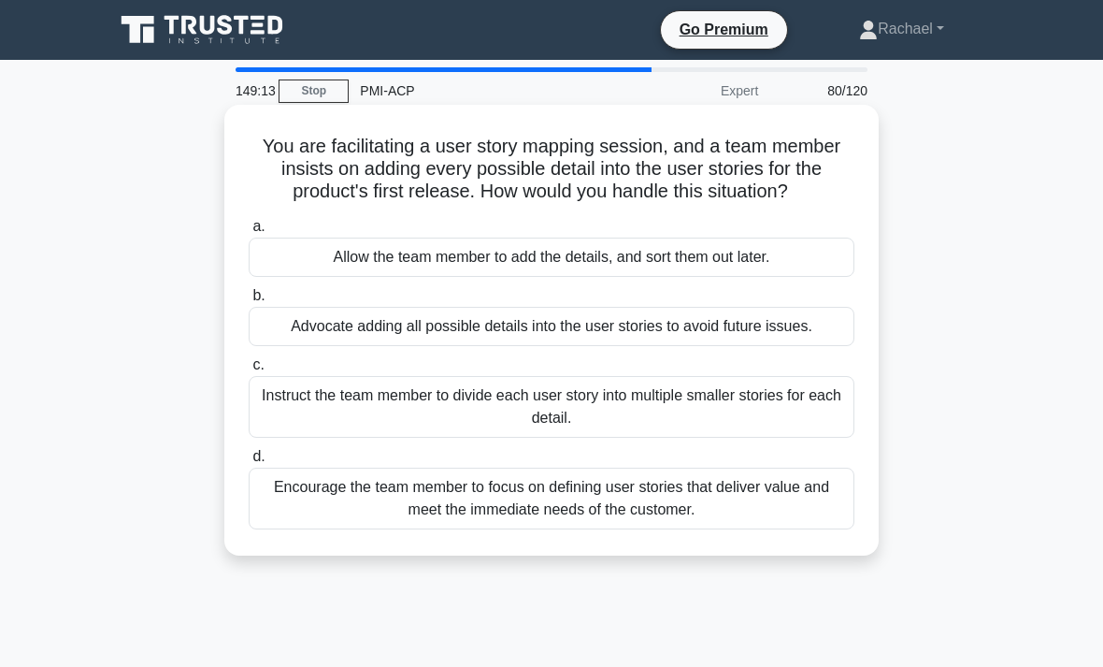
click at [799, 529] on div "Encourage the team member to focus on defining user stories that deliver value …" at bounding box center [552, 498] width 606 height 62
click at [249, 463] on input "d. Encourage the team member to focus on defining user stories that deliver val…" at bounding box center [249, 457] width 0 height 12
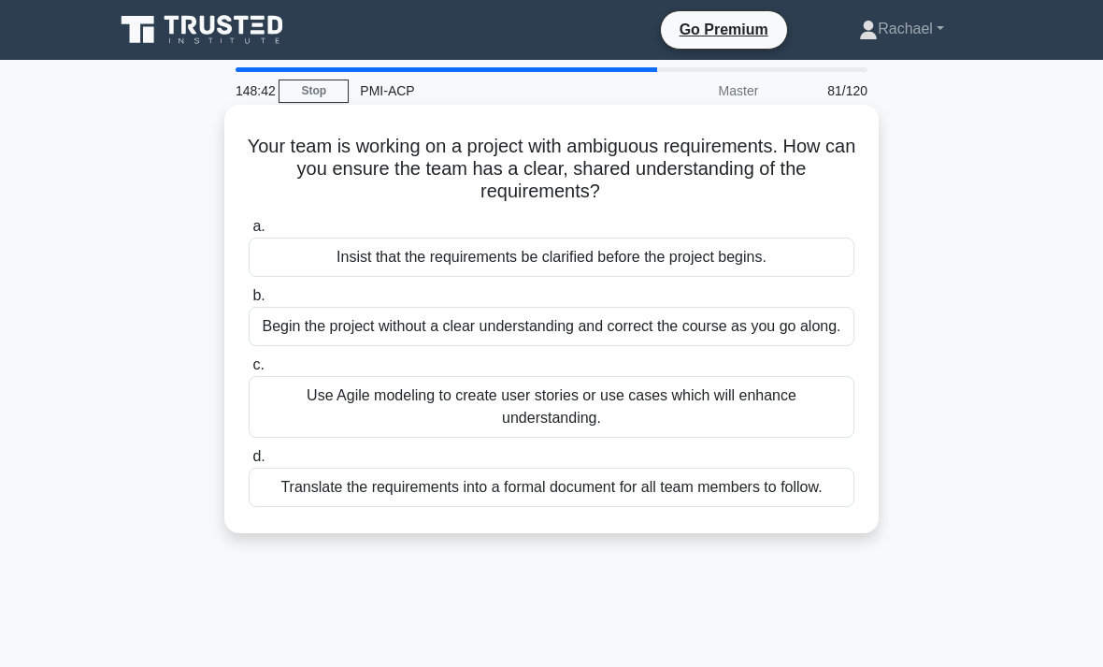
click at [785, 430] on div "Use Agile modeling to create user stories or use cases which will enhance under…" at bounding box center [552, 407] width 606 height 62
click at [249, 371] on input "c. Use Agile modeling to create user stories or use cases which will enhance un…" at bounding box center [249, 365] width 0 height 12
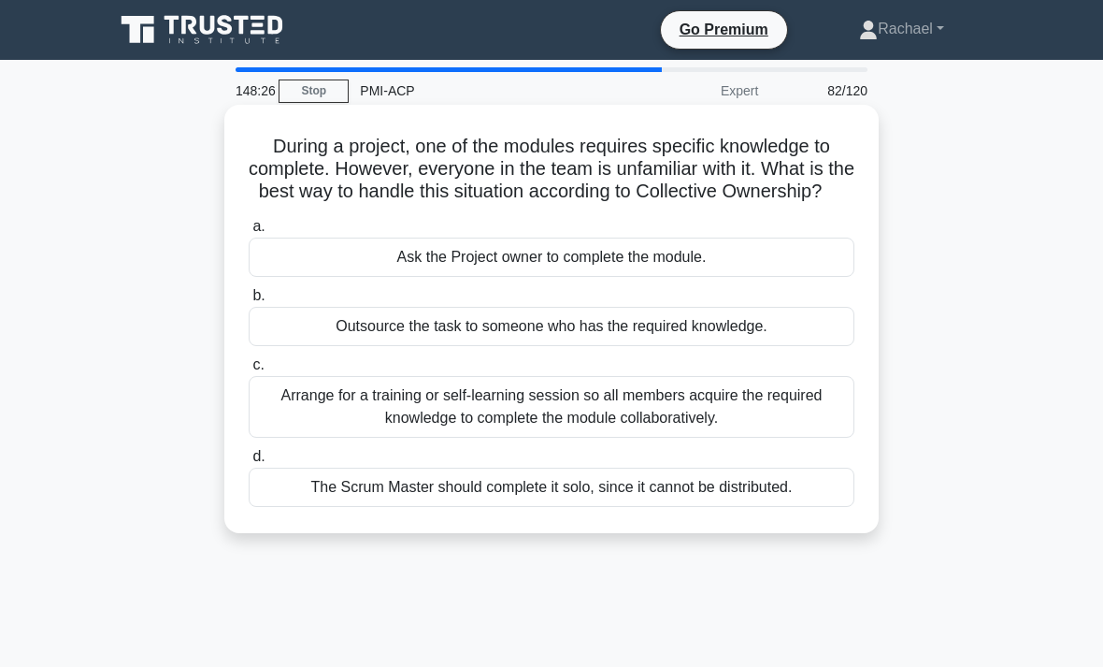
click at [796, 423] on div "Arrange for a training or self-learning session so all members acquire the requ…" at bounding box center [552, 407] width 606 height 62
click at [249, 371] on input "c. Arrange for a training or self-learning session so all members acquire the r…" at bounding box center [249, 365] width 0 height 12
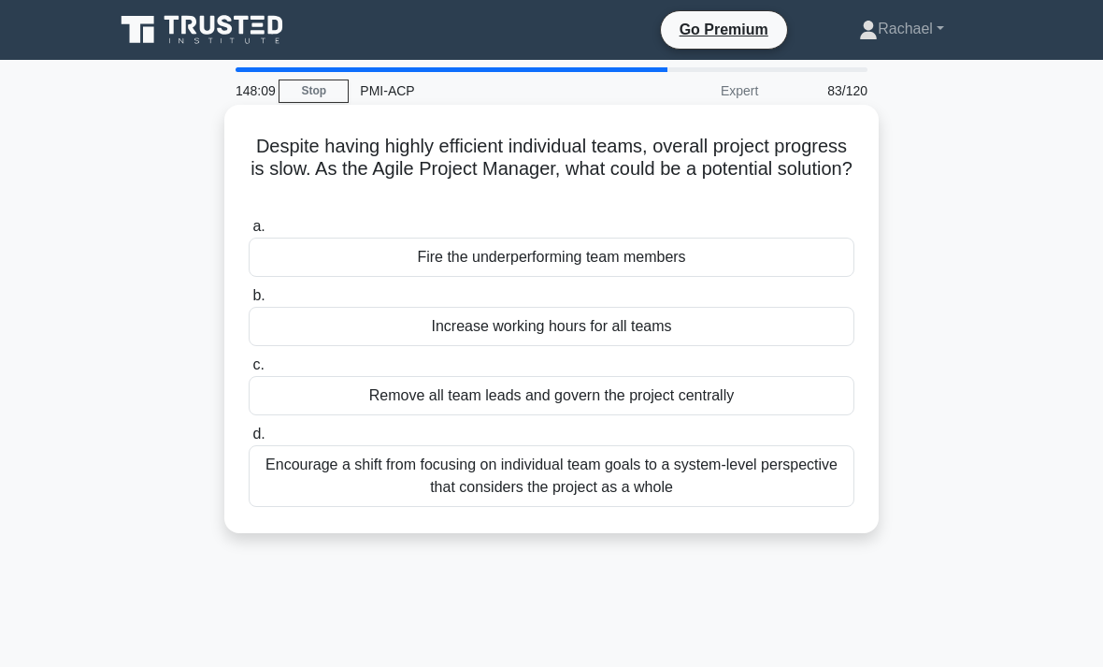
click at [762, 475] on div "Encourage a shift from focusing on individual team goals to a system-level pers…" at bounding box center [552, 476] width 606 height 62
click at [249, 440] on input "d. Encourage a shift from focusing on individual team goals to a system-level p…" at bounding box center [249, 434] width 0 height 12
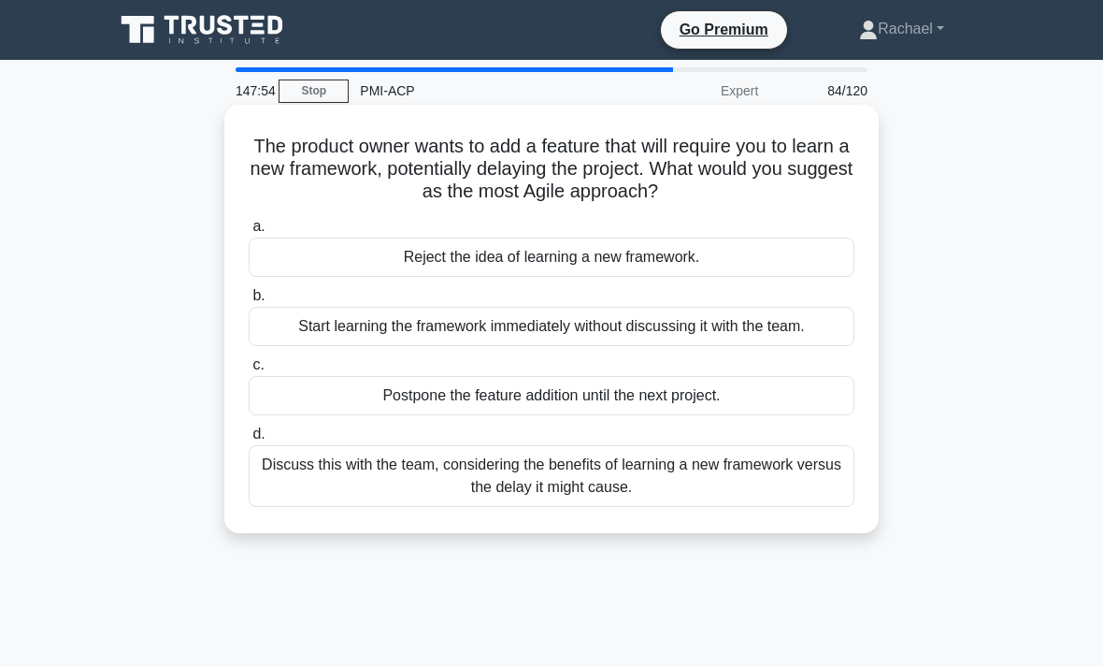
click at [773, 492] on div "Discuss this with the team, considering the benefits of learning a new framewor…" at bounding box center [552, 476] width 606 height 62
click at [249, 440] on input "d. Discuss this with the team, considering the benefits of learning a new frame…" at bounding box center [249, 434] width 0 height 12
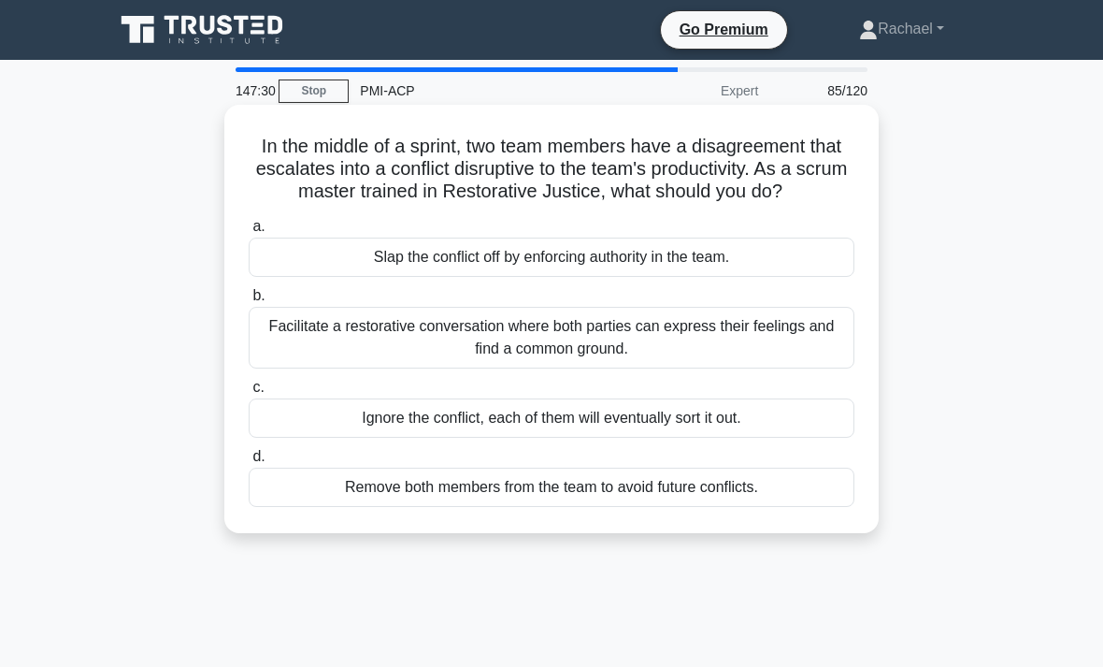
click at [811, 348] on div "Facilitate a restorative conversation where both parties can express their feel…" at bounding box center [552, 338] width 606 height 62
click at [249, 302] on input "b. Facilitate a restorative conversation where both parties can express their f…" at bounding box center [249, 296] width 0 height 12
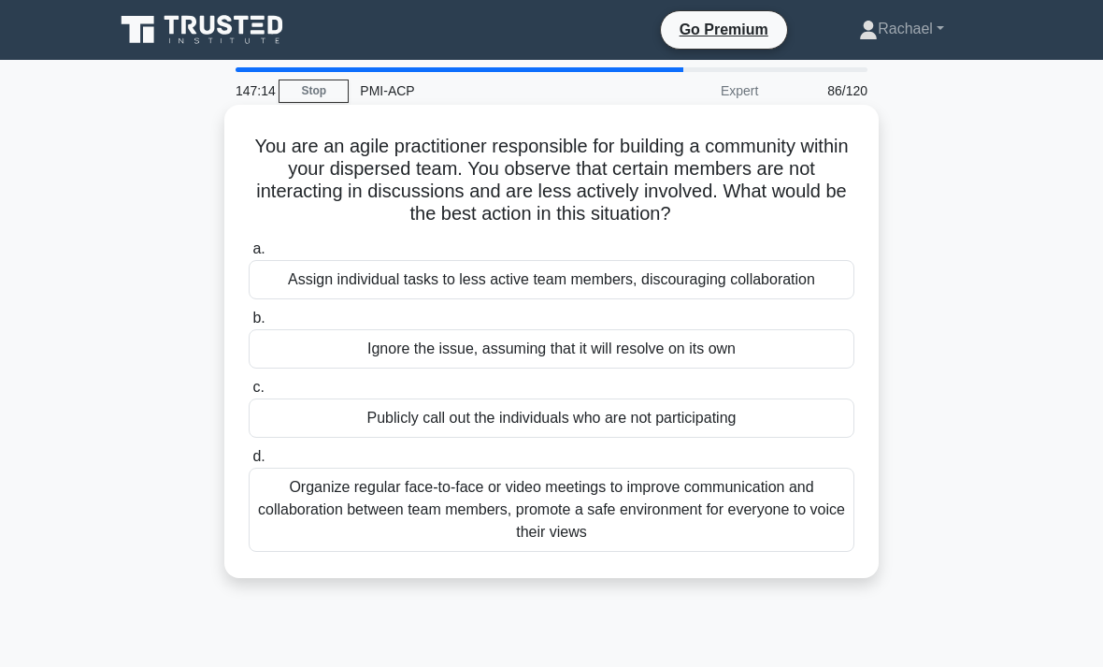
click at [755, 546] on div "Organize regular face-to-face or video meetings to improve communication and co…" at bounding box center [552, 509] width 606 height 84
click at [249, 463] on input "d. Organize regular face-to-face or video meetings to improve communication and…" at bounding box center [249, 457] width 0 height 12
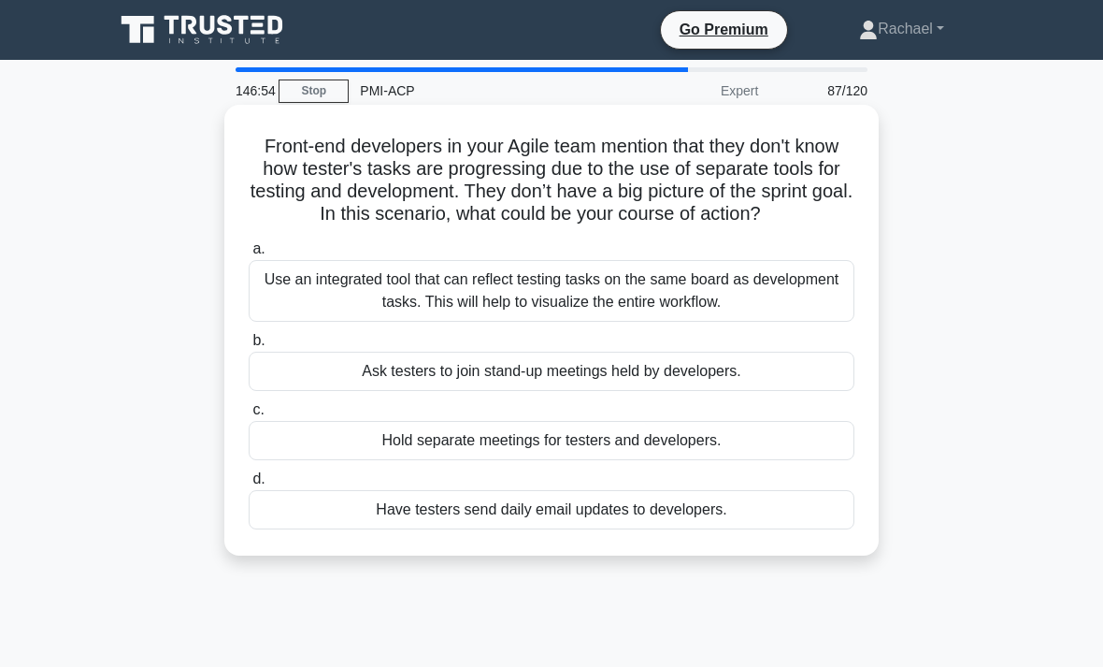
click at [808, 312] on div "Use an integrated tool that can reflect testing tasks on the same board as deve…" at bounding box center [552, 291] width 606 height 62
click at [249, 255] on input "a. Use an integrated tool that can reflect testing tasks on the same board as d…" at bounding box center [249, 249] width 0 height 12
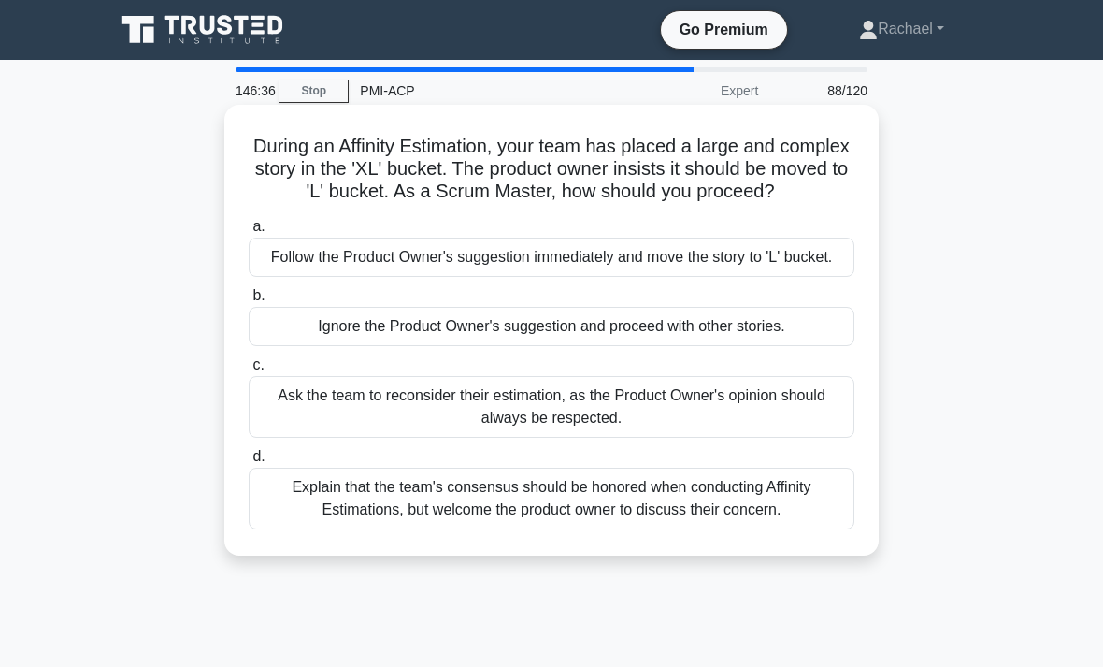
click at [768, 528] on div "Explain that the team's consensus should be honored when conducting Affinity Es…" at bounding box center [552, 498] width 606 height 62
click at [249, 463] on input "d. Explain that the team's consensus should be honored when conducting Affinity…" at bounding box center [249, 457] width 0 height 12
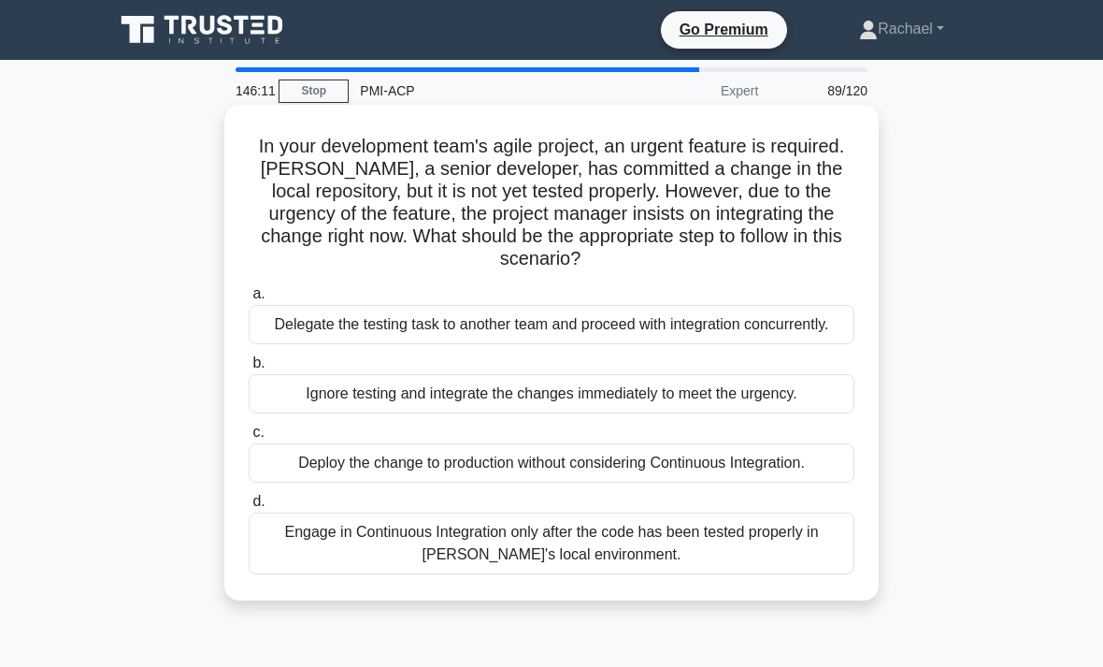
click at [819, 562] on div "Engage in Continuous Integration only after the code has been tested properly i…" at bounding box center [552, 543] width 606 height 62
click at [249, 508] on input "d. Engage in Continuous Integration only after the code has been tested properl…" at bounding box center [249, 501] width 0 height 12
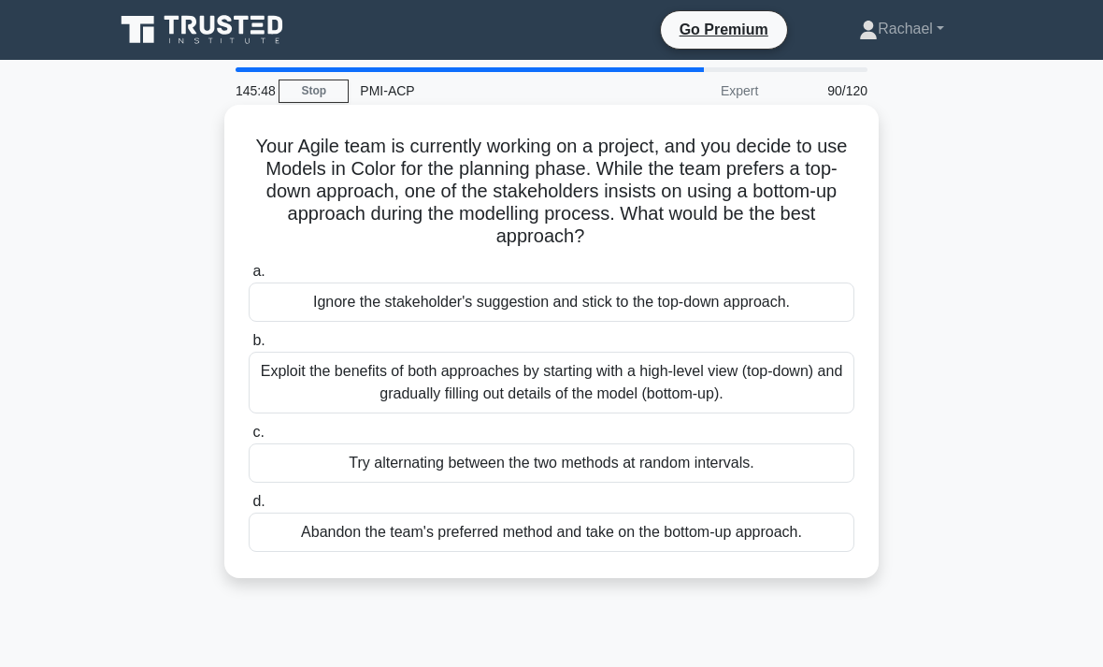
click at [793, 394] on div "Exploit the benefits of both approaches by starting with a high-level view (top…" at bounding box center [552, 382] width 606 height 62
click at [249, 347] on input "b. Exploit the benefits of both approaches by starting with a high-level view (…" at bounding box center [249, 341] width 0 height 12
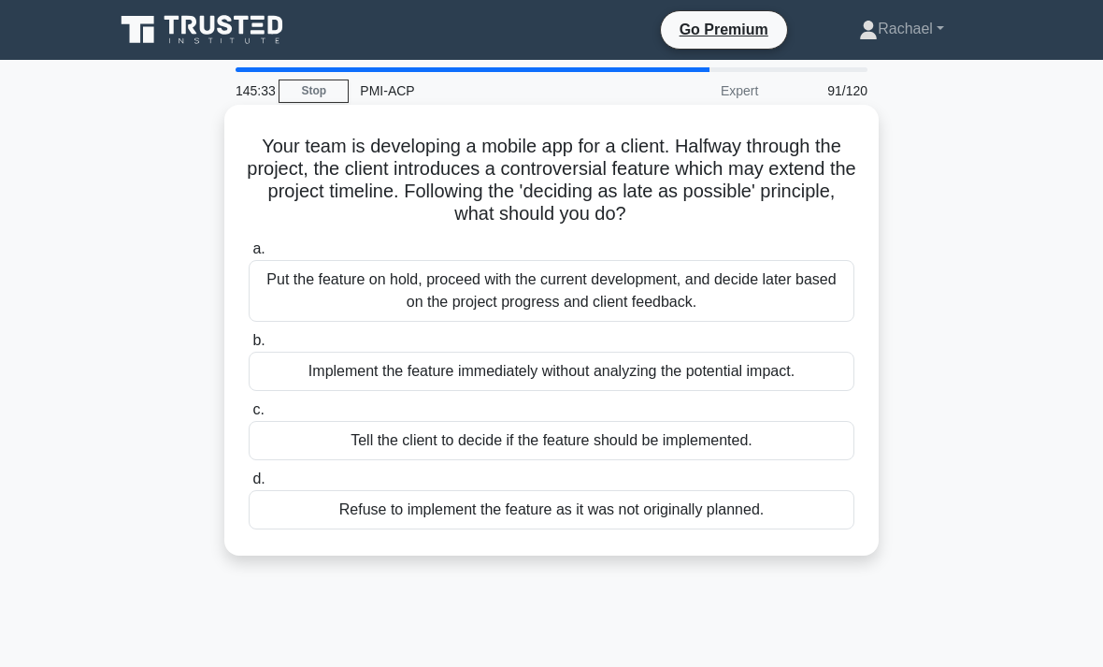
click at [773, 285] on div "Put the feature on hold, proceed with the current development, and decide later…" at bounding box center [552, 291] width 606 height 62
click at [249, 255] on input "a. Put the feature on hold, proceed with the current development, and decide la…" at bounding box center [249, 249] width 0 height 12
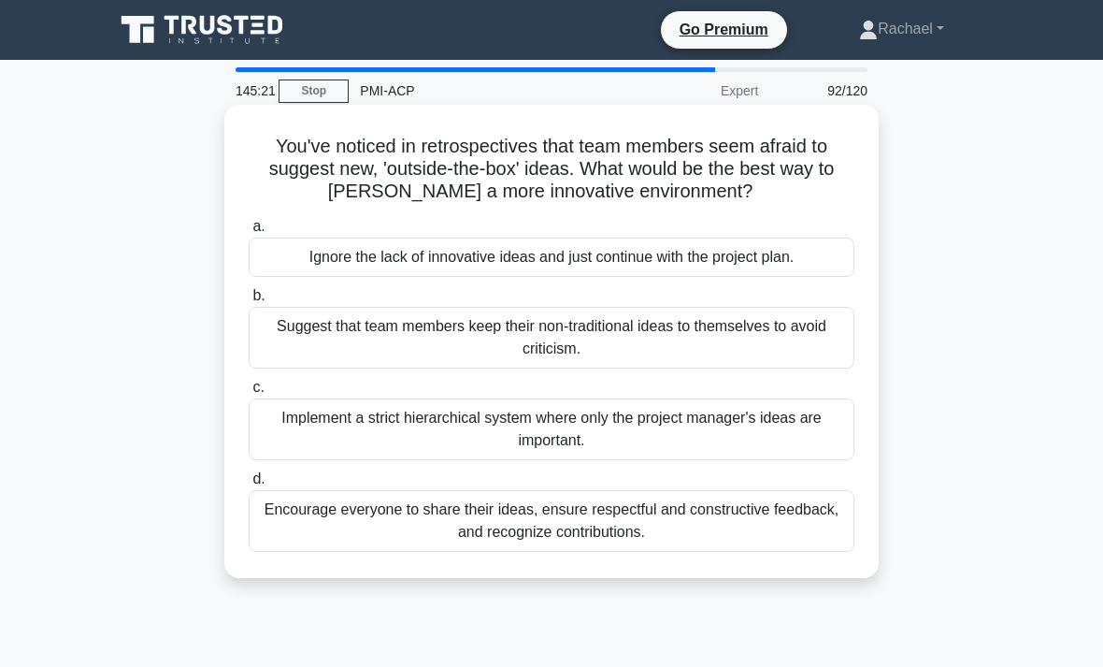
click at [832, 502] on div "Encourage everyone to share their ideas, ensure respectful and constructive fee…" at bounding box center [552, 521] width 606 height 62
click at [249, 485] on input "d. Encourage everyone to share their ideas, ensure respectful and constructive …" at bounding box center [249, 479] width 0 height 12
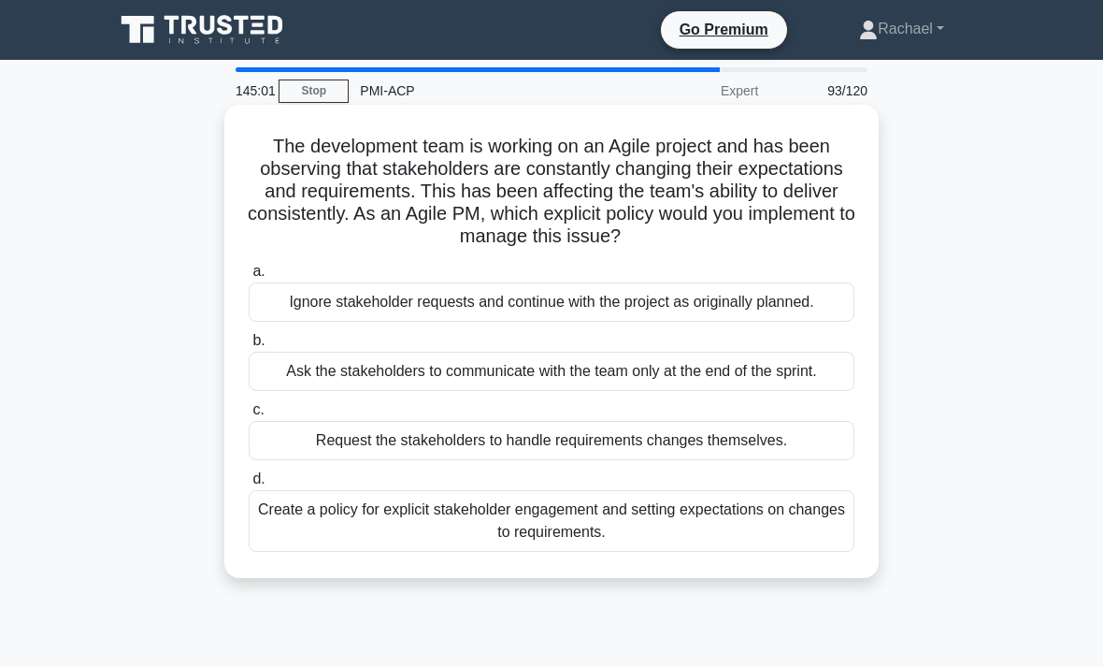
click at [657, 552] on div "Create a policy for explicit stakeholder engagement and setting expectations on…" at bounding box center [552, 521] width 606 height 62
click at [249, 485] on input "d. Create a policy for explicit stakeholder engagement and setting expectations…" at bounding box center [249, 479] width 0 height 12
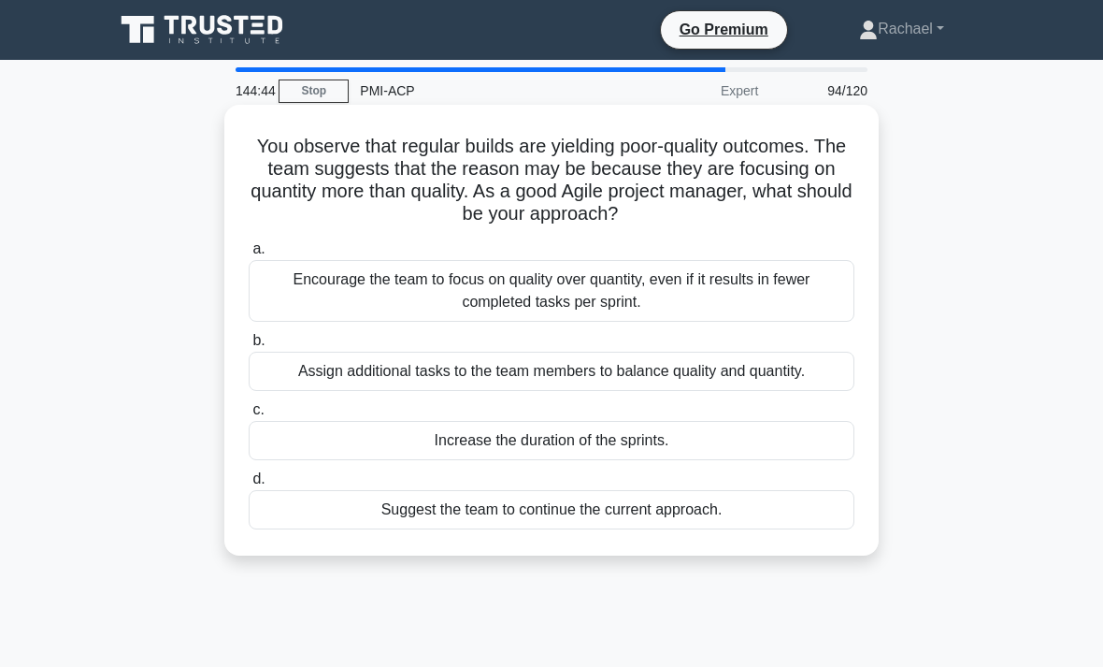
click at [813, 287] on div "Encourage the team to focus on quality over quantity, even if it results in few…" at bounding box center [552, 291] width 606 height 62
click at [249, 255] on input "a. Encourage the team to focus on quality over quantity, even if it results in …" at bounding box center [249, 249] width 0 height 12
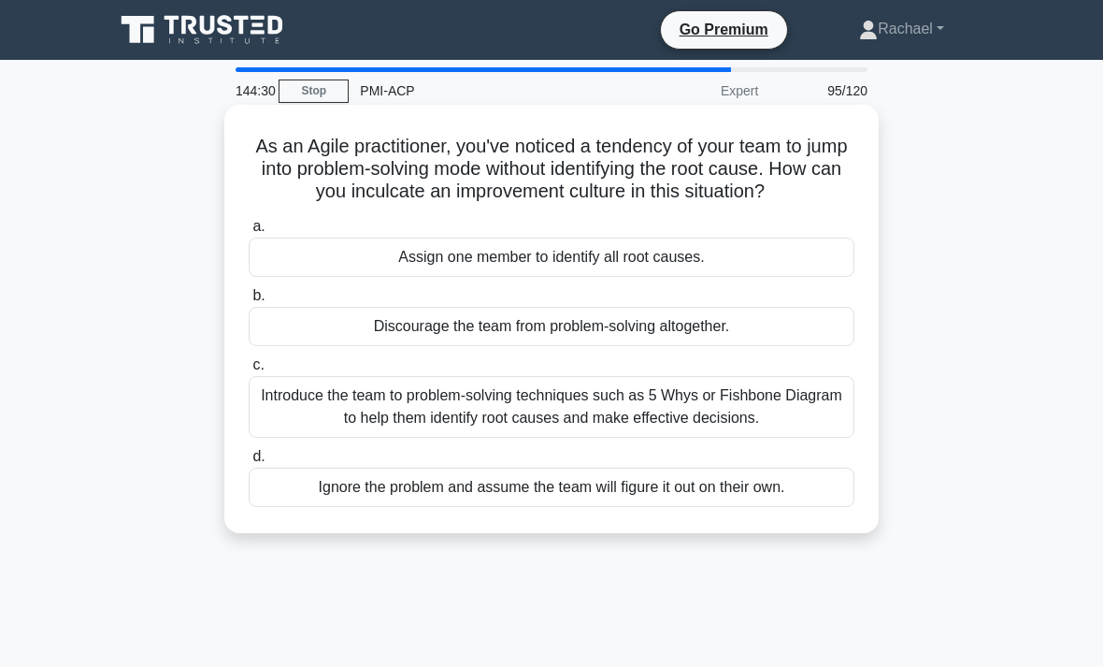
click at [807, 437] on div "Introduce the team to problem-solving techniques such as 5 Whys or Fishbone Dia…" at bounding box center [552, 407] width 606 height 62
click at [249, 371] on input "c. Introduce the team to problem-solving techniques such as 5 Whys or Fishbone …" at bounding box center [249, 365] width 0 height 12
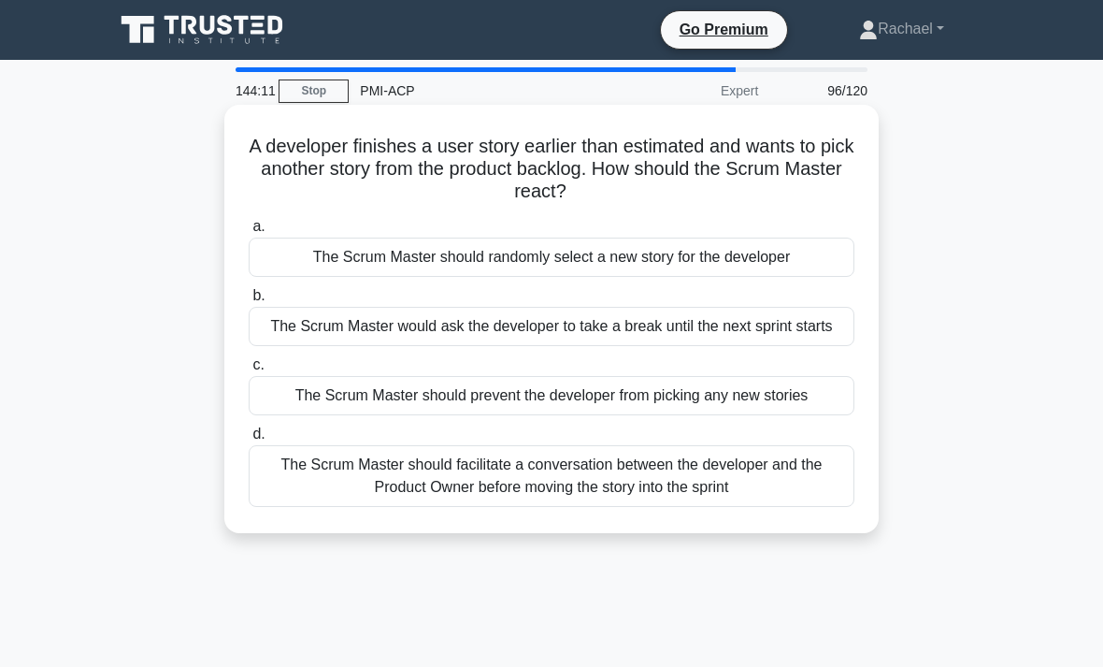
click at [781, 504] on div "The Scrum Master should facilitate a conversation between the developer and the…" at bounding box center [552, 476] width 606 height 62
click at [249, 440] on input "d. The Scrum Master should facilitate a conversation between the developer and …" at bounding box center [249, 434] width 0 height 12
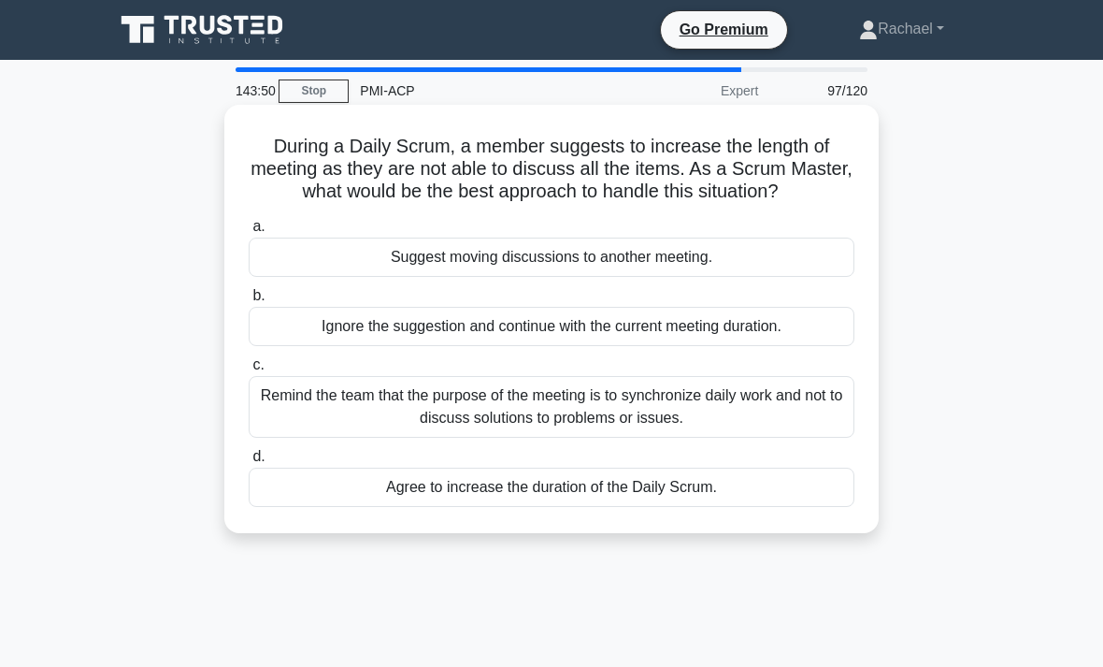
click at [789, 434] on div "Remind the team that the purpose of the meeting is to synchronize daily work an…" at bounding box center [552, 407] width 606 height 62
click at [249, 371] on input "c. Remind the team that the purpose of the meeting is to synchronize daily work…" at bounding box center [249, 365] width 0 height 12
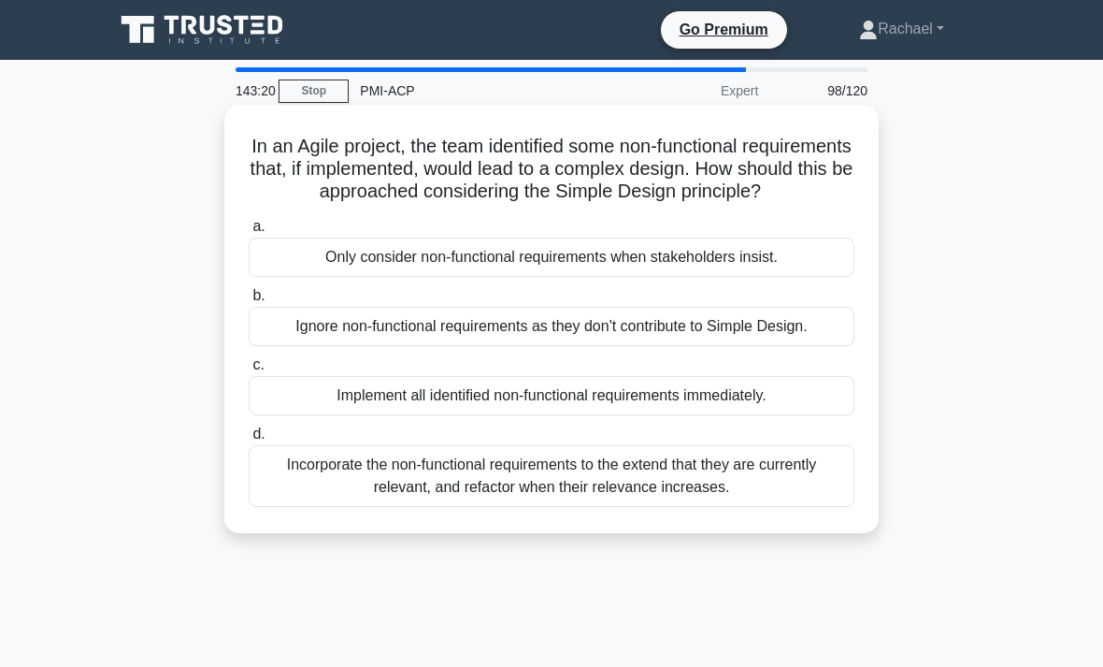
click at [776, 507] on div "Incorporate the non-functional requirements to the extend that they are current…" at bounding box center [552, 476] width 606 height 62
click at [249, 440] on input "d. Incorporate the non-functional requirements to the extend that they are curr…" at bounding box center [249, 434] width 0 height 12
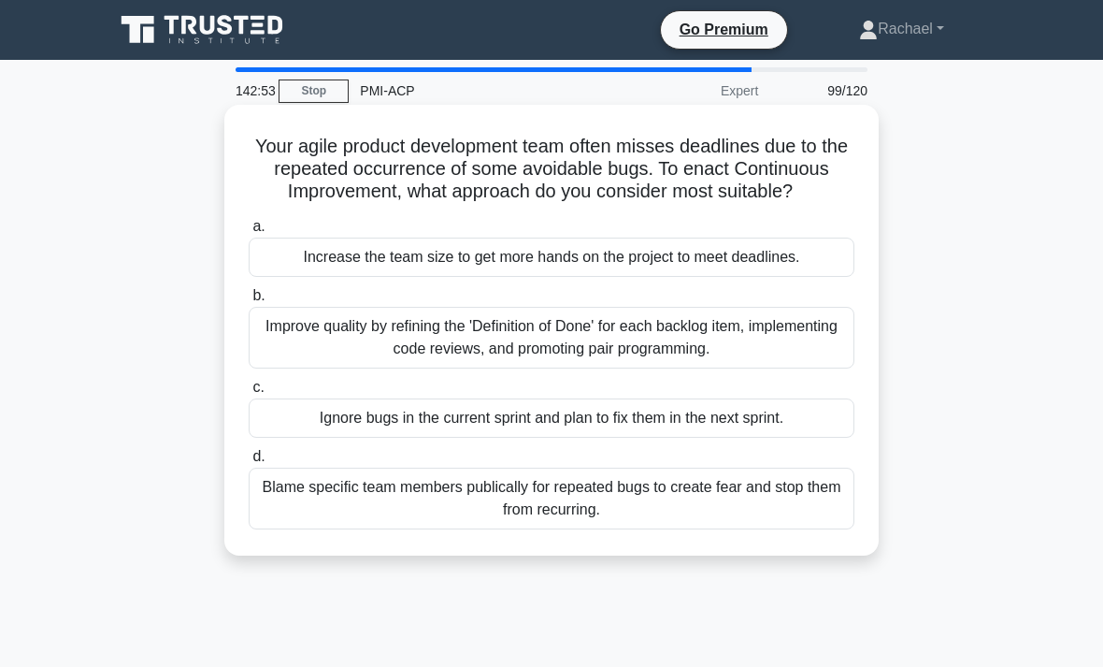
click at [796, 352] on div "Improve quality by refining the 'Definition of Done' for each backlog item, imp…" at bounding box center [552, 338] width 606 height 62
click at [249, 302] on input "b. Improve quality by refining the 'Definition of Done' for each backlog item, …" at bounding box center [249, 296] width 0 height 12
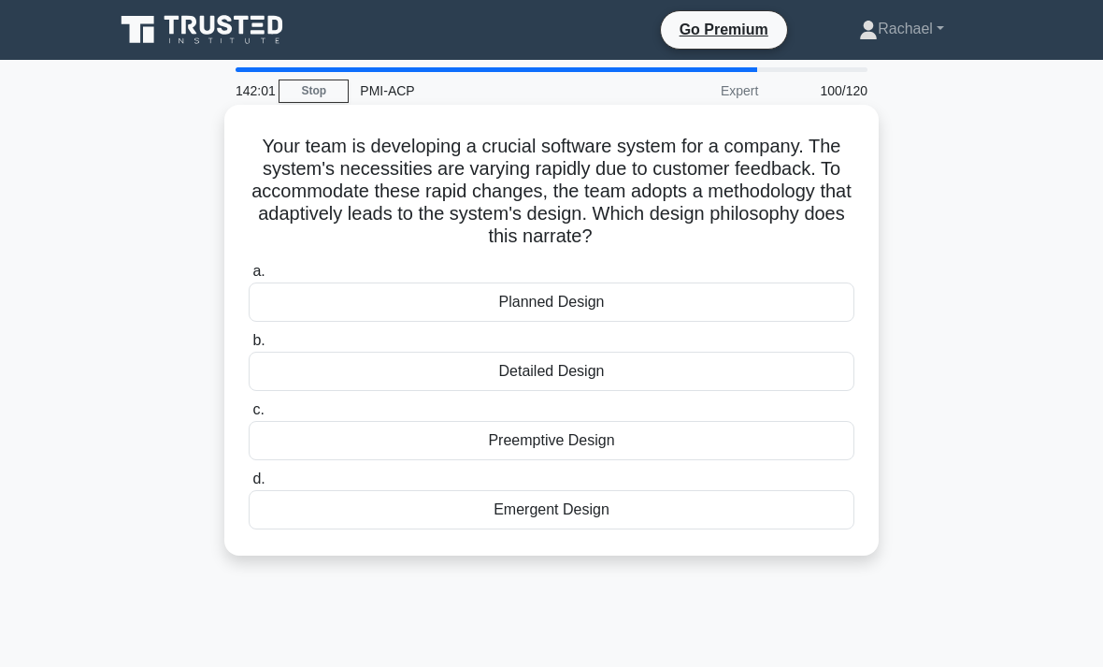
click at [696, 508] on div "Emergent Design" at bounding box center [552, 509] width 606 height 39
click at [249, 485] on input "d. Emergent Design" at bounding box center [249, 479] width 0 height 12
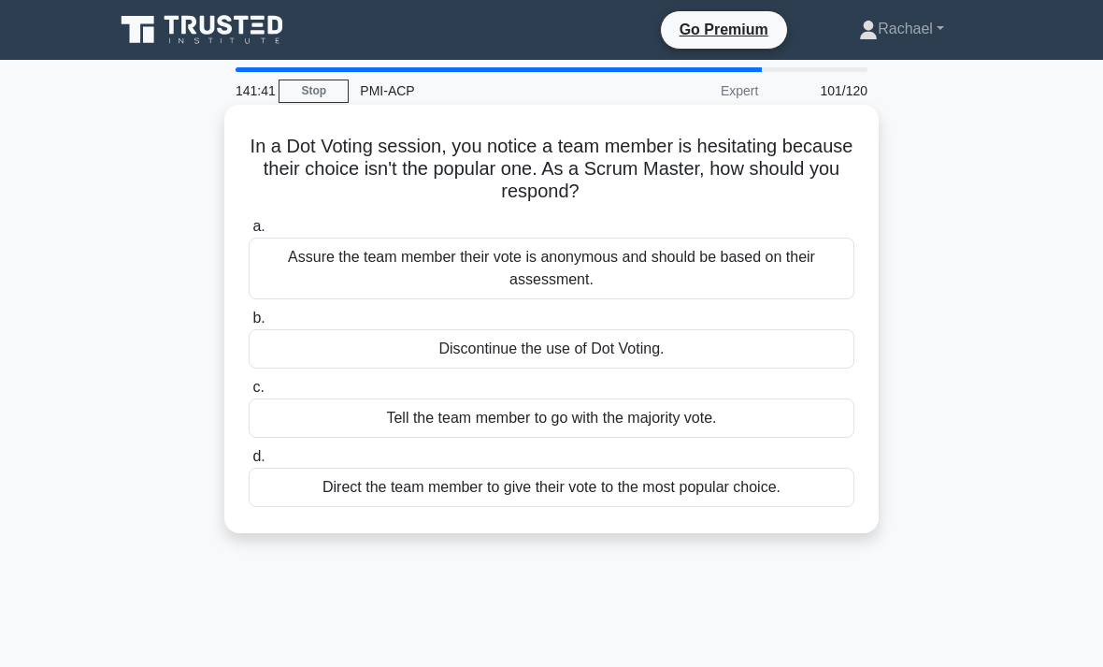
click at [739, 262] on div "Assure the team member their vote is anonymous and should be based on their ass…" at bounding box center [552, 268] width 606 height 62
click at [249, 233] on input "a. Assure the team member their vote is anonymous and should be based on their …" at bounding box center [249, 227] width 0 height 12
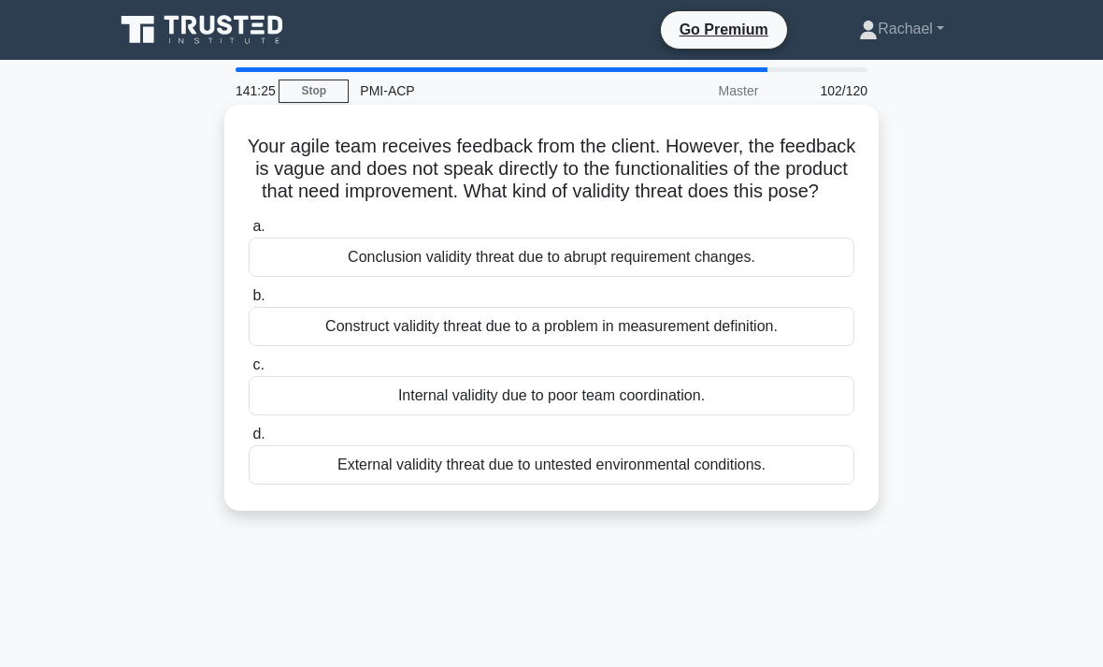
click at [807, 346] on div "Construct validity threat due to a problem in measurement definition." at bounding box center [552, 326] width 606 height 39
click at [249, 302] on input "b. Construct validity threat due to a problem in measurement definition." at bounding box center [249, 296] width 0 height 12
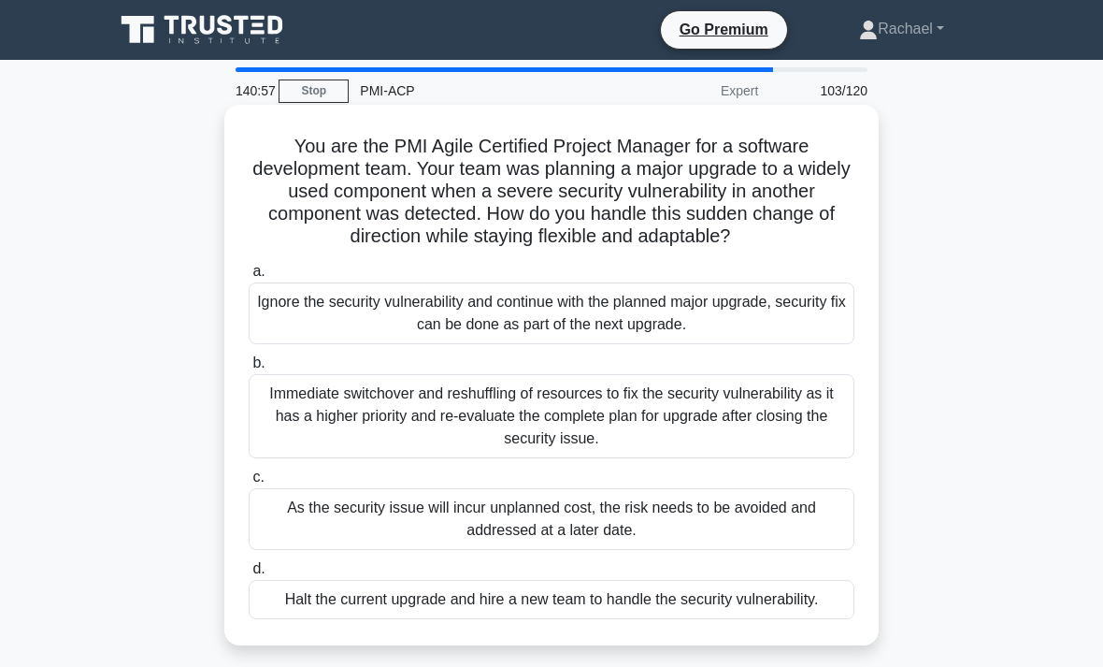
click at [670, 438] on div "Immediate switchover and reshuffling of resources to fix the security vulnerabi…" at bounding box center [552, 416] width 606 height 84
click at [249, 369] on input "b. Immediate switchover and reshuffling of resources to fix the security vulner…" at bounding box center [249, 363] width 0 height 12
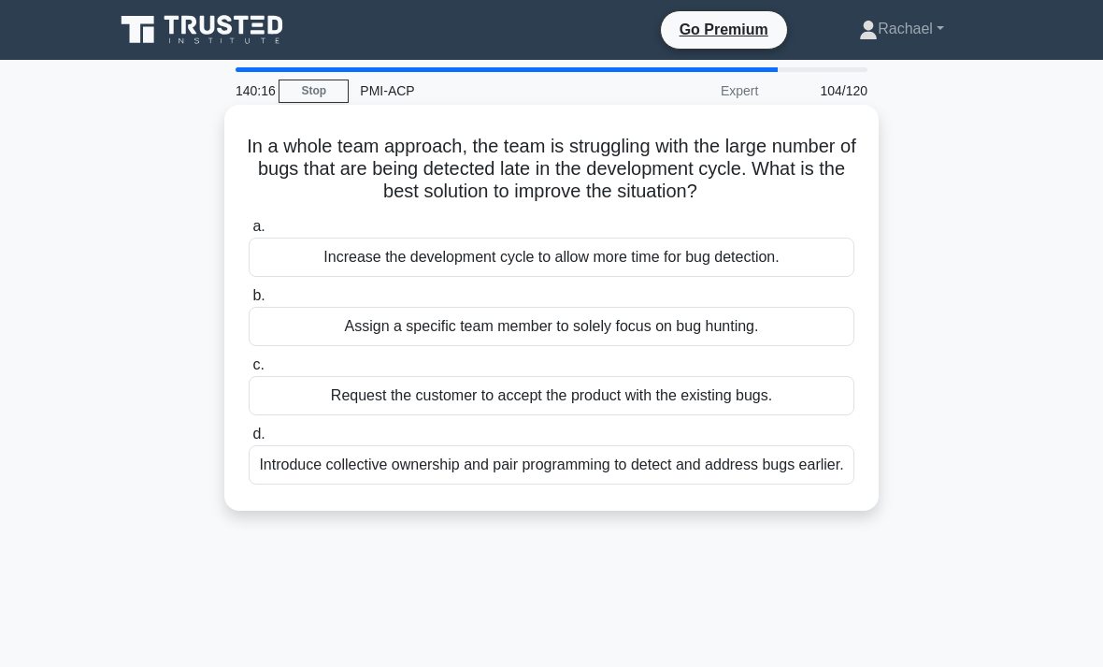
click at [821, 484] on div "Introduce collective ownership and pair programming to detect and address bugs …" at bounding box center [552, 464] width 606 height 39
click at [249, 440] on input "d. Introduce collective ownership and pair programming to detect and address bu…" at bounding box center [249, 434] width 0 height 12
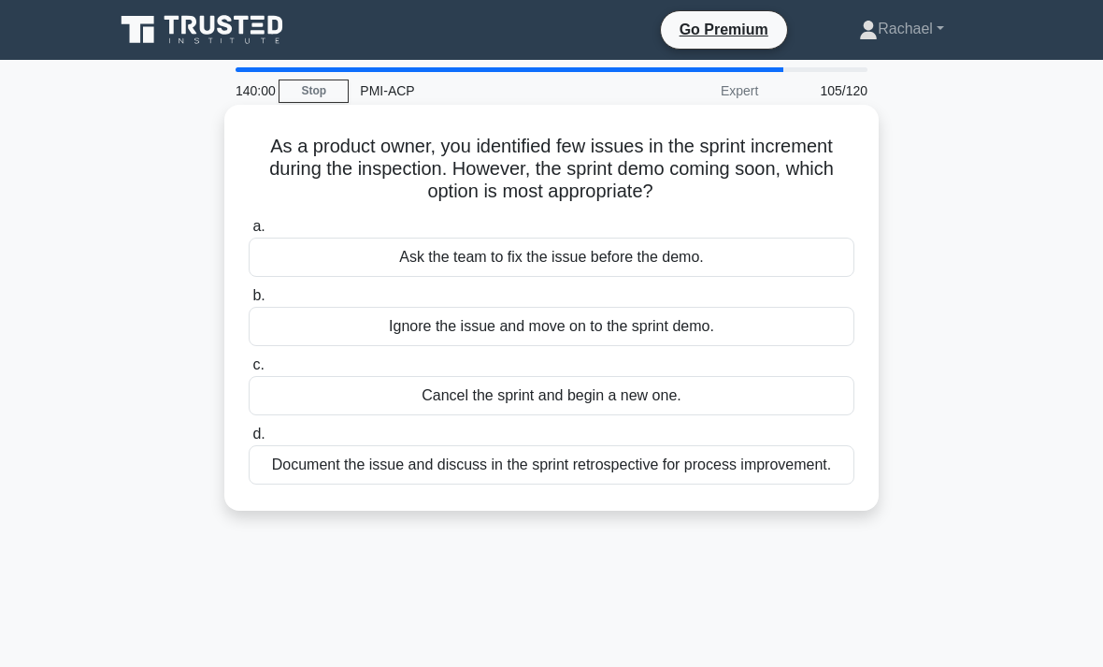
click at [801, 462] on div "Document the issue and discuss in the sprint retrospective for process improvem…" at bounding box center [552, 464] width 606 height 39
click at [249, 440] on input "d. Document the issue and discuss in the sprint retrospective for process impro…" at bounding box center [249, 434] width 0 height 12
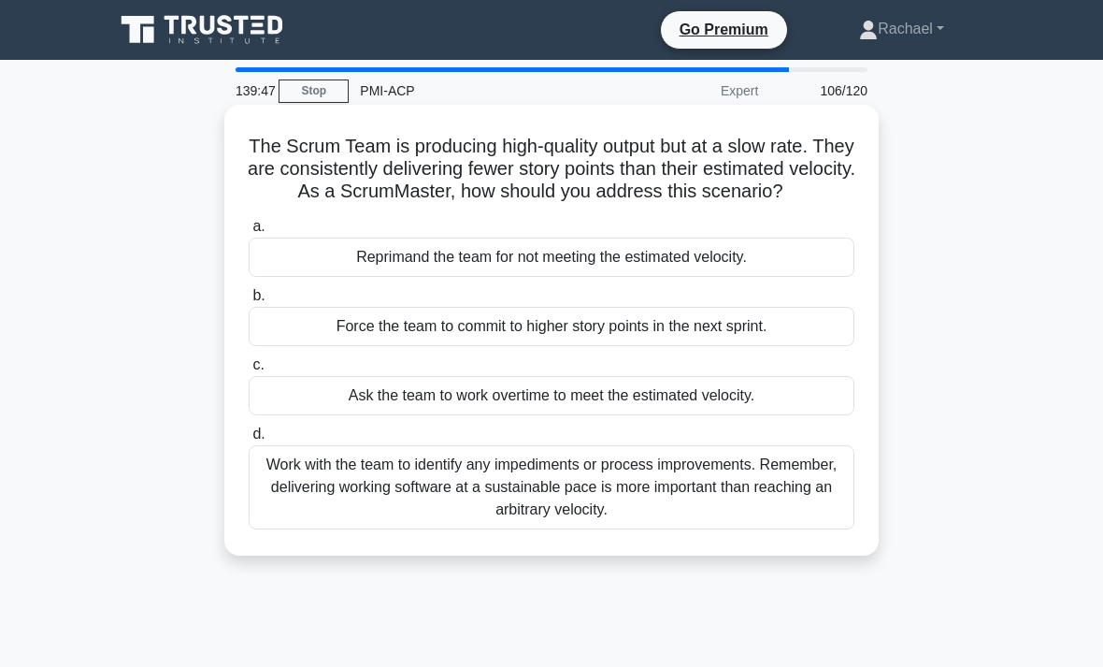
click at [775, 521] on div "Work with the team to identify any impediments or process improvements. Remembe…" at bounding box center [552, 487] width 606 height 84
click at [249, 440] on input "d. Work with the team to identify any impediments or process improvements. Reme…" at bounding box center [249, 434] width 0 height 12
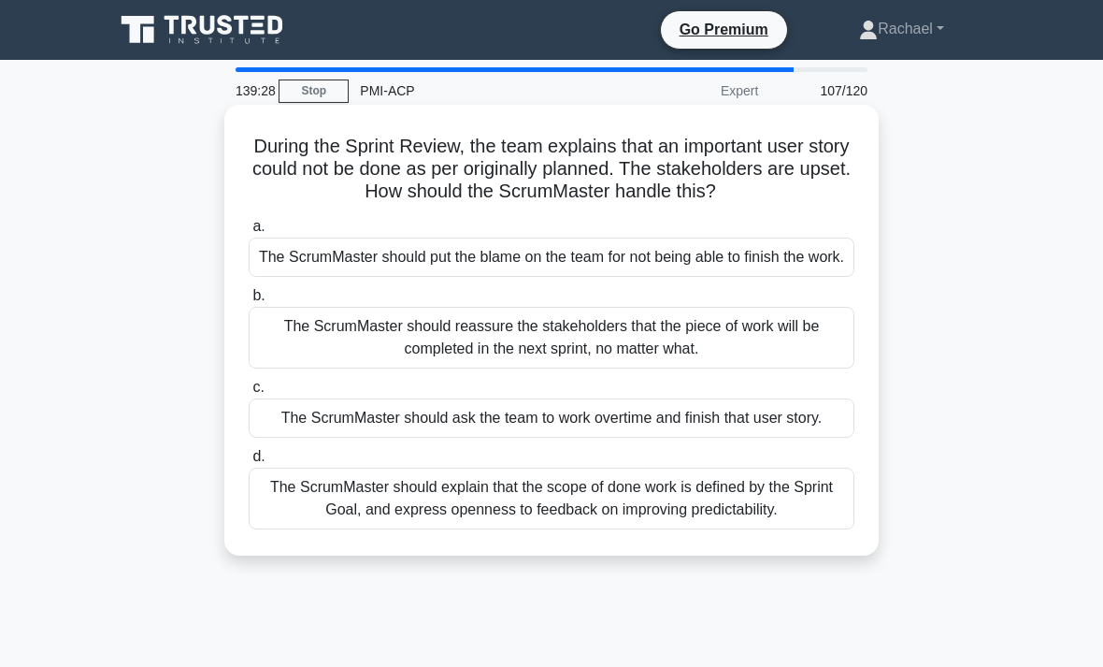
click at [800, 529] on div "The ScrumMaster should explain that the scope of done work is defined by the Sp…" at bounding box center [552, 498] width 606 height 62
click at [249, 463] on input "d. The ScrumMaster should explain that the scope of done work is defined by the…" at bounding box center [249, 457] width 0 height 12
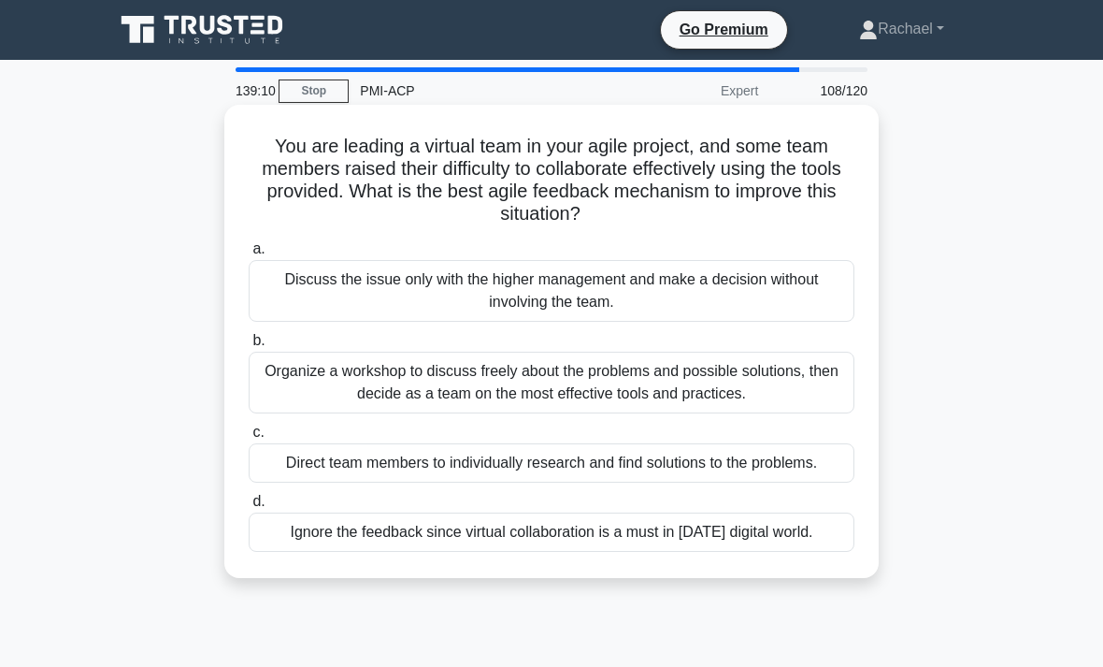
click at [810, 385] on div "Organize a workshop to discuss freely about the problems and possible solutions…" at bounding box center [552, 382] width 606 height 62
click at [249, 347] on input "b. Organize a workshop to discuss freely about the problems and possible soluti…" at bounding box center [249, 341] width 0 height 12
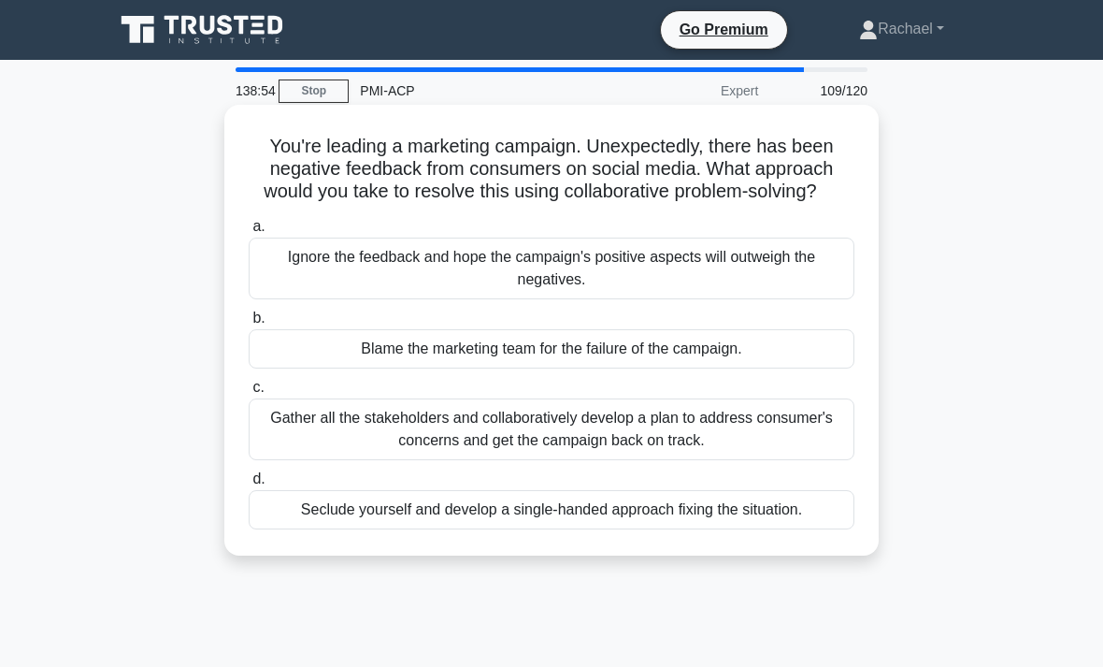
click at [759, 455] on div "Gather all the stakeholders and collaboratively develop a plan to address consu…" at bounding box center [552, 429] width 606 height 62
click at [249, 394] on input "c. Gather all the stakeholders and collaboratively develop a plan to address co…" at bounding box center [249, 387] width 0 height 12
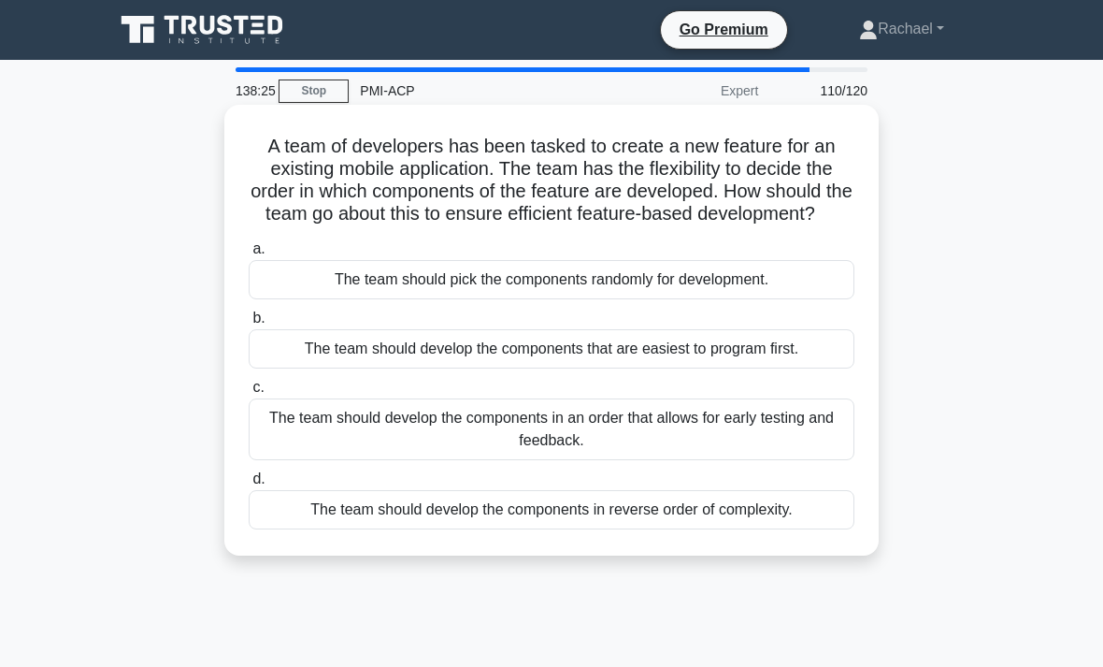
click at [810, 440] on div "The team should develop the components in an order that allows for early testin…" at bounding box center [552, 429] width 606 height 62
click at [249, 394] on input "c. The team should develop the components in an order that allows for early tes…" at bounding box center [249, 387] width 0 height 12
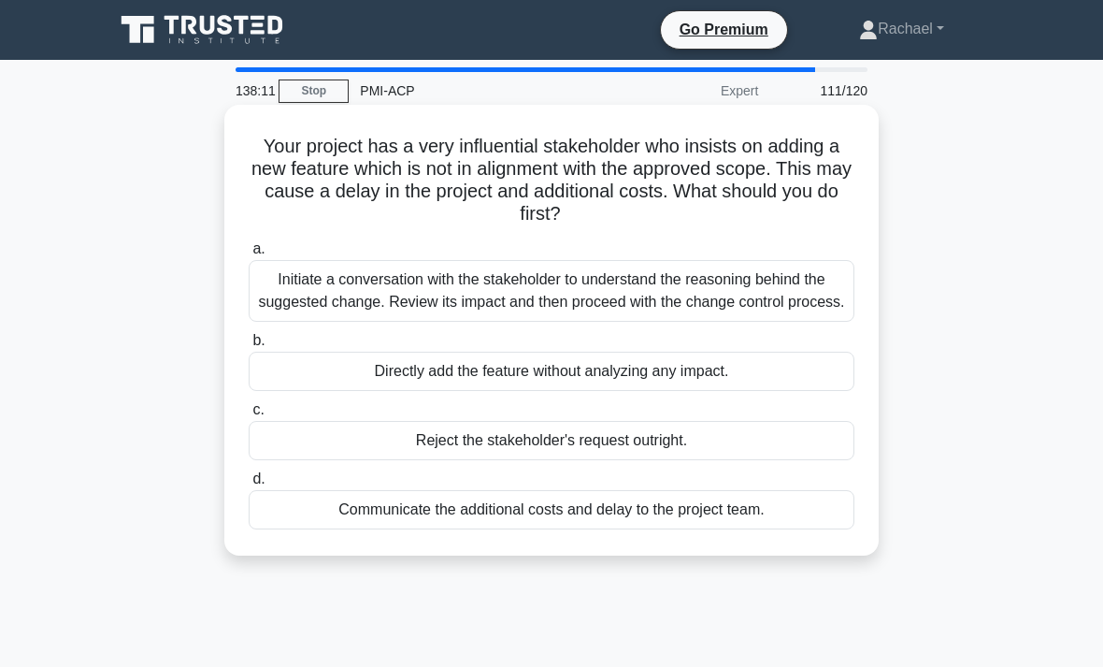
click at [631, 295] on div "Initiate a conversation with the stakeholder to understand the reasoning behind…" at bounding box center [552, 291] width 606 height 62
click at [249, 255] on input "a. Initiate a conversation with the stakeholder to understand the reasoning beh…" at bounding box center [249, 249] width 0 height 12
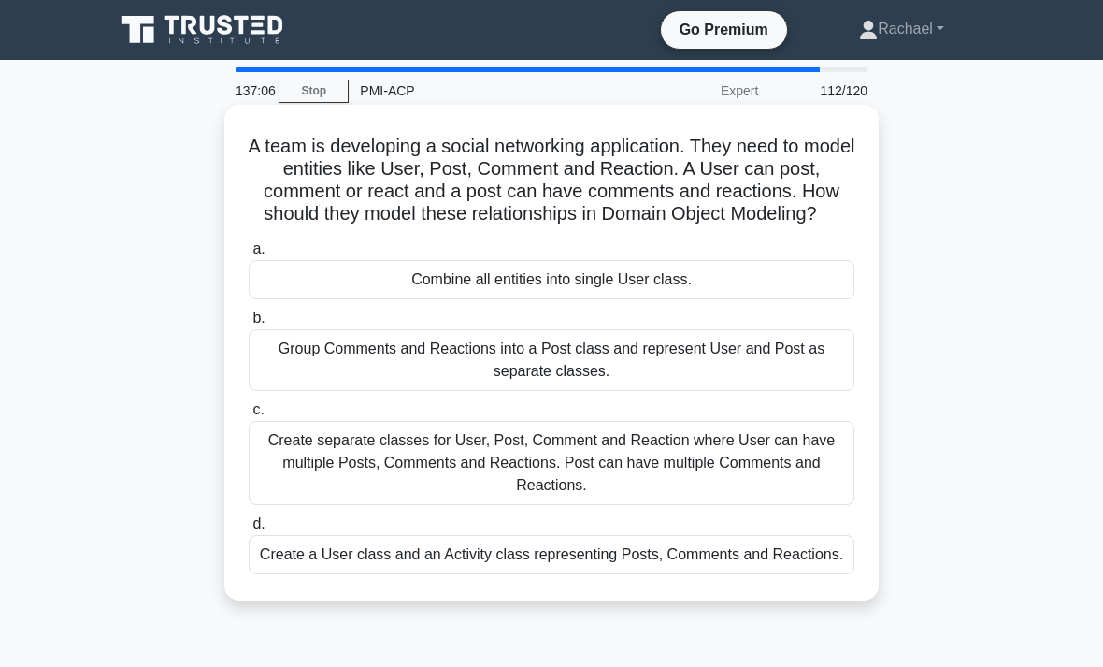
click at [680, 483] on div "Create separate classes for User, Post, Comment and Reaction where User can hav…" at bounding box center [552, 463] width 606 height 84
click at [249, 416] on input "c. Create separate classes for User, Post, Comment and Reaction where User can …" at bounding box center [249, 410] width 0 height 12
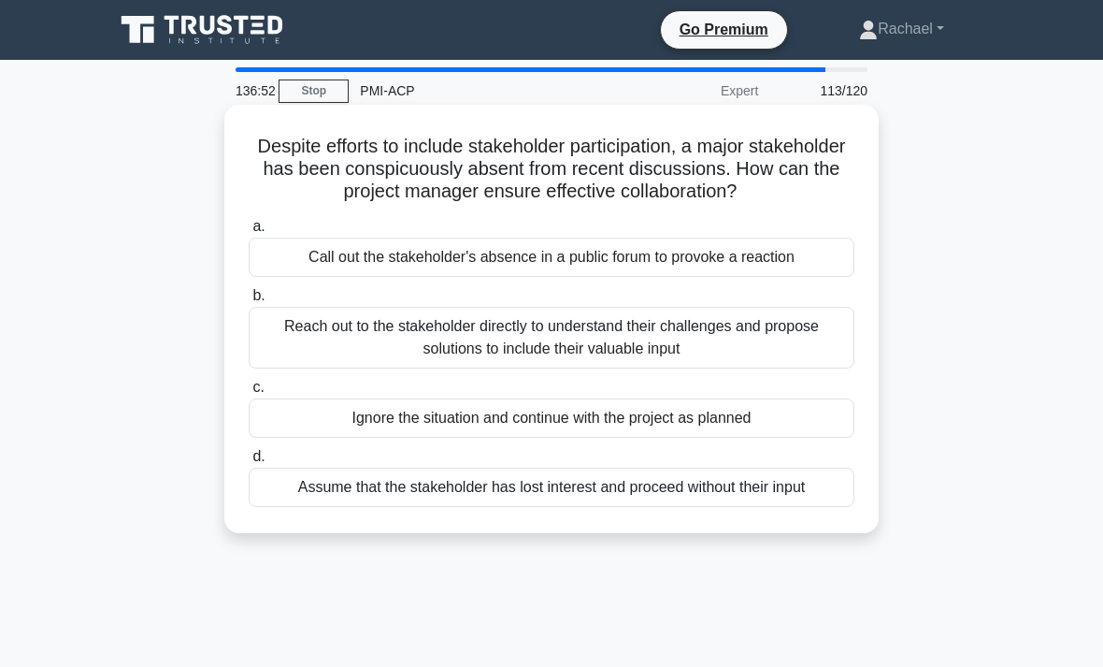
click at [311, 357] on div "Reach out to the stakeholder directly to understand their challenges and propos…" at bounding box center [552, 338] width 606 height 62
click at [249, 302] on input "b. Reach out to the stakeholder directly to understand their challenges and pro…" at bounding box center [249, 296] width 0 height 12
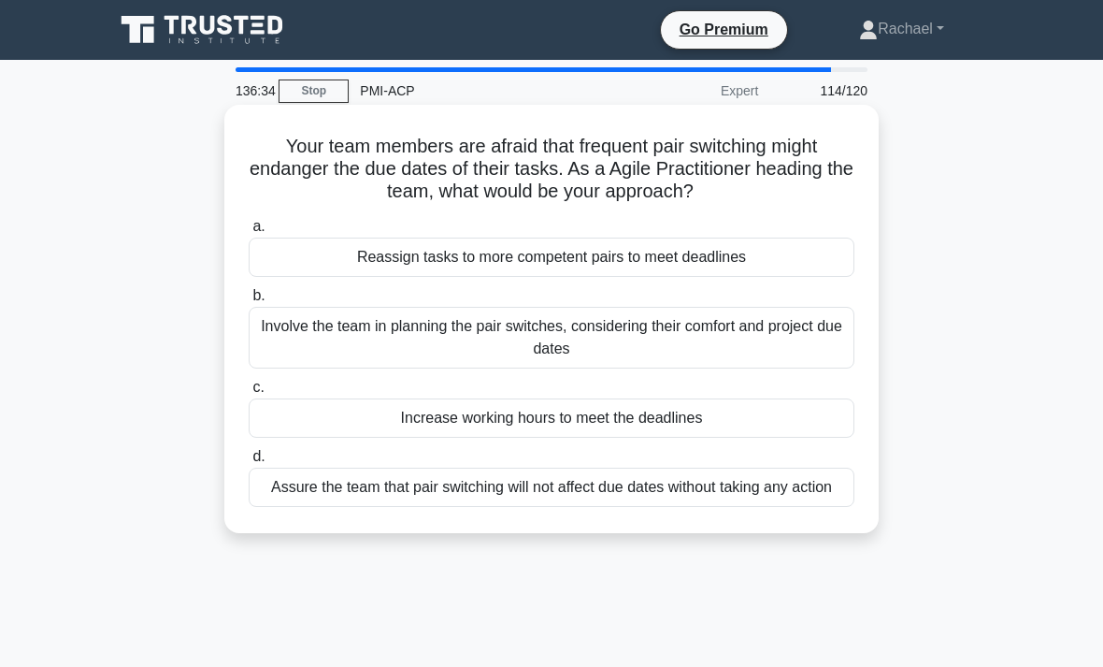
click at [308, 368] on div "Involve the team in planning the pair switches, considering their comfort and p…" at bounding box center [552, 338] width 606 height 62
click at [249, 302] on input "b. Involve the team in planning the pair switches, considering their comfort an…" at bounding box center [249, 296] width 0 height 12
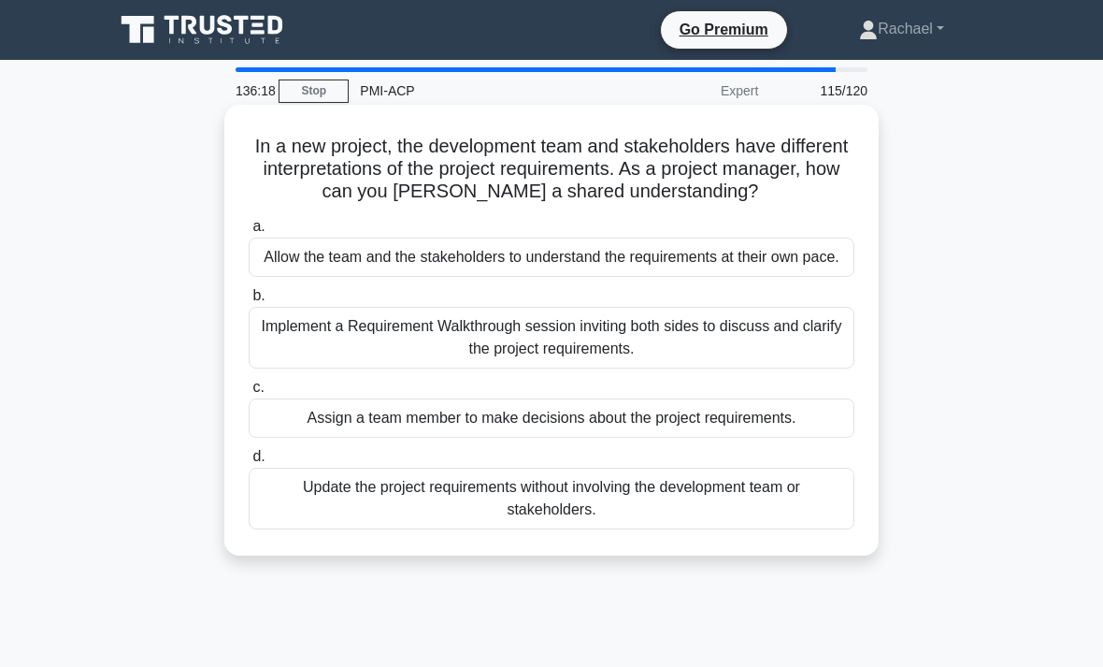
click at [311, 368] on div "Implement a Requirement Walkthrough session inviting both sides to discuss and …" at bounding box center [552, 338] width 606 height 62
click at [249, 302] on input "b. Implement a Requirement Walkthrough session inviting both sides to discuss a…" at bounding box center [249, 296] width 0 height 12
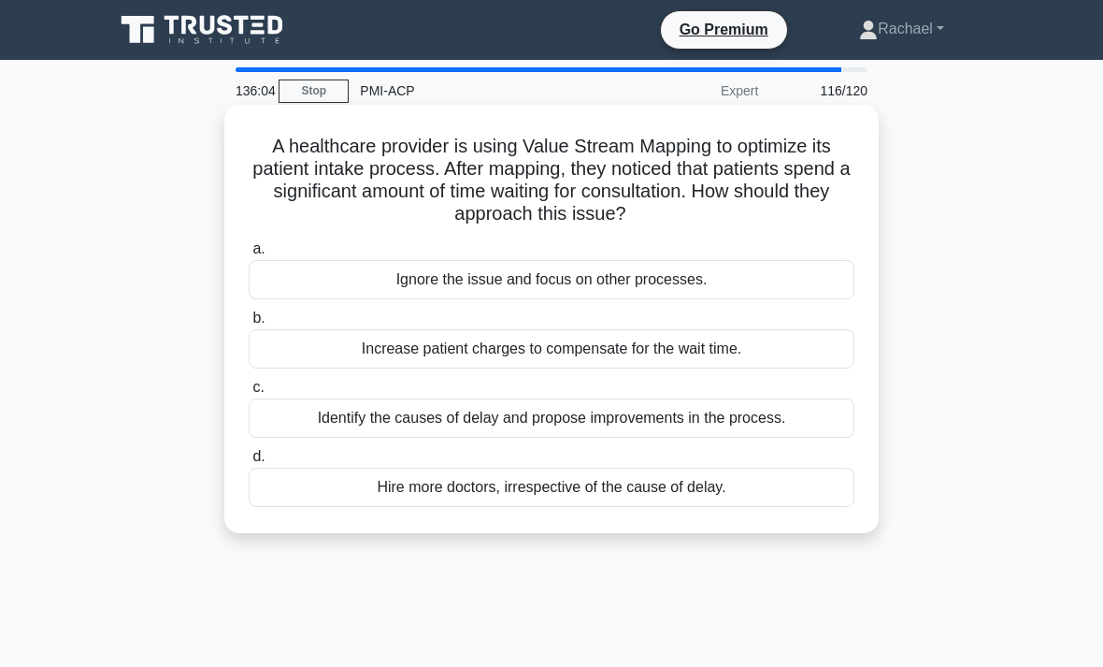
click at [314, 431] on div "Identify the causes of delay and propose improvements in the process." at bounding box center [552, 417] width 606 height 39
click at [249, 394] on input "c. Identify the causes of delay and propose improvements in the process." at bounding box center [249, 387] width 0 height 12
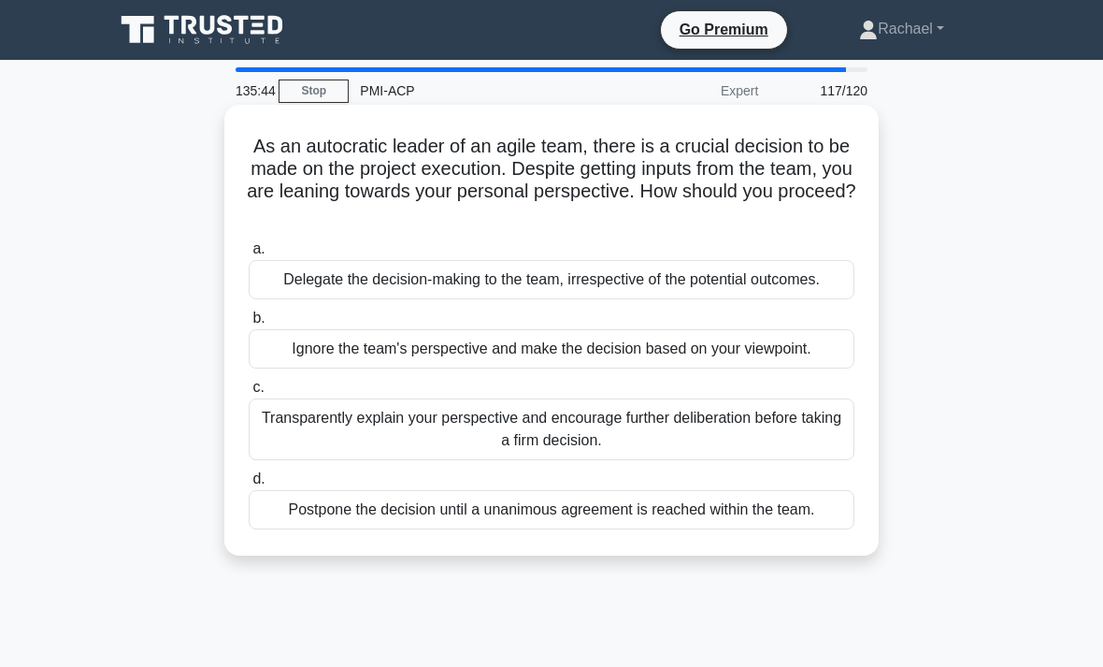
click at [306, 368] on div "Ignore the team's perspective and make the decision based on your viewpoint." at bounding box center [552, 348] width 606 height 39
click at [249, 324] on input "b. Ignore the team's perspective and make the decision based on your viewpoint." at bounding box center [249, 318] width 0 height 12
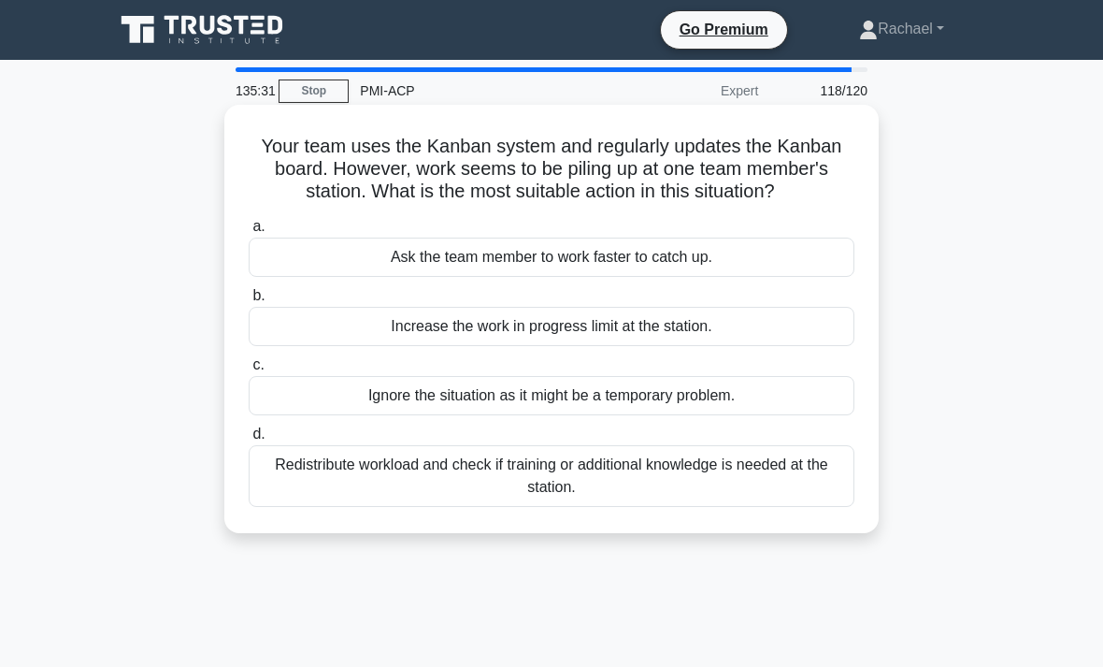
click at [330, 504] on div "Redistribute workload and check if training or additional knowledge is needed a…" at bounding box center [552, 476] width 606 height 62
click at [249, 440] on input "d. Redistribute workload and check if training or additional knowledge is neede…" at bounding box center [249, 434] width 0 height 12
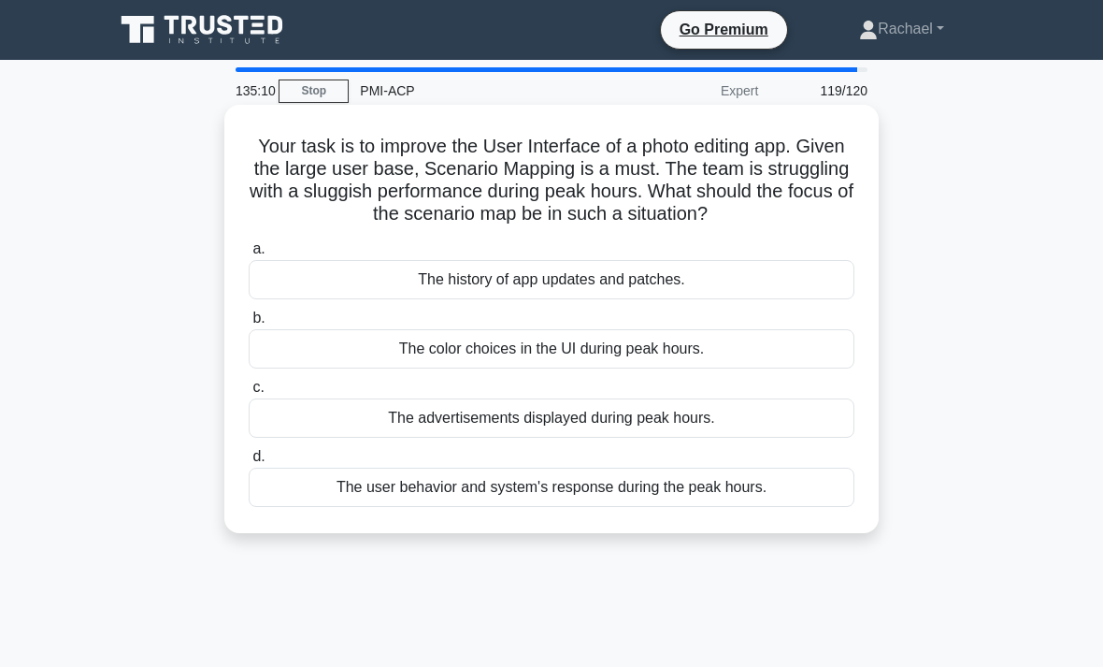
click at [308, 504] on div "The user behavior and system's response during the peak hours." at bounding box center [552, 486] width 606 height 39
click at [249, 463] on input "d. The user behavior and system's response during the peak hours." at bounding box center [249, 457] width 0 height 12
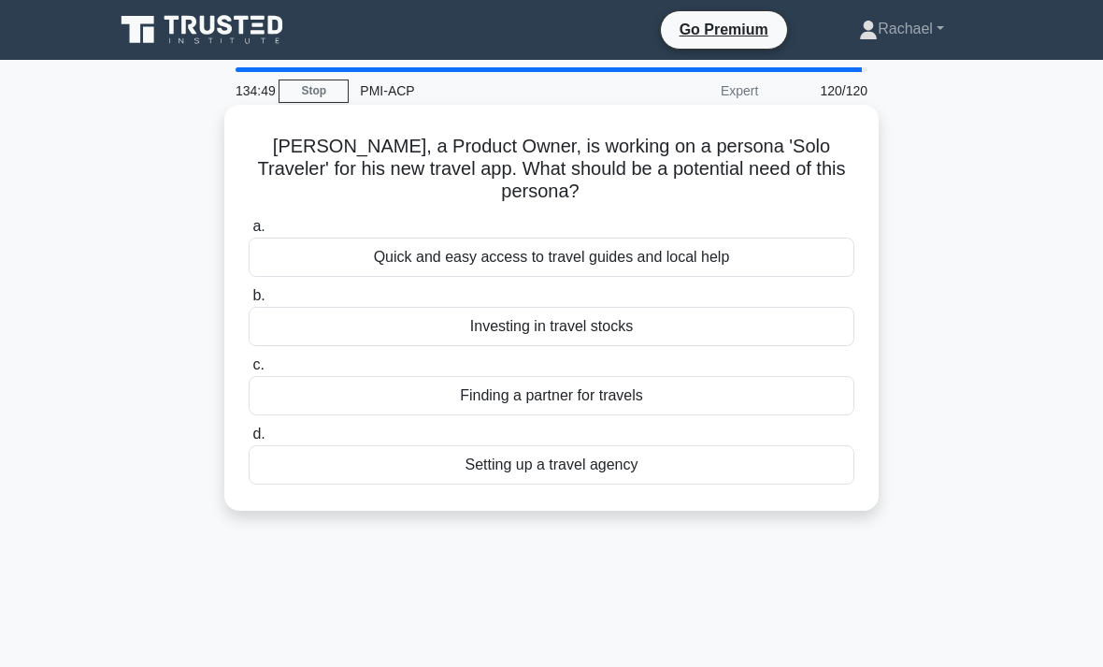
click at [440, 264] on div "Quick and easy access to travel guides and local help" at bounding box center [552, 256] width 606 height 39
click at [249, 233] on input "a. Quick and easy access to travel guides and local help" at bounding box center [249, 227] width 0 height 12
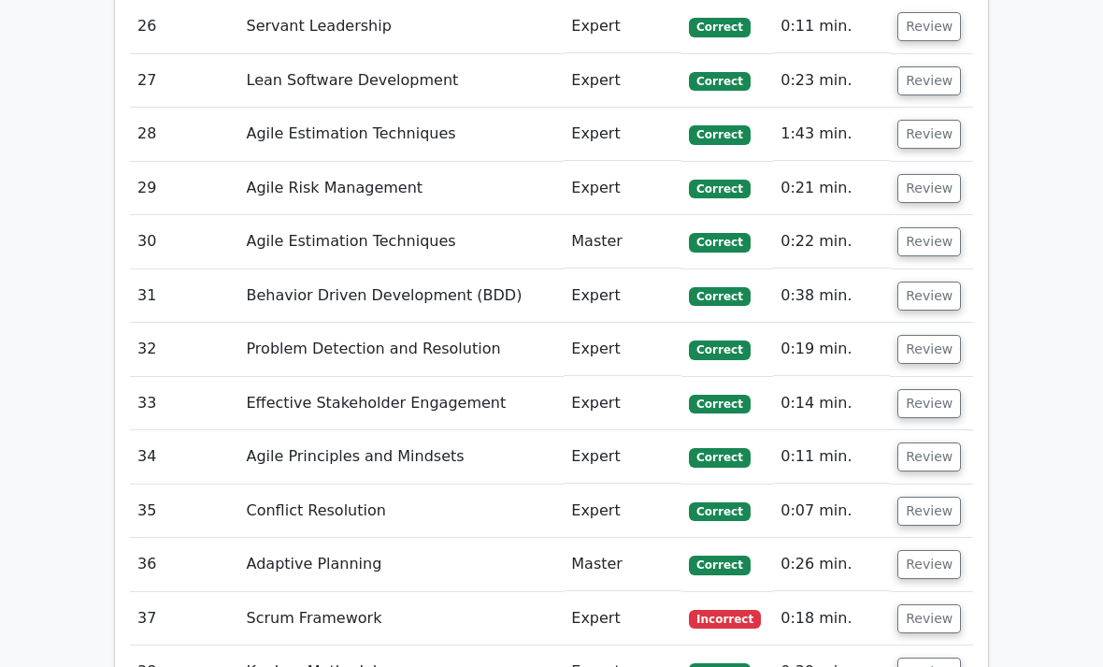
scroll to position [4966, 0]
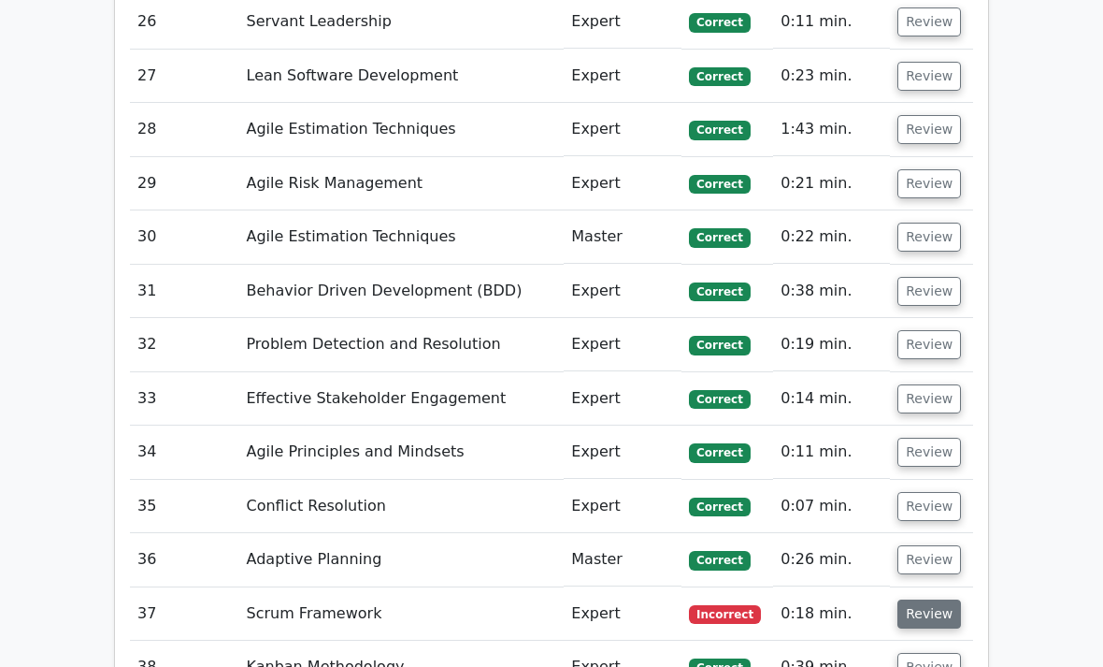
click at [922, 599] on button "Review" at bounding box center [929, 613] width 64 height 29
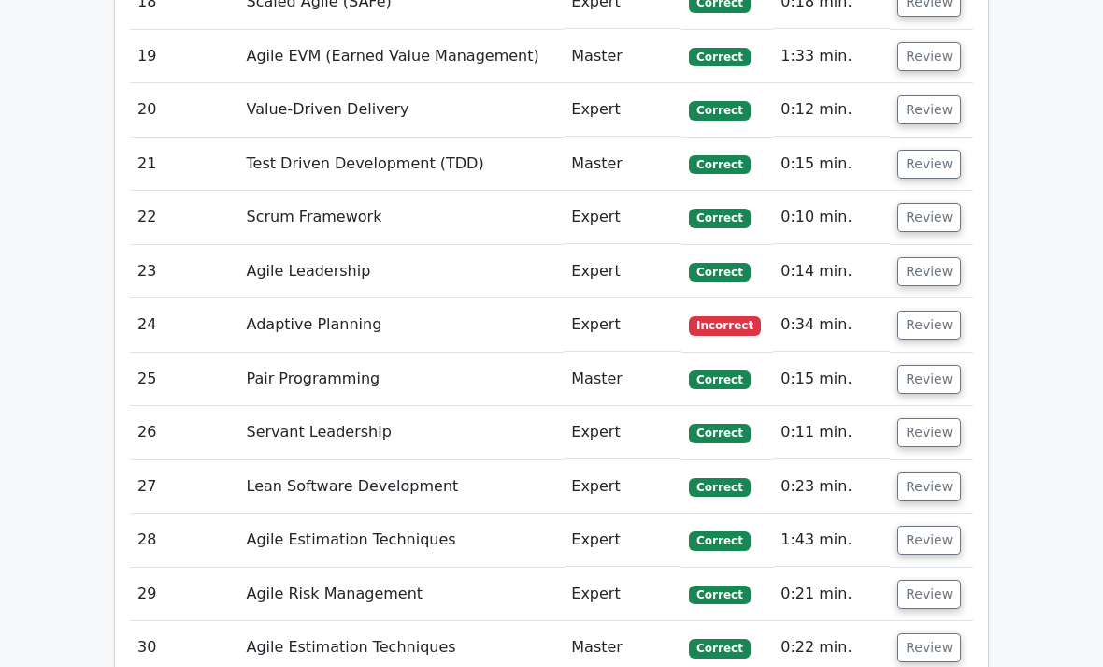
scroll to position [4556, 0]
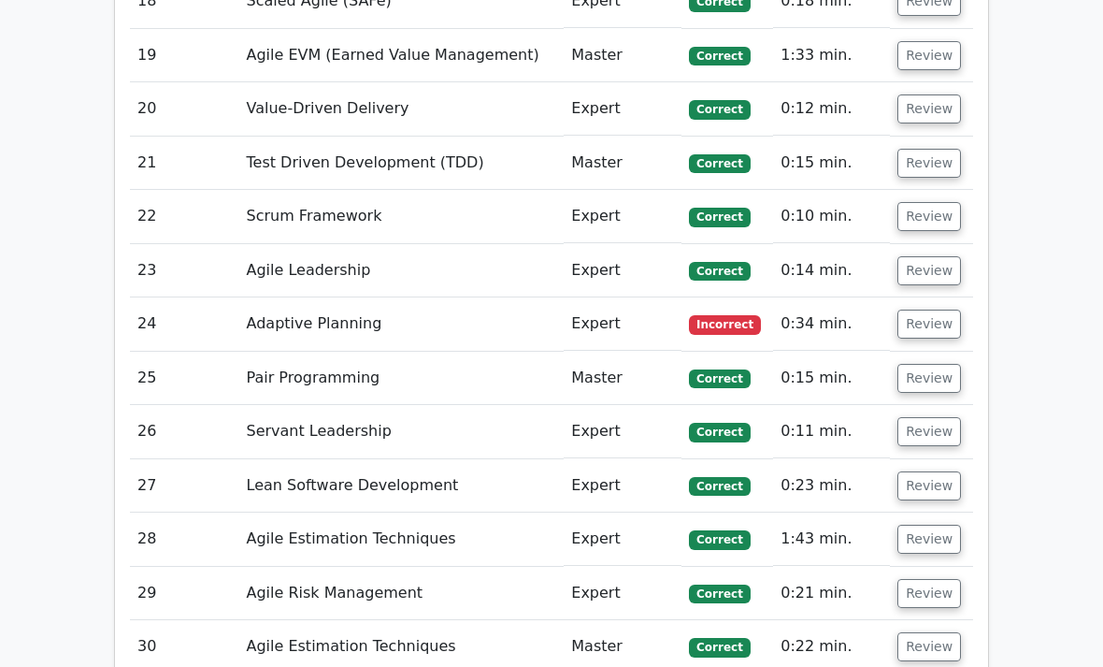
click at [283, 297] on td "Adaptive Planning" at bounding box center [401, 323] width 325 height 53
click at [914, 309] on button "Review" at bounding box center [929, 323] width 64 height 29
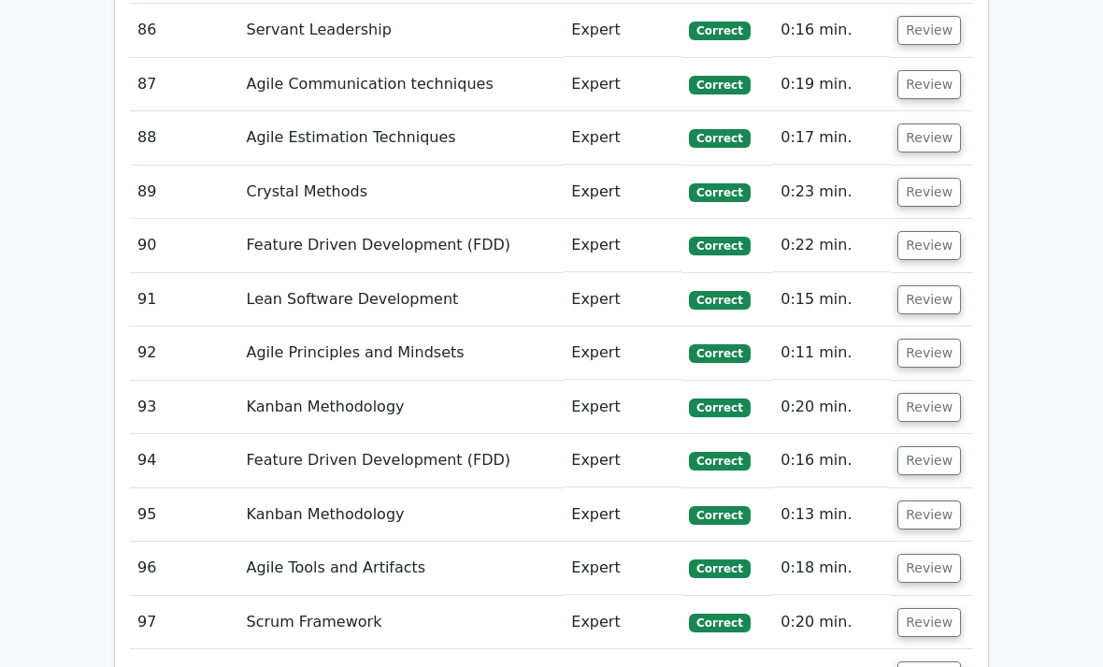
scroll to position [9964, 0]
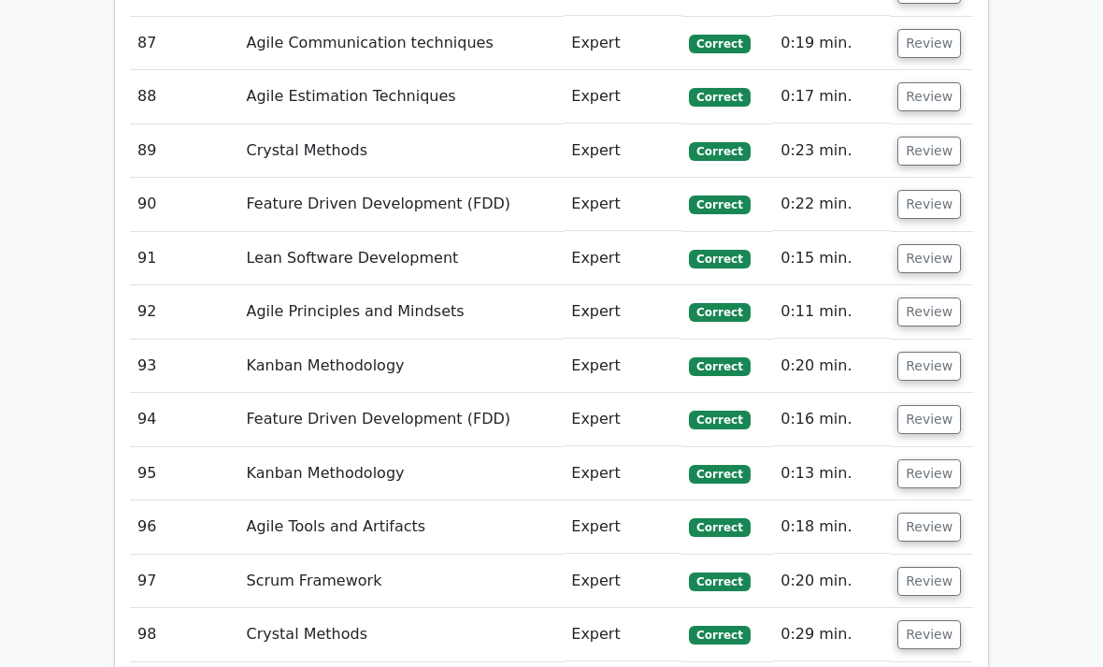
scroll to position [10002, 0]
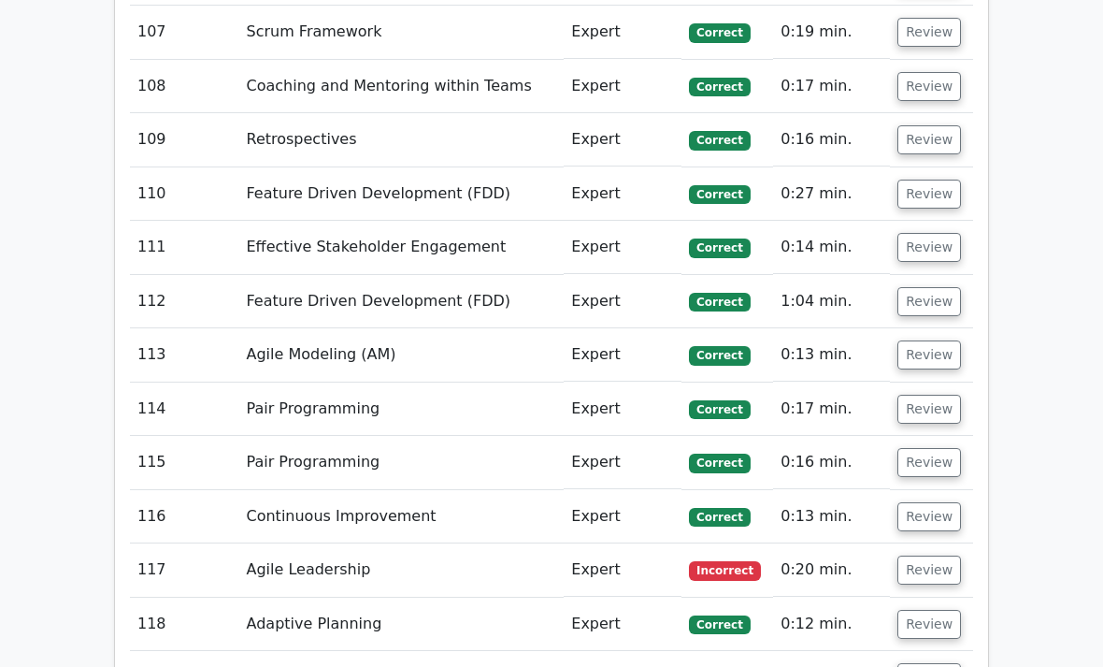
scroll to position [11912, 0]
click at [702, 561] on span "Incorrect" at bounding box center [725, 570] width 72 height 19
click at [913, 555] on button "Review" at bounding box center [929, 569] width 64 height 29
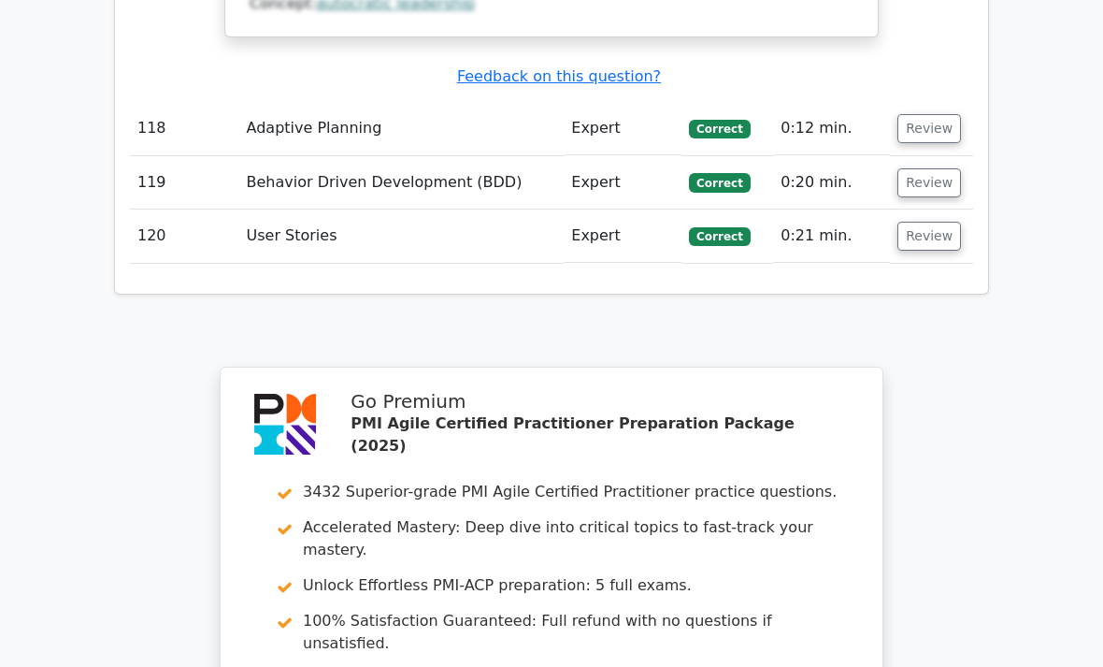
scroll to position [13387, 0]
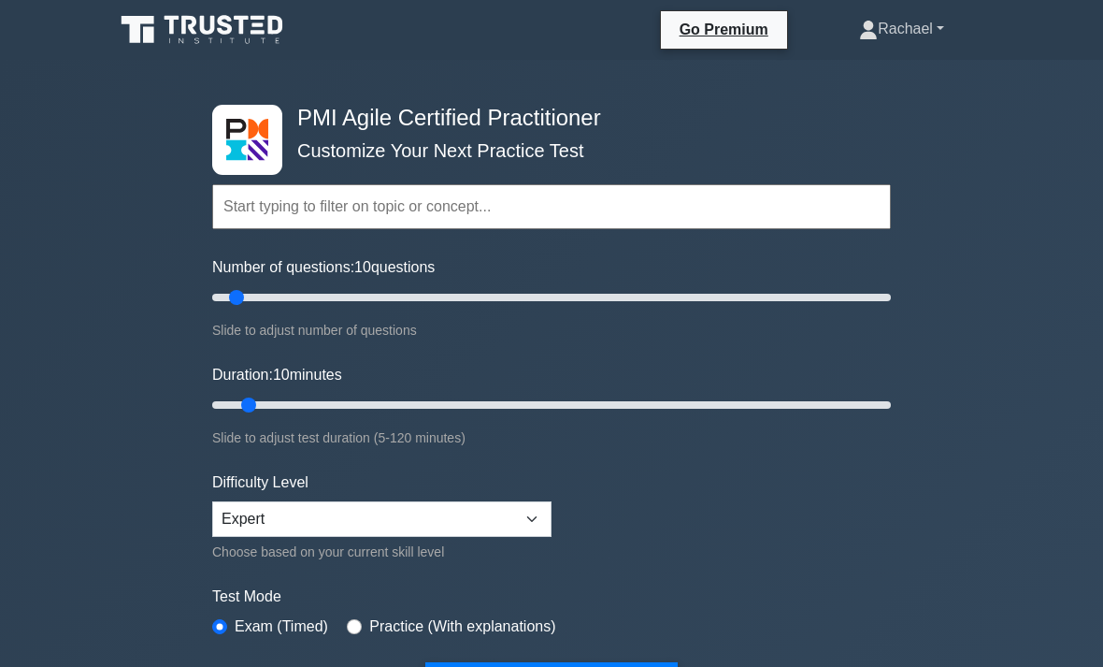
click at [907, 38] on link "Rachael" at bounding box center [901, 28] width 175 height 37
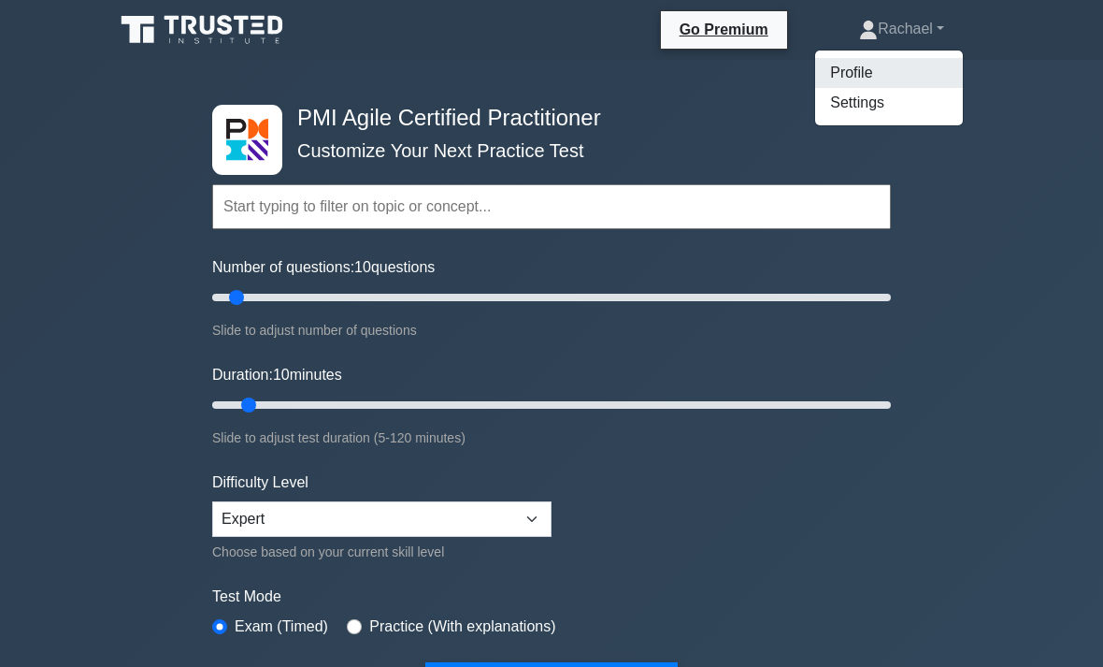
click at [847, 74] on link "Profile" at bounding box center [889, 73] width 148 height 30
